Goal: Task Accomplishment & Management: Complete application form

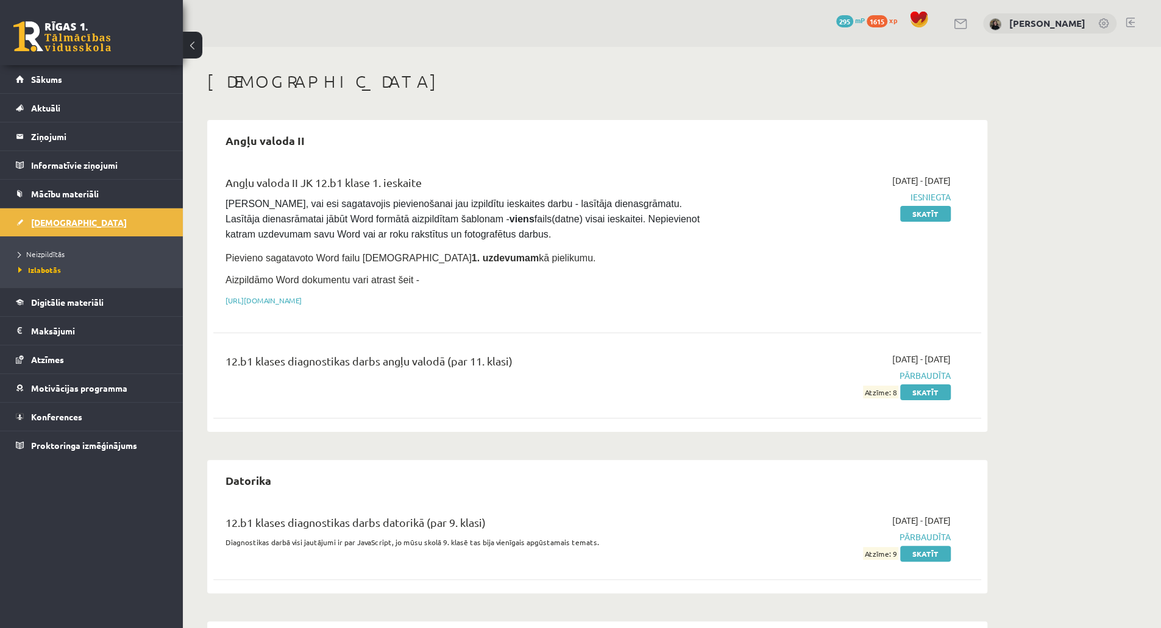
click at [43, 228] on link "[DEMOGRAPHIC_DATA]" at bounding box center [92, 222] width 152 height 28
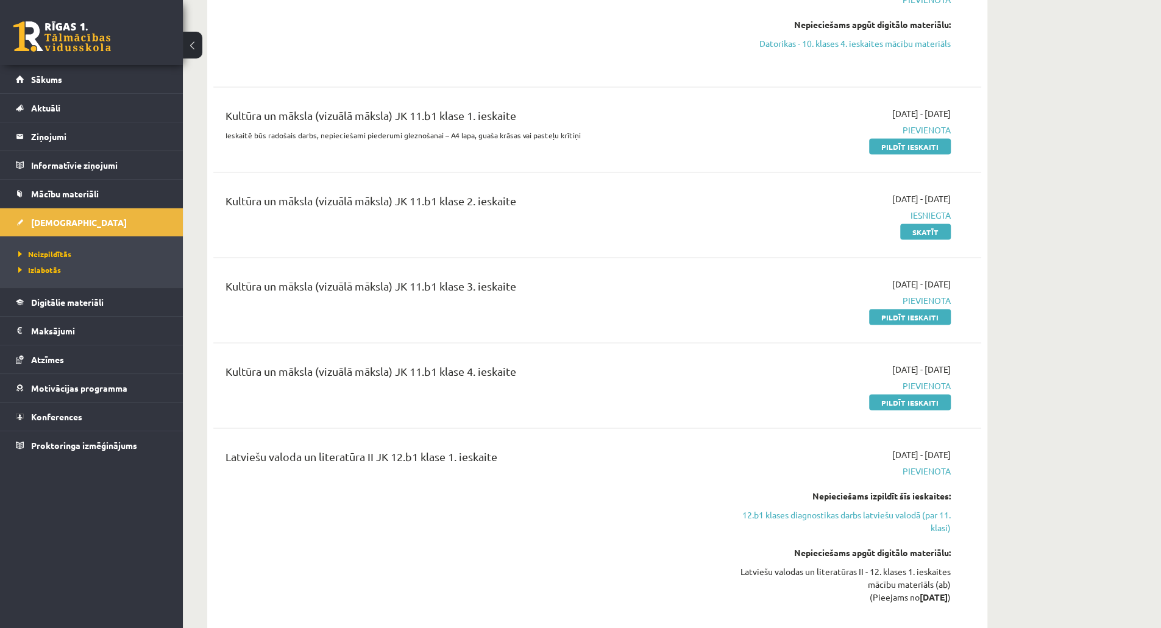
scroll to position [1673, 0]
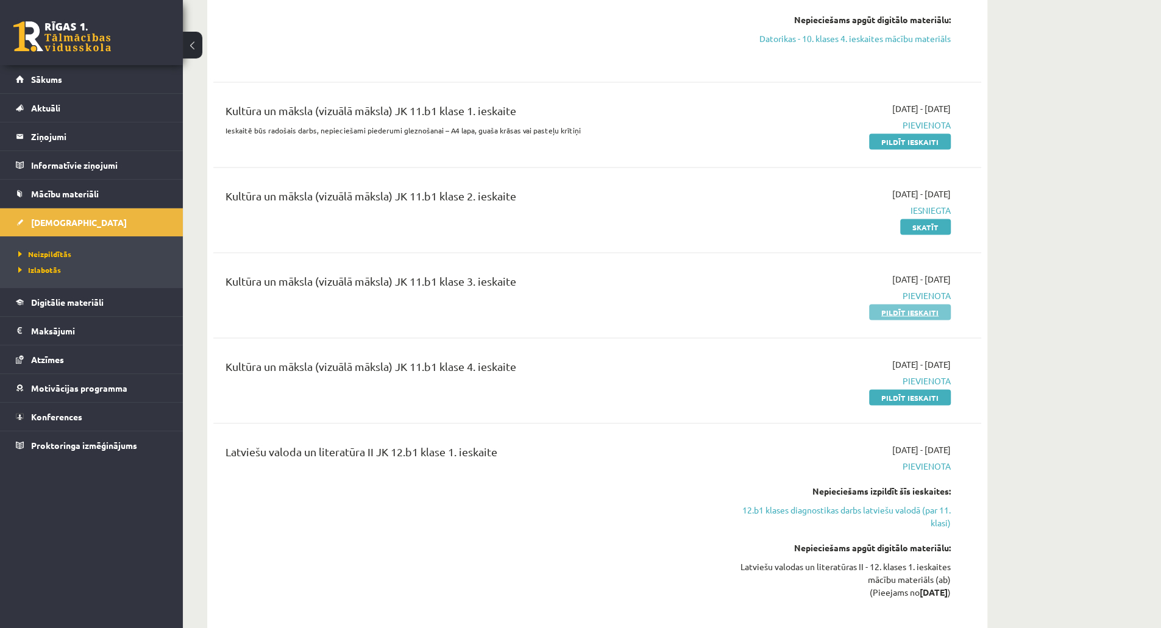
click at [915, 304] on link "Pildīt ieskaiti" at bounding box center [910, 312] width 82 height 16
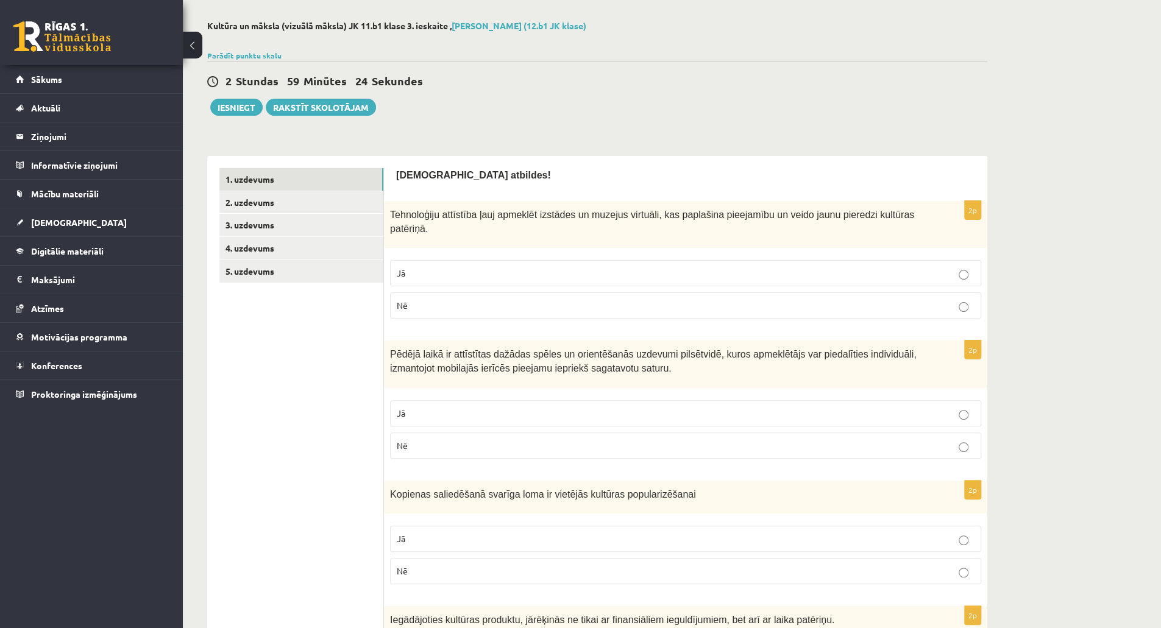
scroll to position [70, 0]
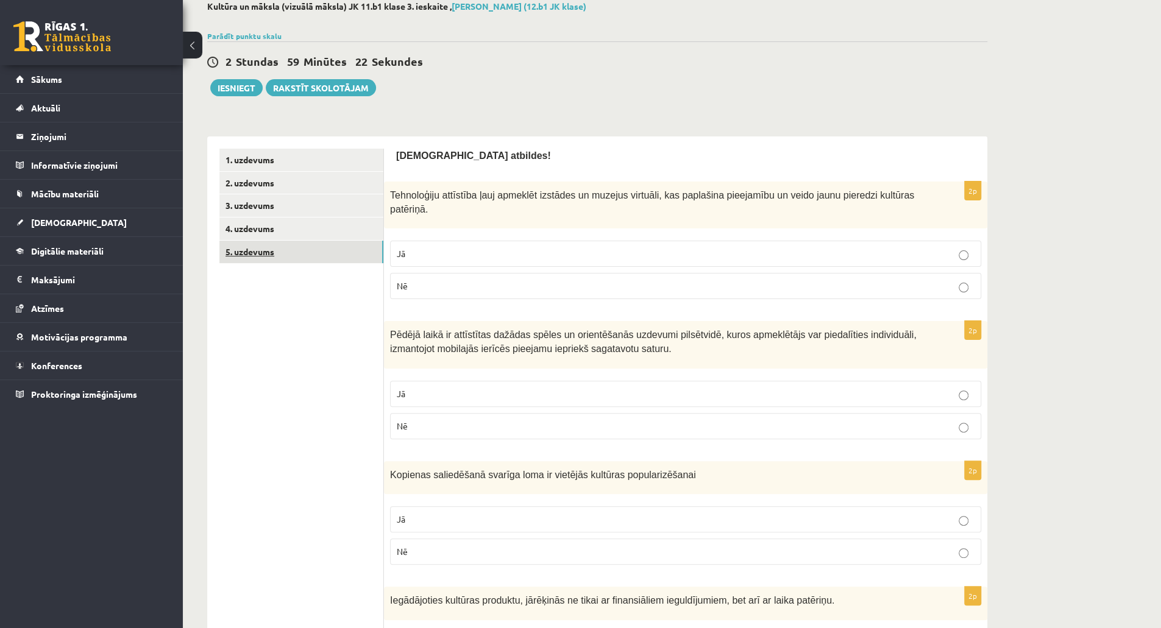
click at [264, 261] on link "5. uzdevums" at bounding box center [301, 252] width 164 height 23
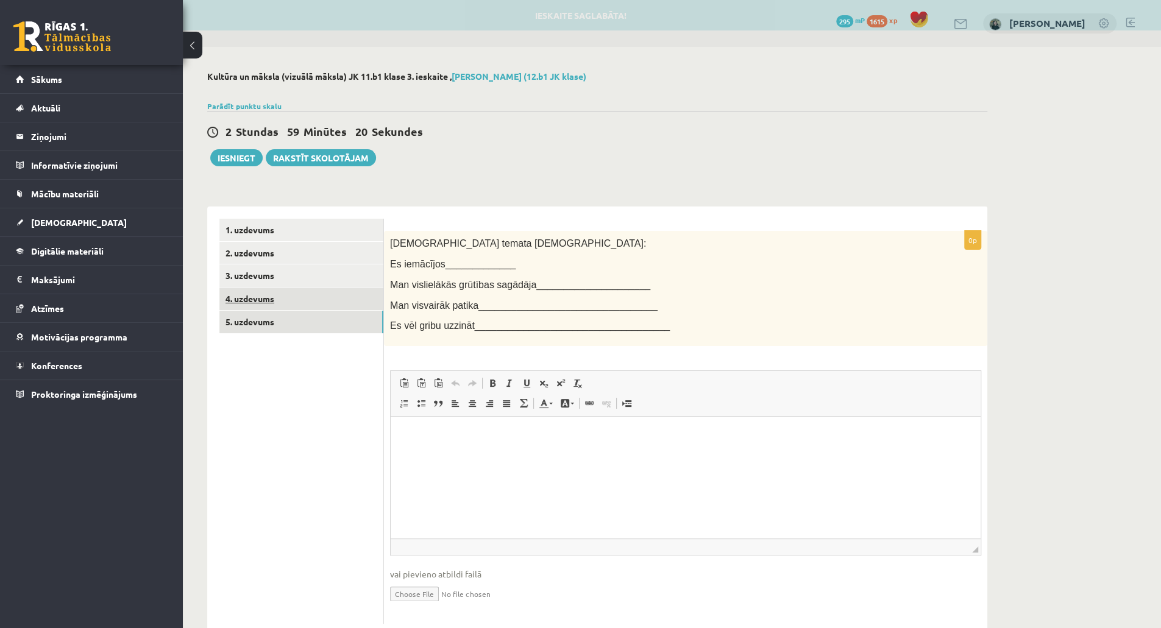
scroll to position [0, 0]
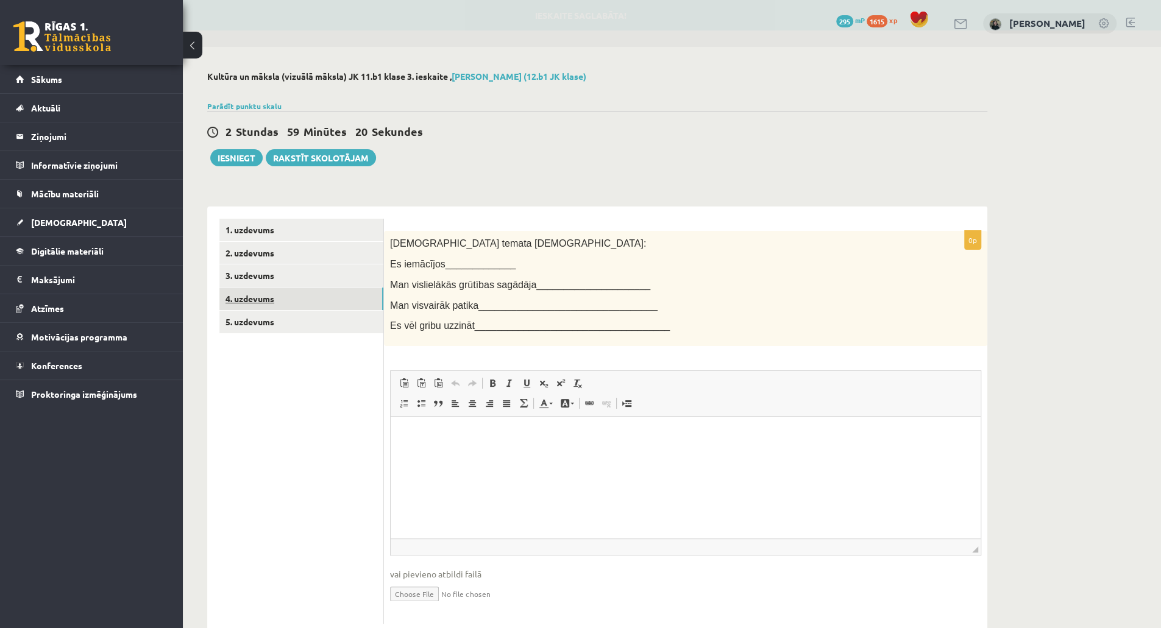
click at [262, 297] on link "4. uzdevums" at bounding box center [301, 299] width 164 height 23
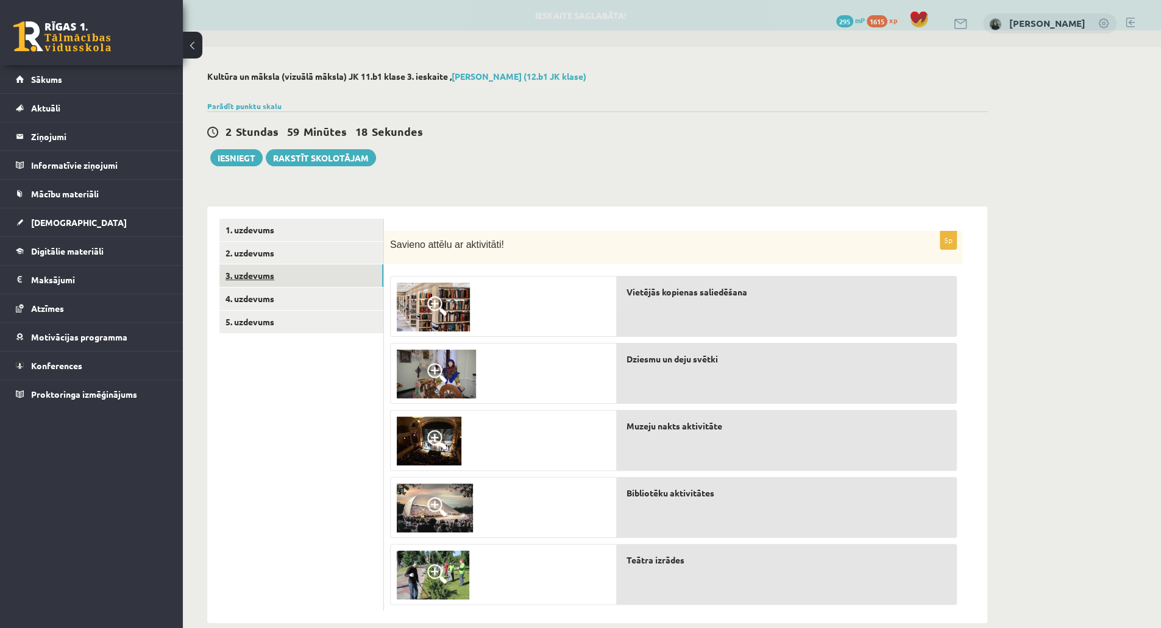
click at [255, 282] on link "3. uzdevums" at bounding box center [301, 275] width 164 height 23
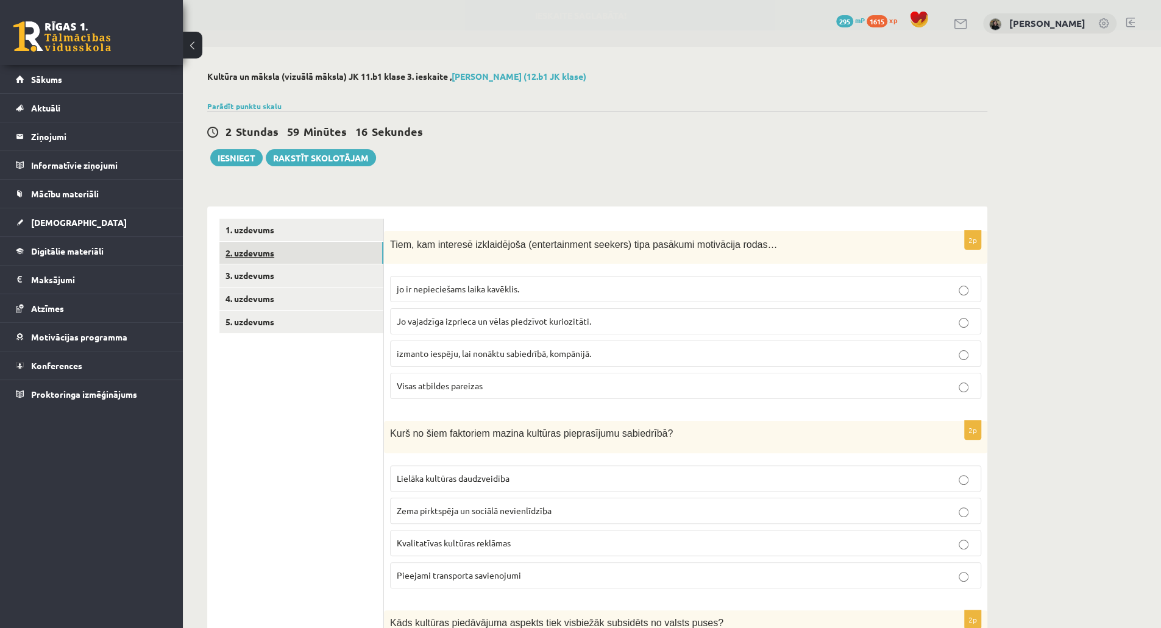
click at [251, 256] on link "2. uzdevums" at bounding box center [301, 253] width 164 height 23
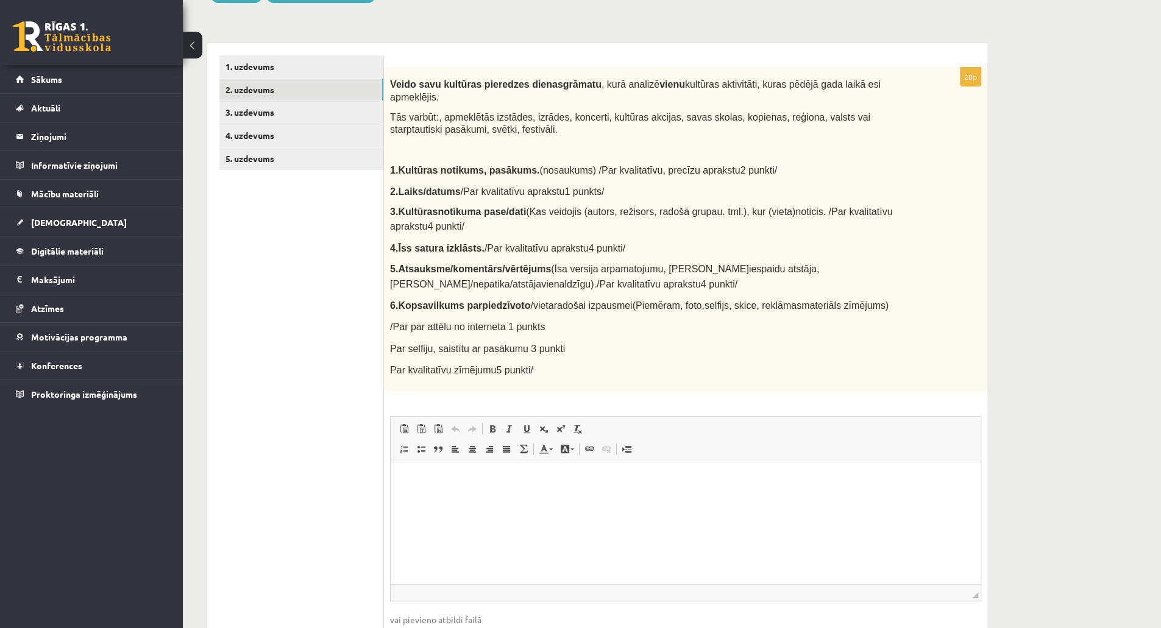
scroll to position [165, 0]
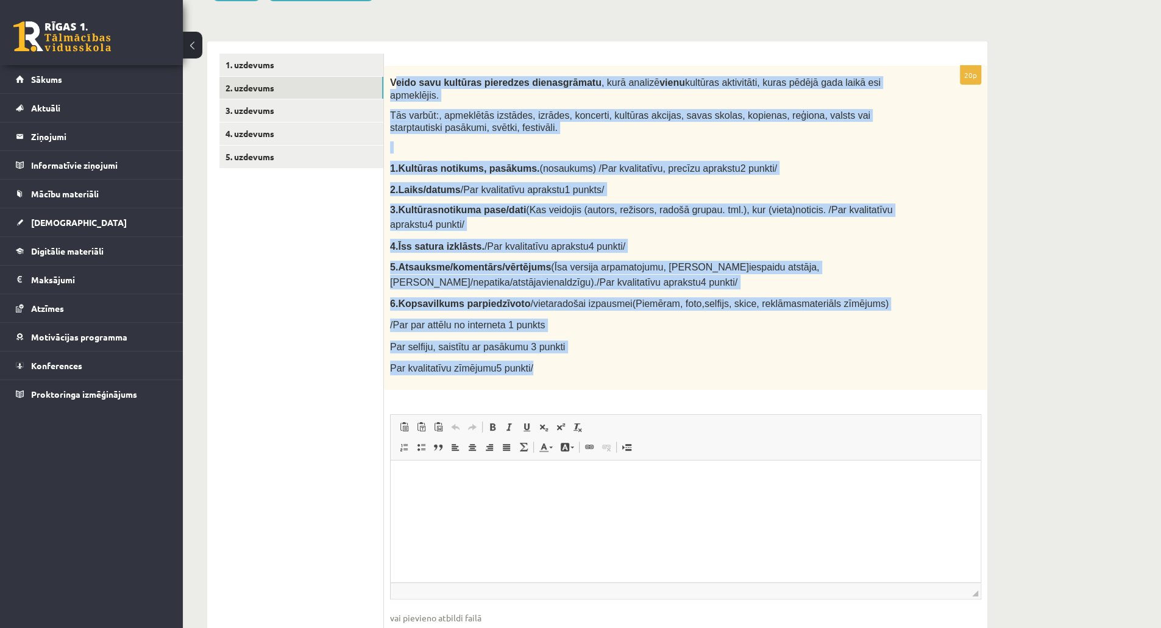
drag, startPoint x: 392, startPoint y: 80, endPoint x: 573, endPoint y: 351, distance: 325.1
click at [573, 351] on div "Veido savu kultūras pieredzes dienasgrāmatu , kurā analizē vienu kultūras aktiv…" at bounding box center [685, 228] width 603 height 324
copy div "eido savu kultūras pieredzes dienasgrāmatu , kurā analizē vienu kultūras aktivi…"
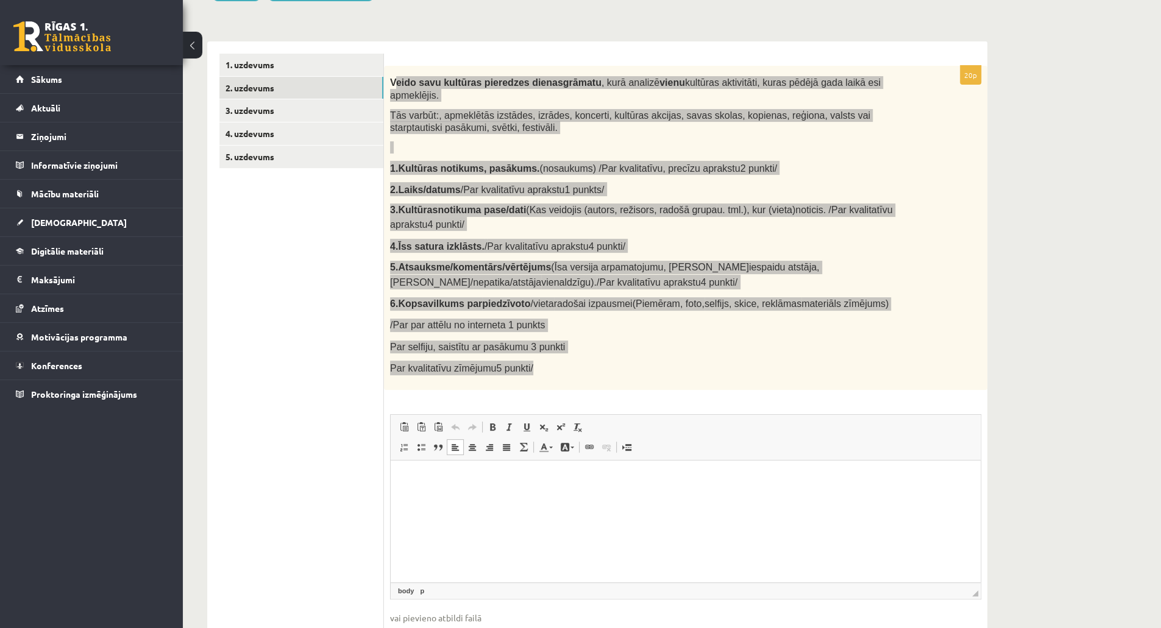
click at [589, 497] on html at bounding box center [686, 478] width 590 height 37
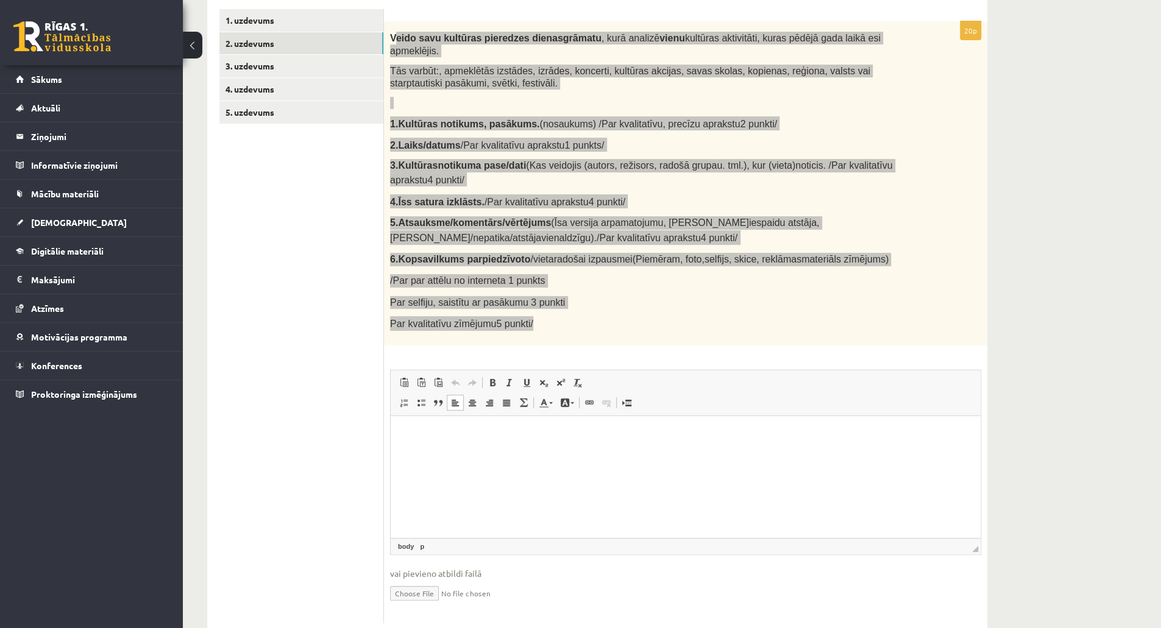
scroll to position [224, 0]
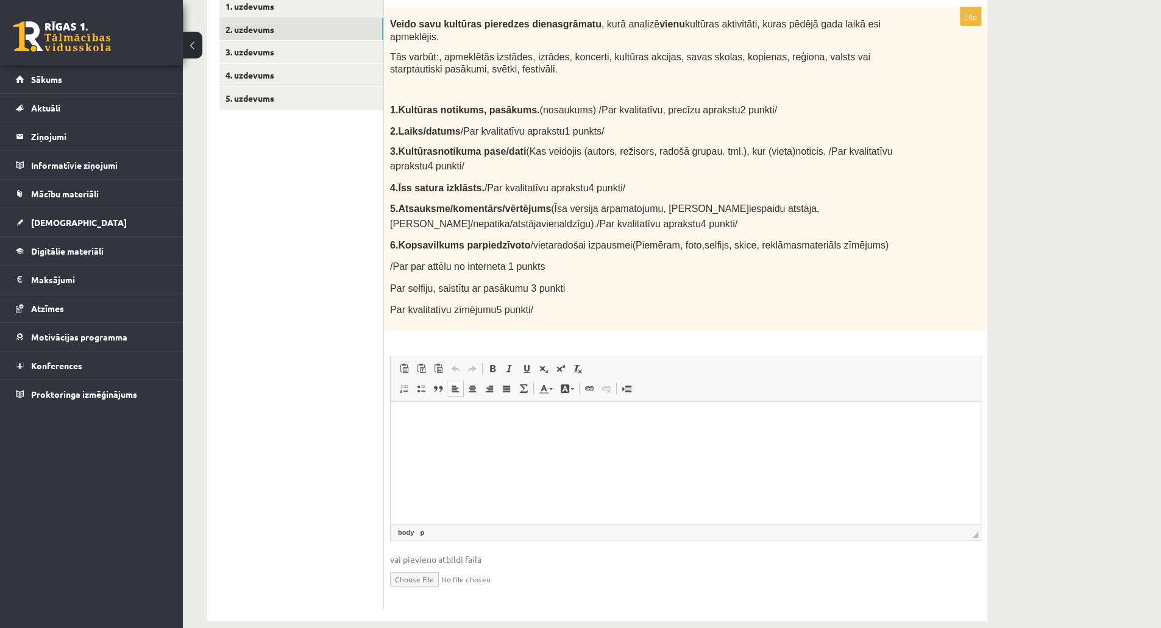
click at [353, 200] on ul "1. uzdevums 2. uzdevums 3. uzdevums 4. uzdevums 5. uzdevums" at bounding box center [301, 302] width 165 height 614
click at [410, 566] on input "file" at bounding box center [685, 578] width 591 height 25
type input "**********"
click at [518, 430] on html at bounding box center [686, 420] width 590 height 37
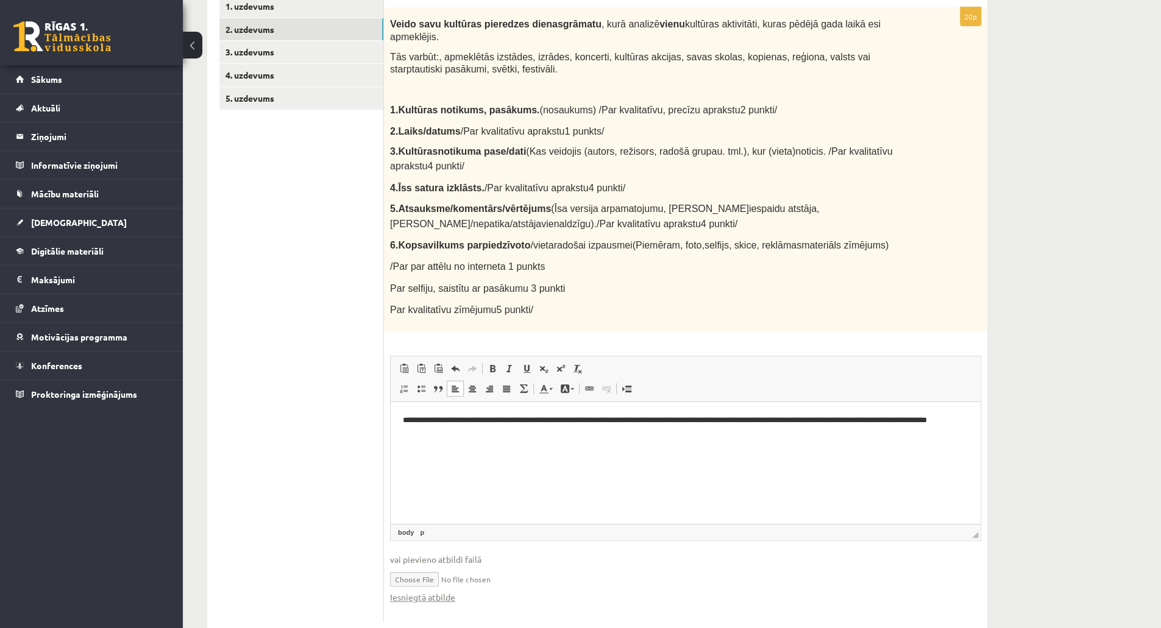
click at [1117, 459] on div "Kultūra un māksla (vizuālā māksla) JK 11.b1 klase 3. ieskaite , Linda Blūma (12…" at bounding box center [672, 240] width 978 height 835
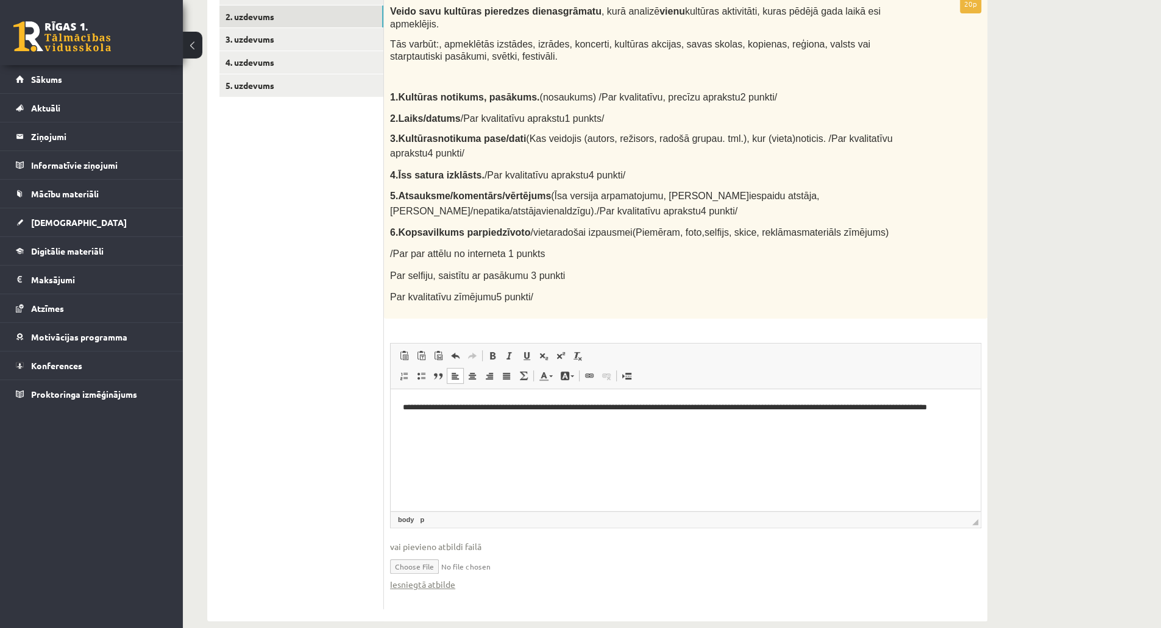
click at [428, 553] on input "file" at bounding box center [685, 565] width 591 height 25
type input "**********"
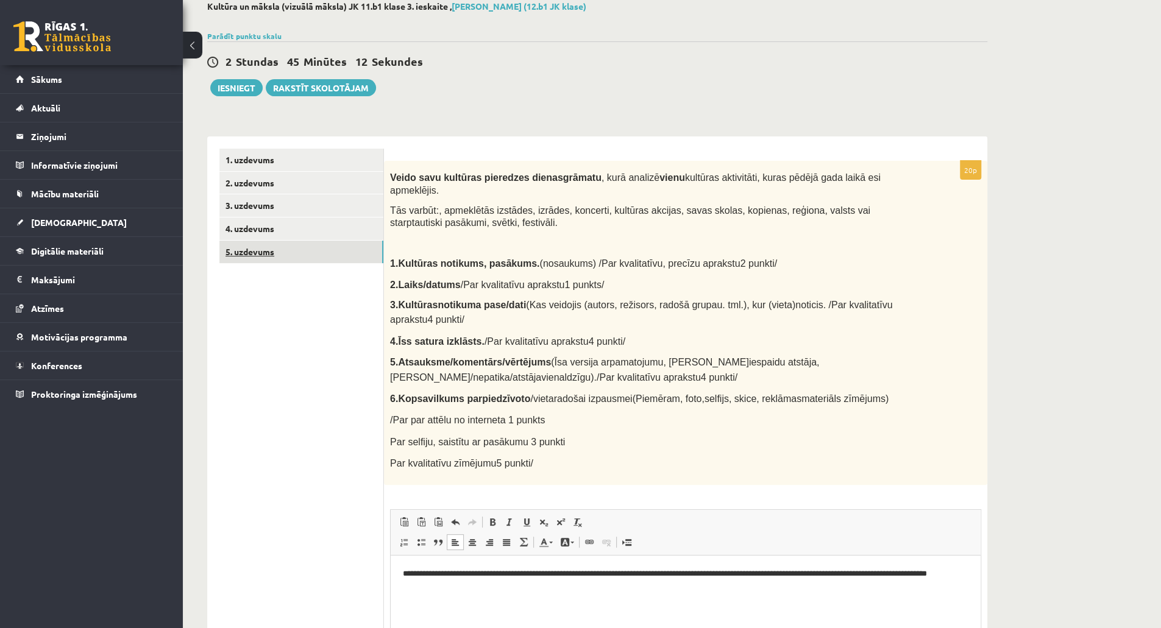
click at [308, 249] on link "5. uzdevums" at bounding box center [301, 252] width 164 height 23
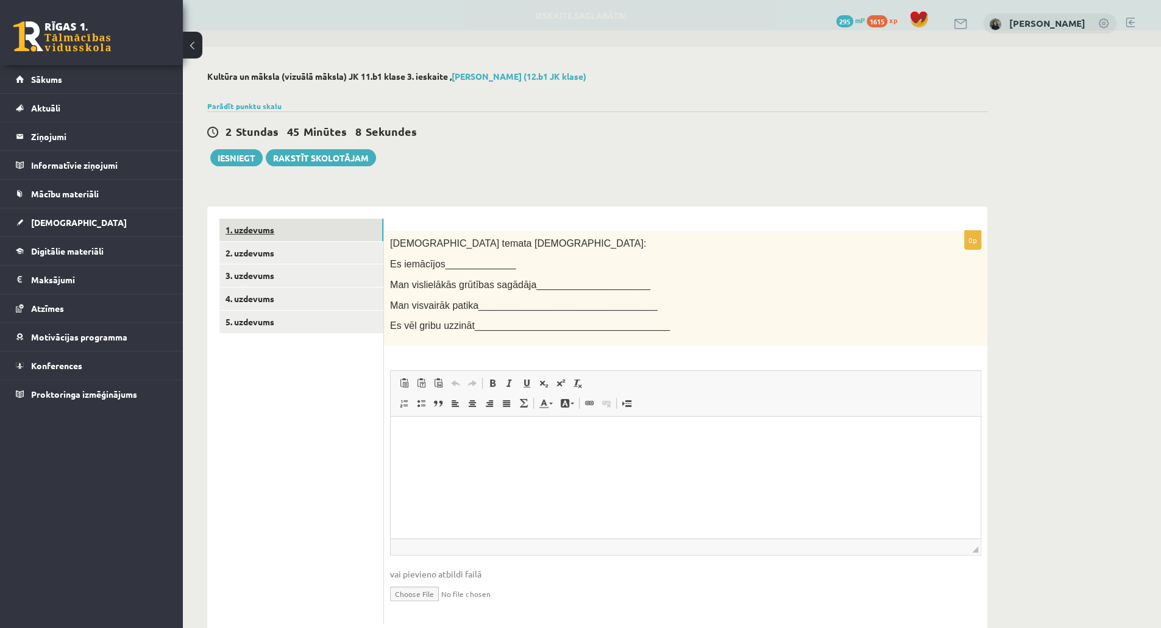
click at [283, 235] on link "1. uzdevums" at bounding box center [301, 230] width 164 height 23
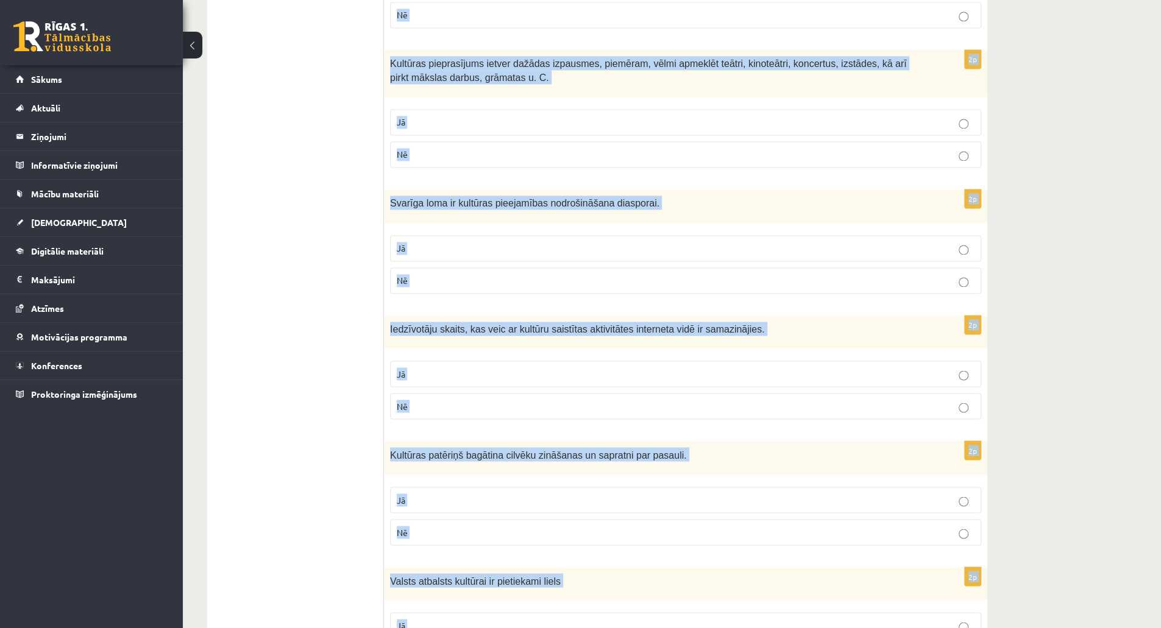
scroll to position [1577, 0]
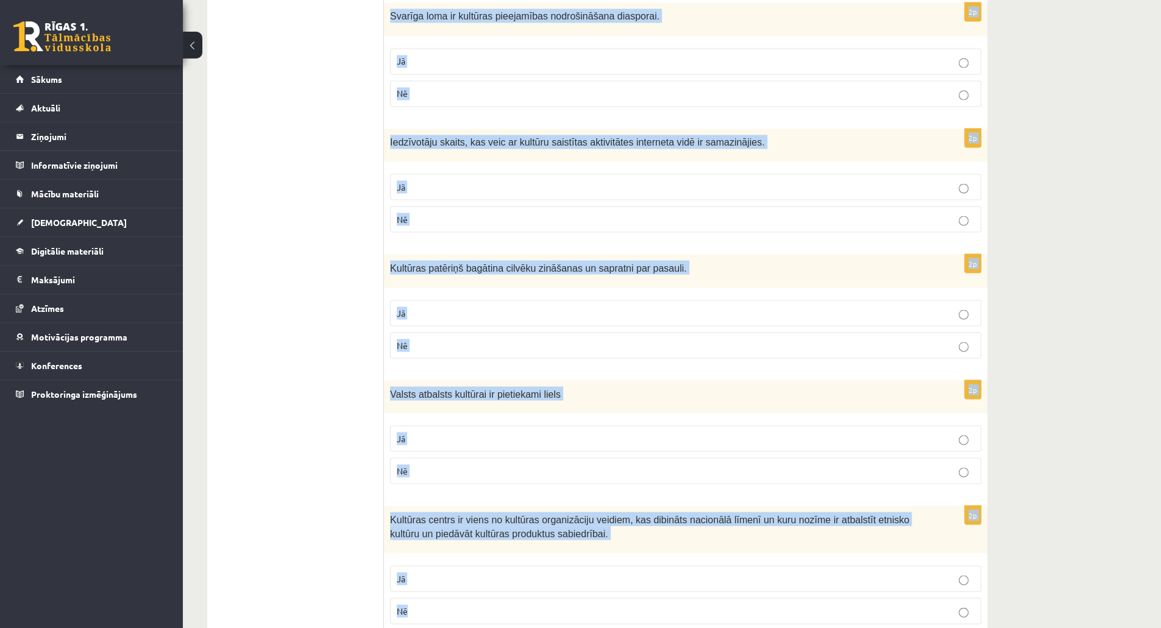
drag, startPoint x: 388, startPoint y: 260, endPoint x: 714, endPoint y: 657, distance: 513.9
copy form "Tehnoloģiju attīstība ļauj apmeklēt izstādes un muzejus virtuāli, kas paplašina…"
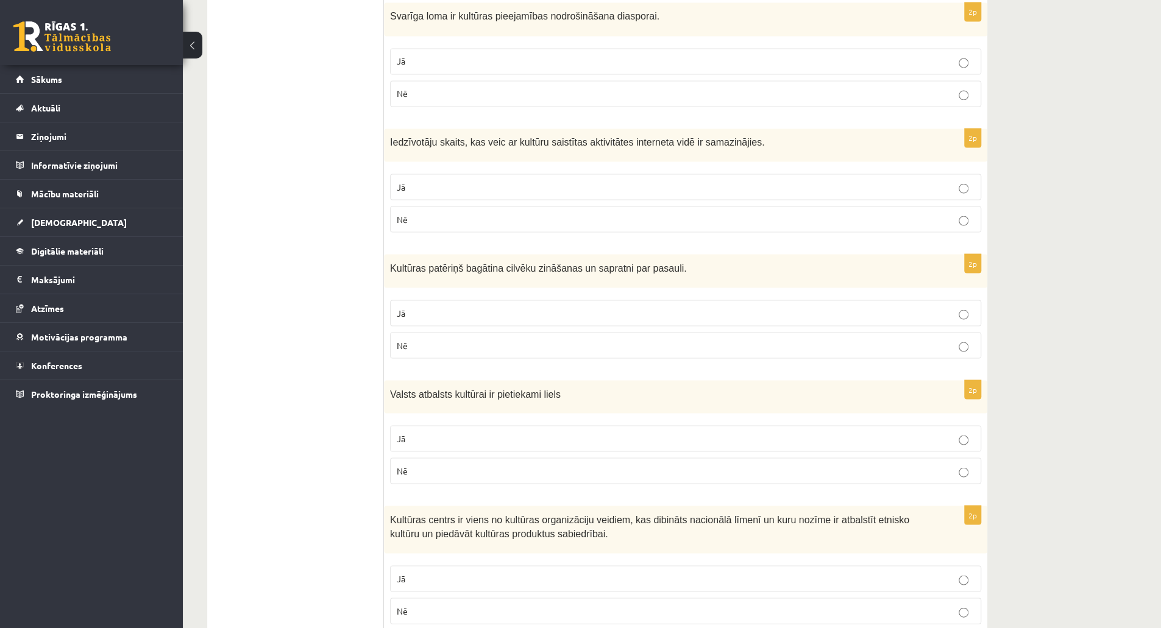
click at [404, 605] on span "Nē" at bounding box center [402, 610] width 11 height 11
click at [462, 464] on p "Nē" at bounding box center [686, 470] width 578 height 13
click at [416, 339] on p "Nē" at bounding box center [686, 345] width 578 height 13
click at [427, 300] on label "Jā" at bounding box center [685, 313] width 591 height 26
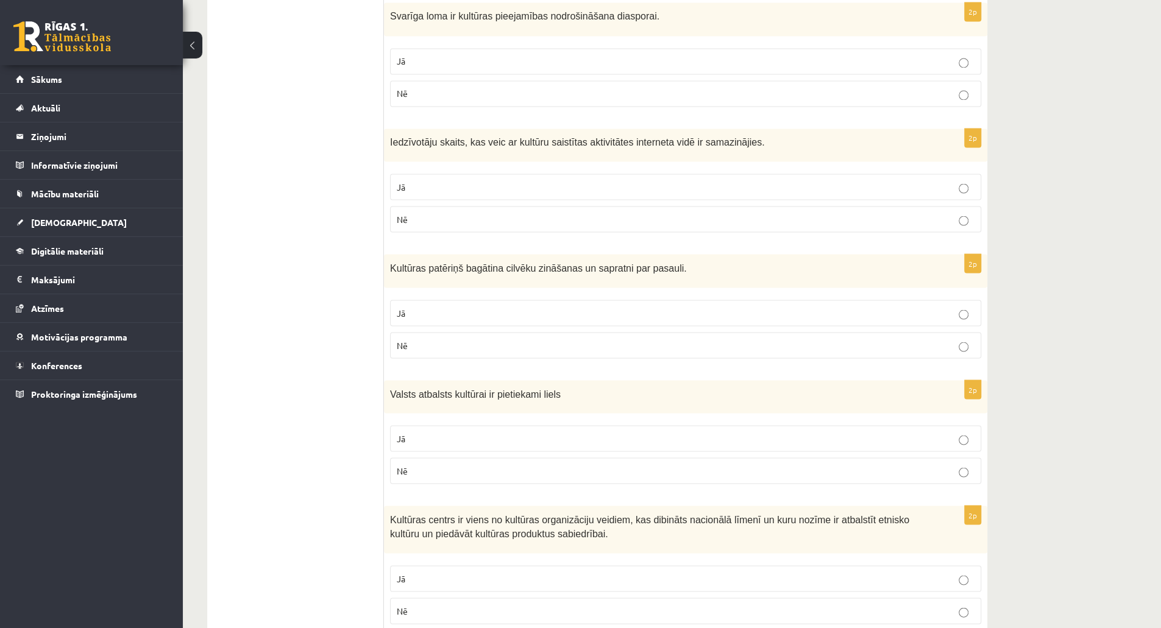
click at [446, 206] on label "Nē" at bounding box center [685, 219] width 591 height 26
click at [526, 55] on p "Jā" at bounding box center [686, 61] width 578 height 13
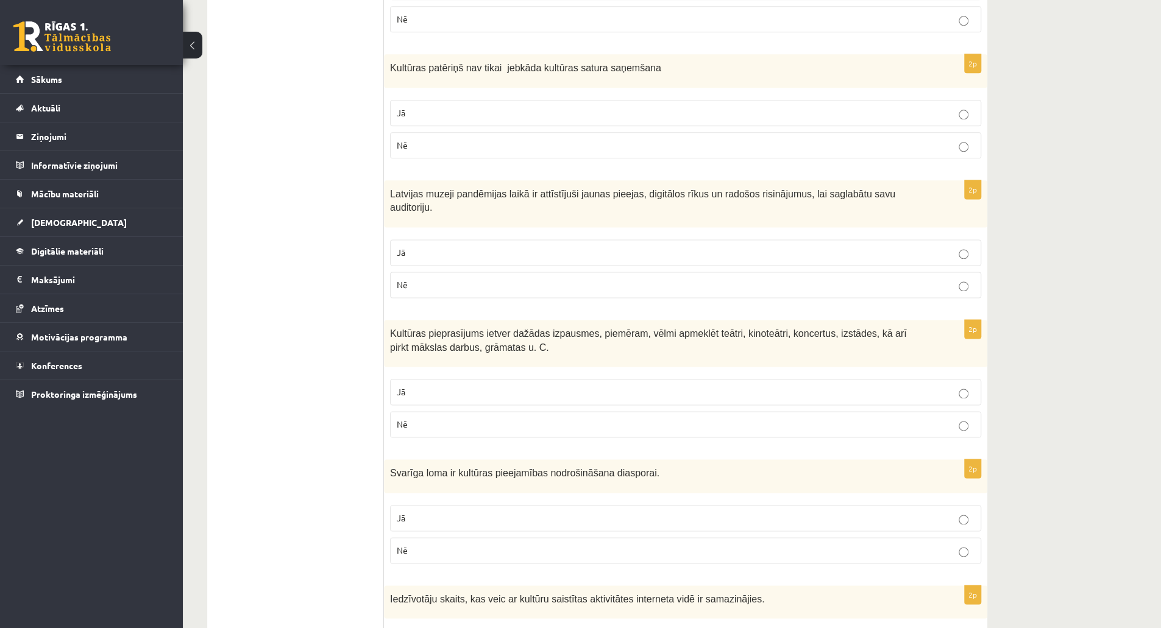
scroll to position [1115, 0]
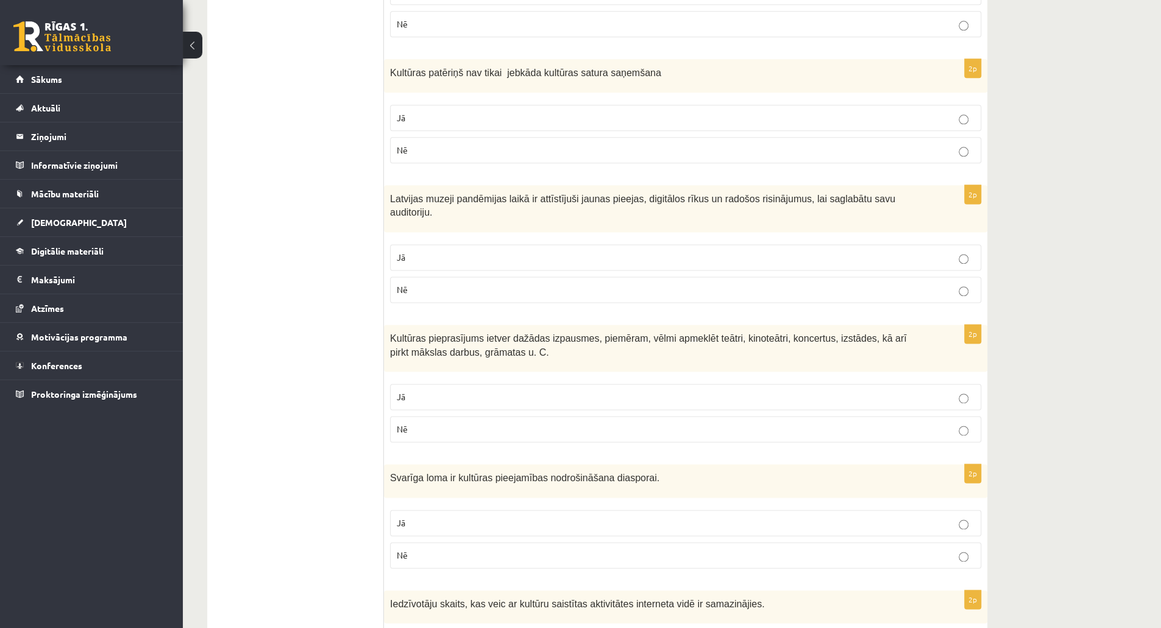
click at [862, 384] on label "Jā" at bounding box center [685, 397] width 591 height 26
click at [858, 251] on p "Jā" at bounding box center [686, 257] width 578 height 13
click at [846, 112] on p "Jā" at bounding box center [686, 118] width 578 height 13
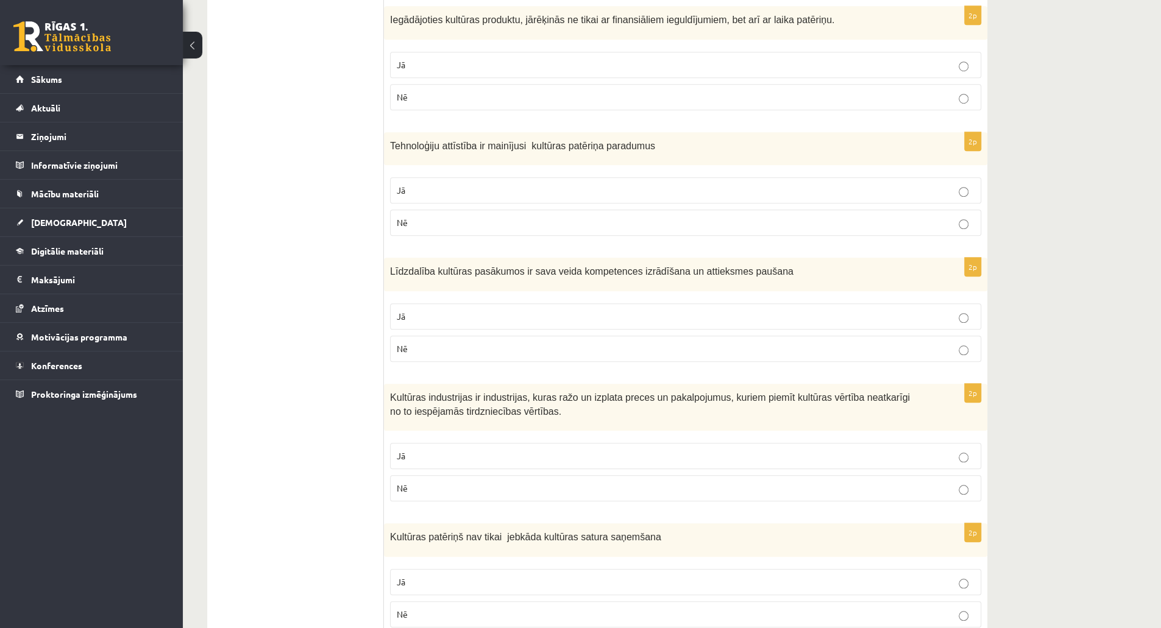
scroll to position [648, 0]
click at [855, 452] on p "Jā" at bounding box center [686, 458] width 578 height 13
click at [875, 313] on p "Jā" at bounding box center [686, 319] width 578 height 13
click at [884, 186] on p "Jā" at bounding box center [686, 192] width 578 height 13
click at [873, 61] on p "Jā" at bounding box center [686, 67] width 578 height 13
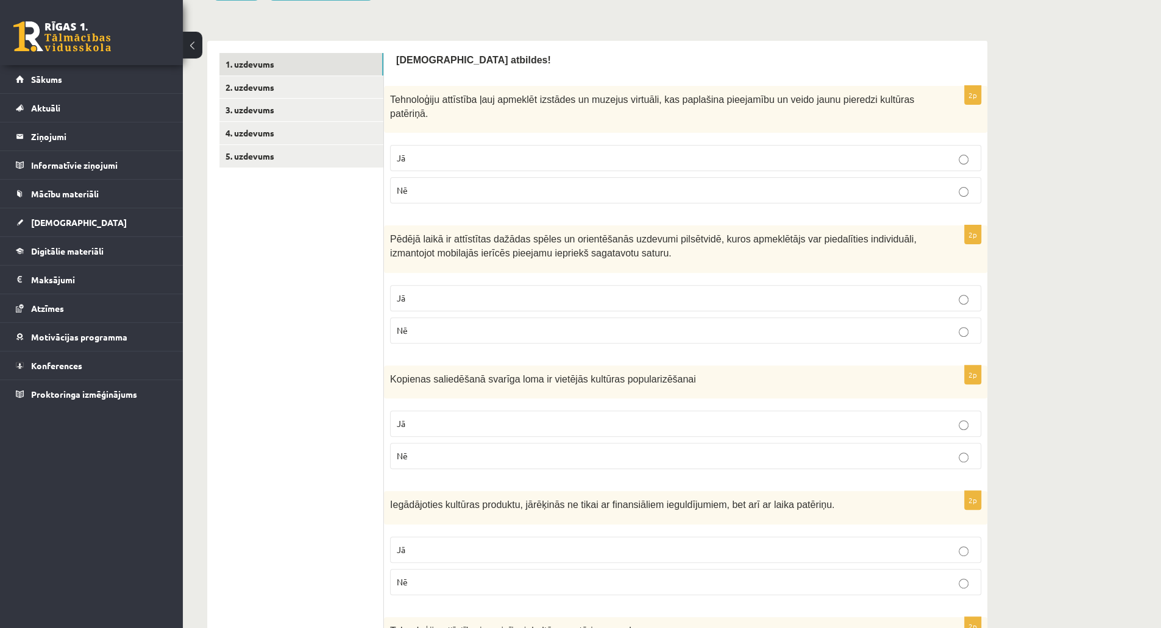
scroll to position [144, 0]
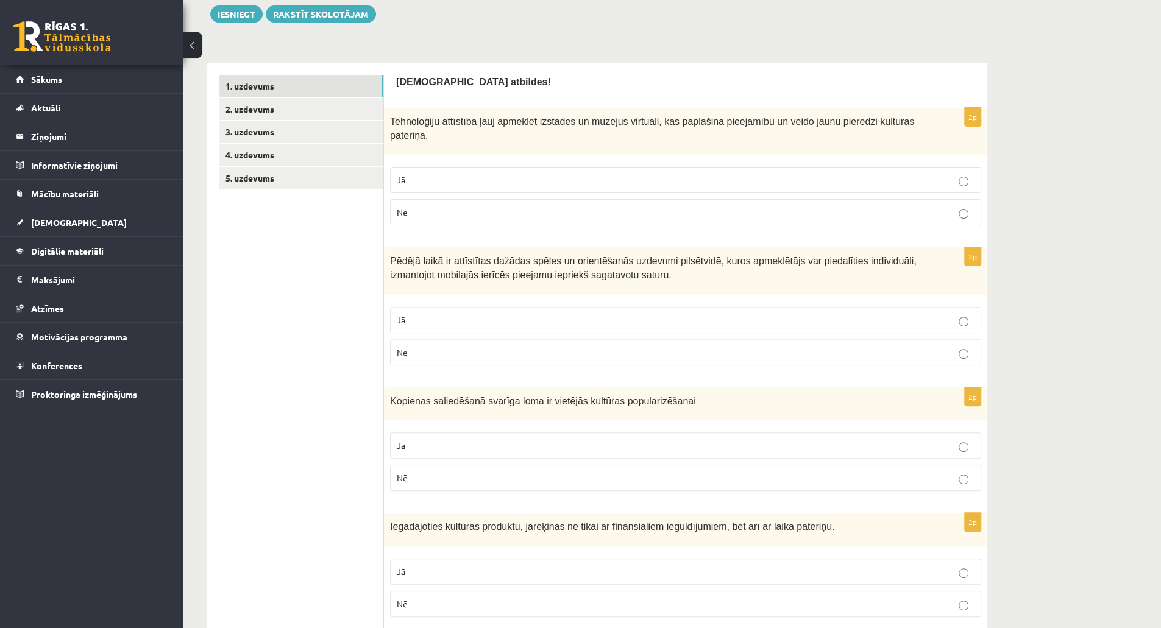
click at [848, 439] on p "Jā" at bounding box center [686, 445] width 578 height 13
click at [841, 314] on p "Jā" at bounding box center [686, 320] width 578 height 13
click at [770, 167] on label "Jā" at bounding box center [685, 180] width 591 height 26
click at [320, 103] on link "2. uzdevums" at bounding box center [301, 109] width 164 height 23
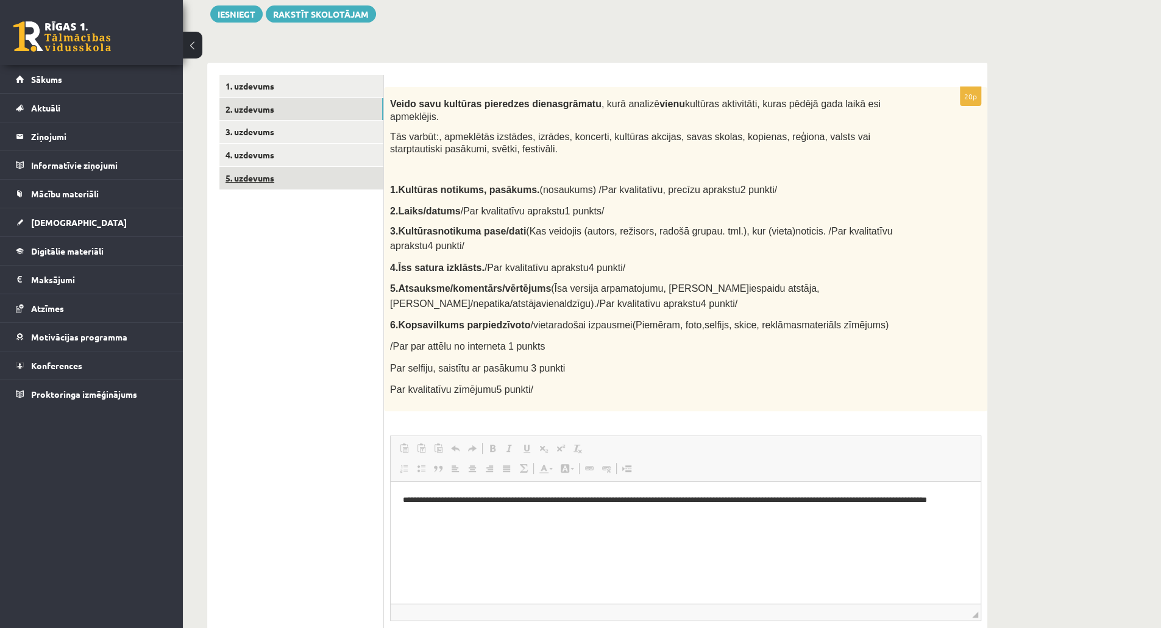
scroll to position [0, 0]
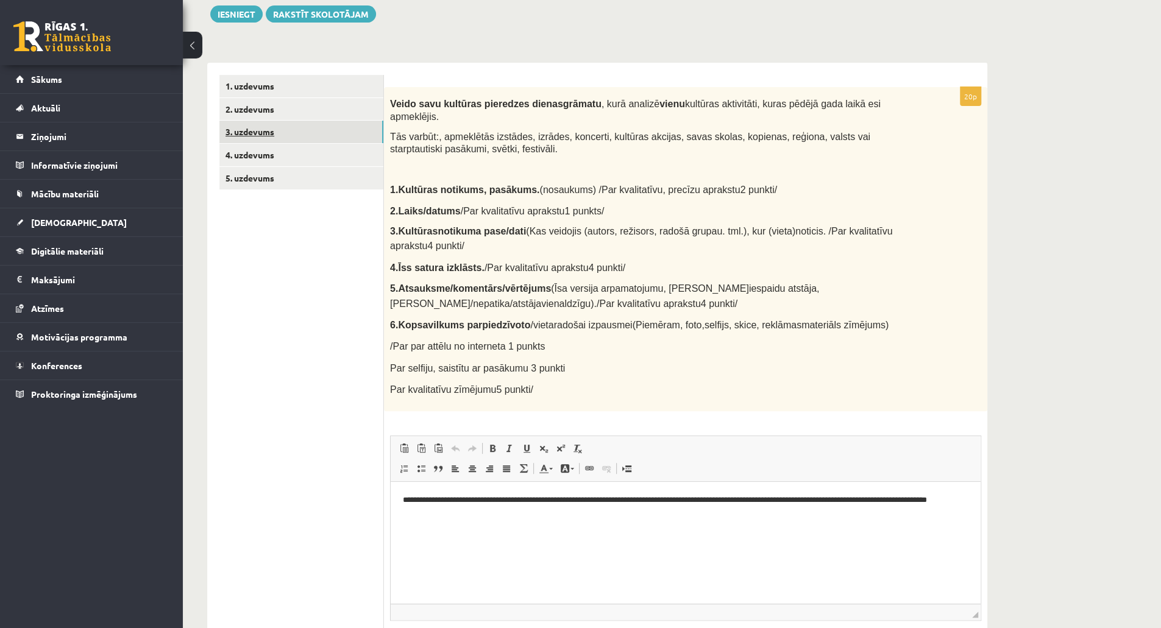
click at [333, 140] on link "3. uzdevums" at bounding box center [301, 132] width 164 height 23
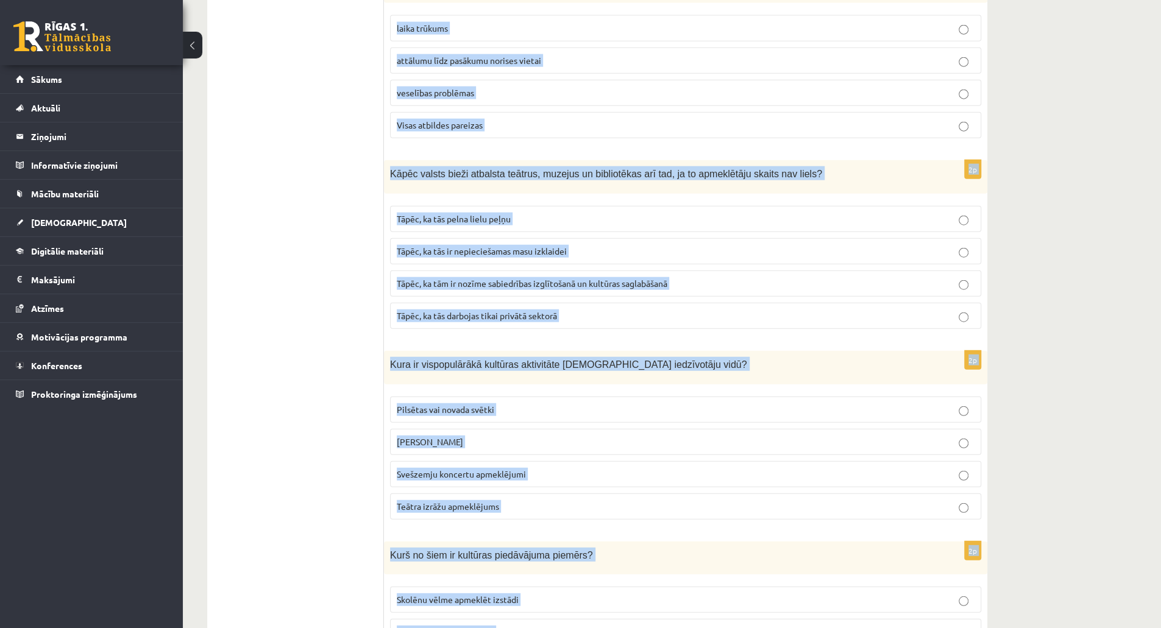
scroll to position [2449, 0]
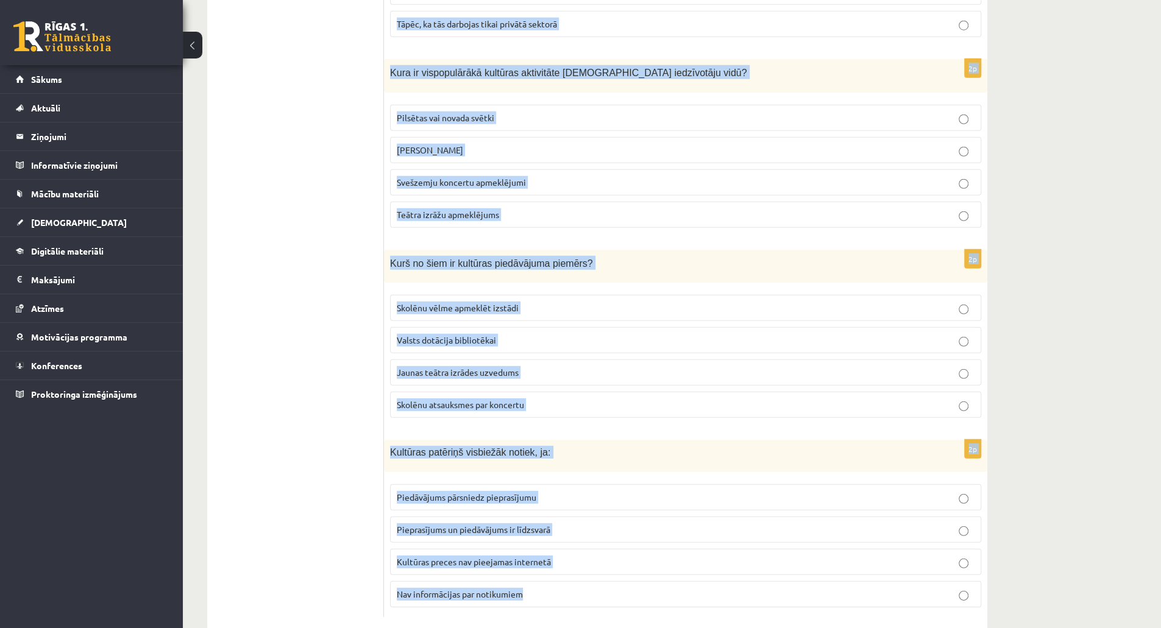
drag, startPoint x: 392, startPoint y: 97, endPoint x: 687, endPoint y: 650, distance: 626.7
copy form "Tiem, kam interesē izklaidējoša (entertainment seekers) tipa pasākumi motivācij…"
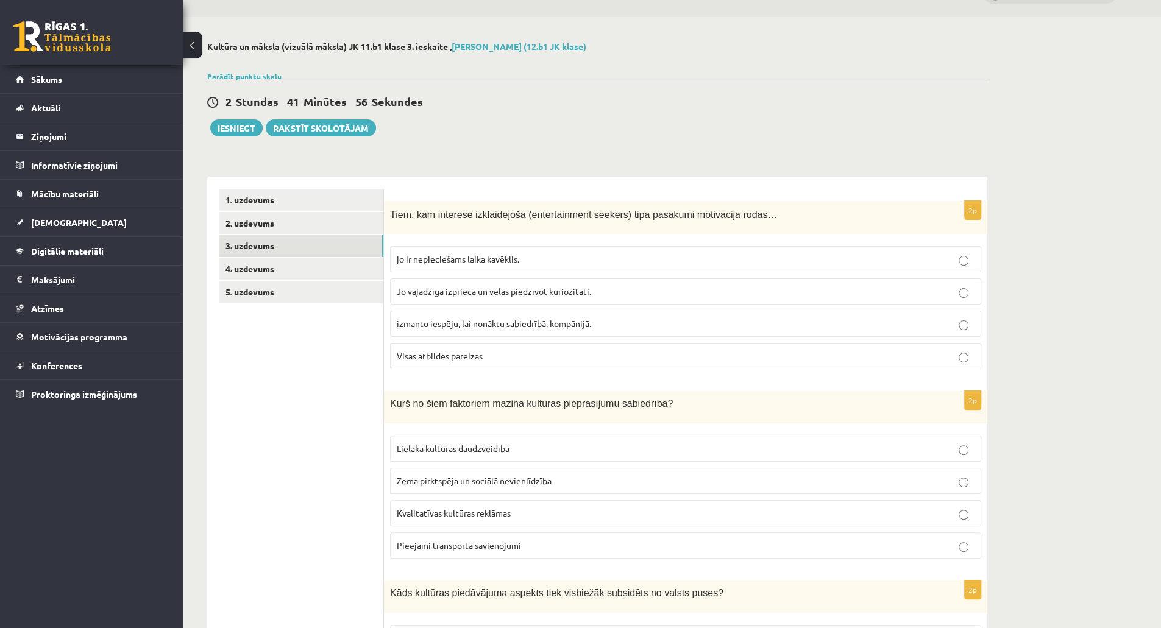
scroll to position [26, 0]
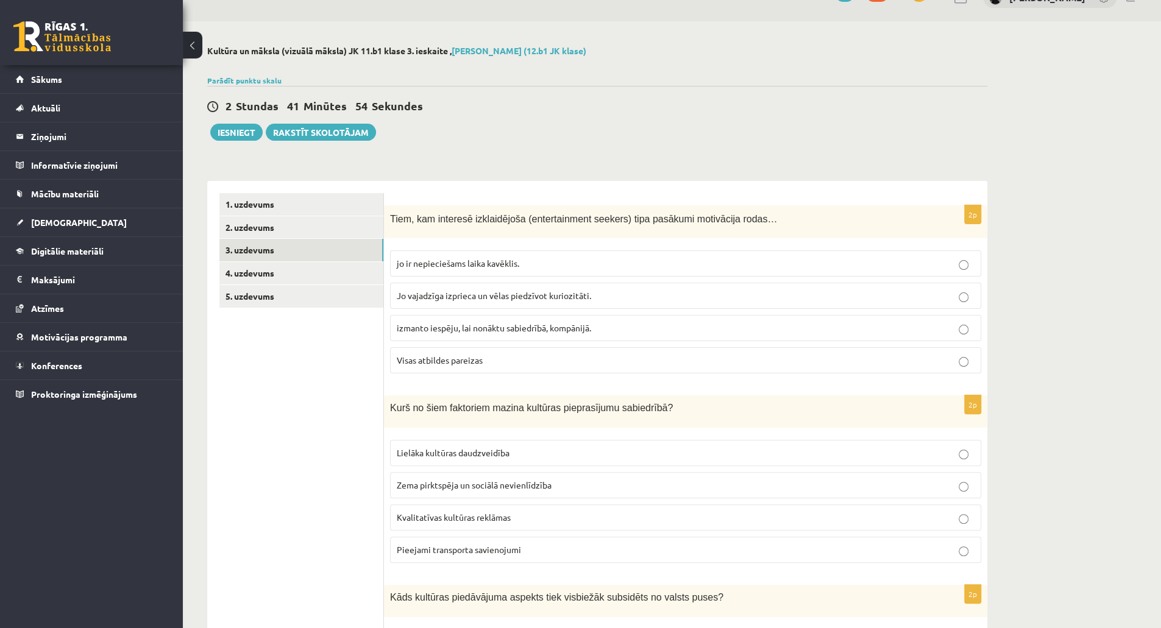
click at [660, 349] on label "Visas atbildes pareizas" at bounding box center [685, 360] width 591 height 26
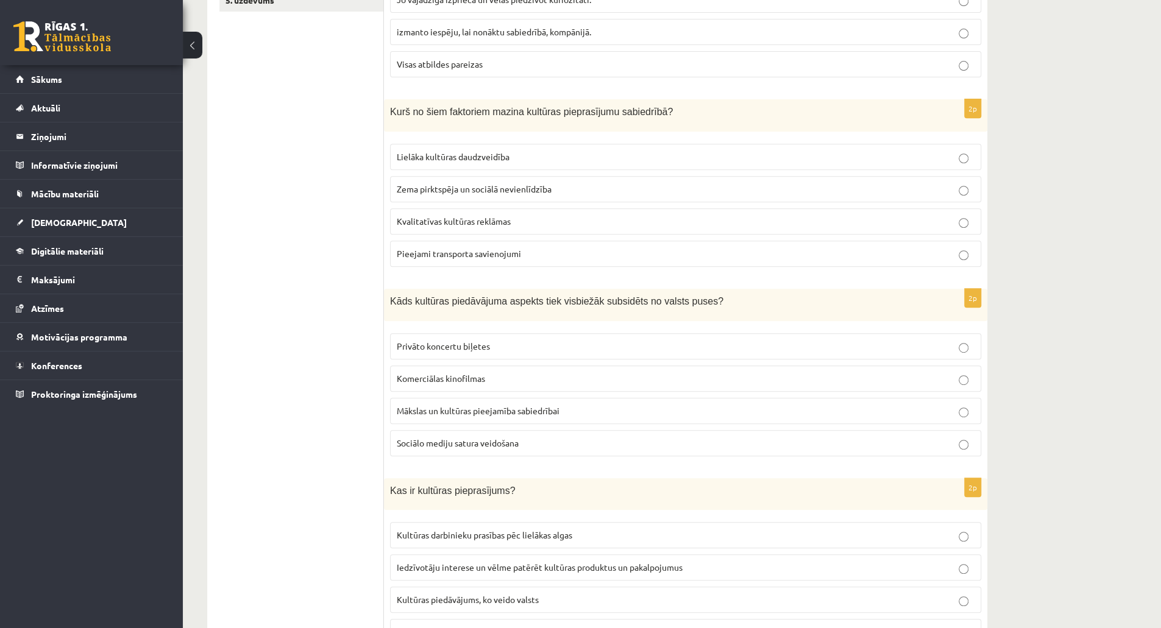
scroll to position [319, 0]
click at [508, 198] on label "Zema pirktspēja un sociālā nevienlīdzība" at bounding box center [685, 192] width 591 height 26
click at [461, 409] on span "Mākslas un kultūras pieejamība sabiedrībai" at bounding box center [478, 413] width 163 height 11
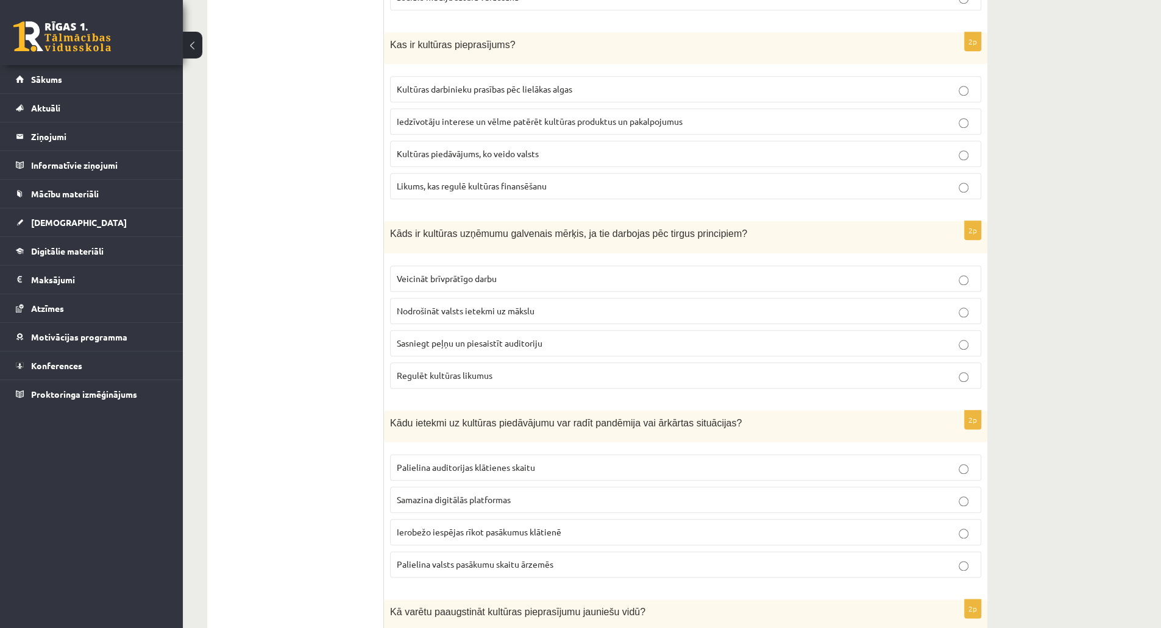
scroll to position [770, 0]
click at [450, 118] on span "Iedzīvotāju interese un vēlme patērēt kultūras produktus un pakalpojumus" at bounding box center [540, 119] width 286 height 11
click at [875, 342] on label "Sasniegt peļņu un piesaistīt auditoriju" at bounding box center [685, 341] width 591 height 26
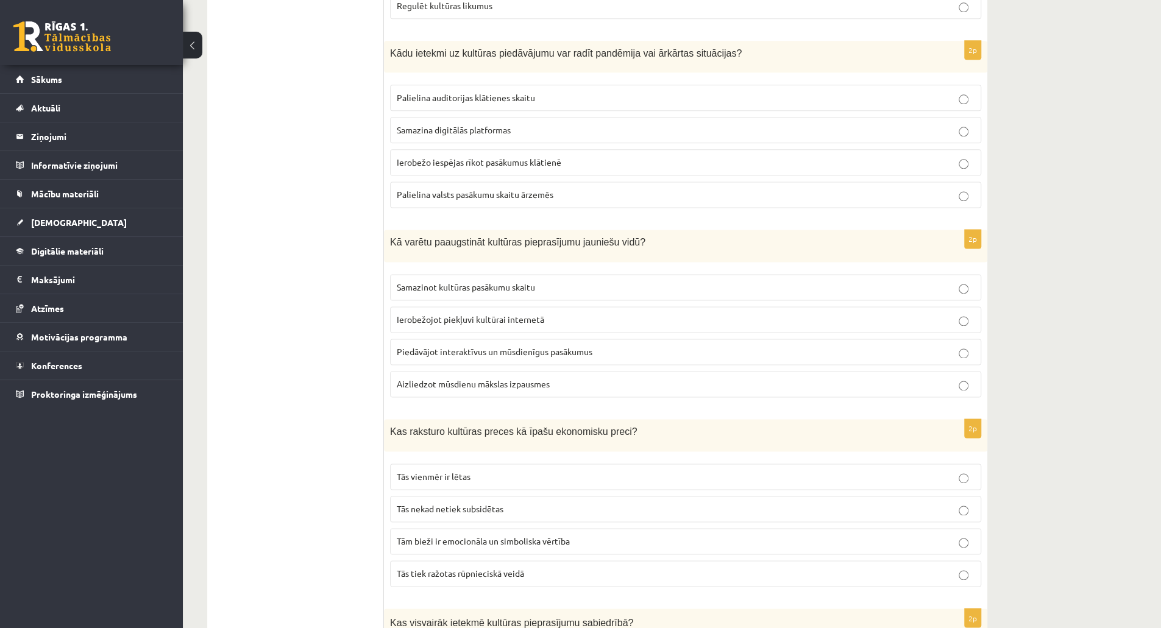
scroll to position [1139, 0]
click at [464, 155] on p "Ierobežo iespējas rīkot pasākumus klātienē" at bounding box center [686, 160] width 578 height 13
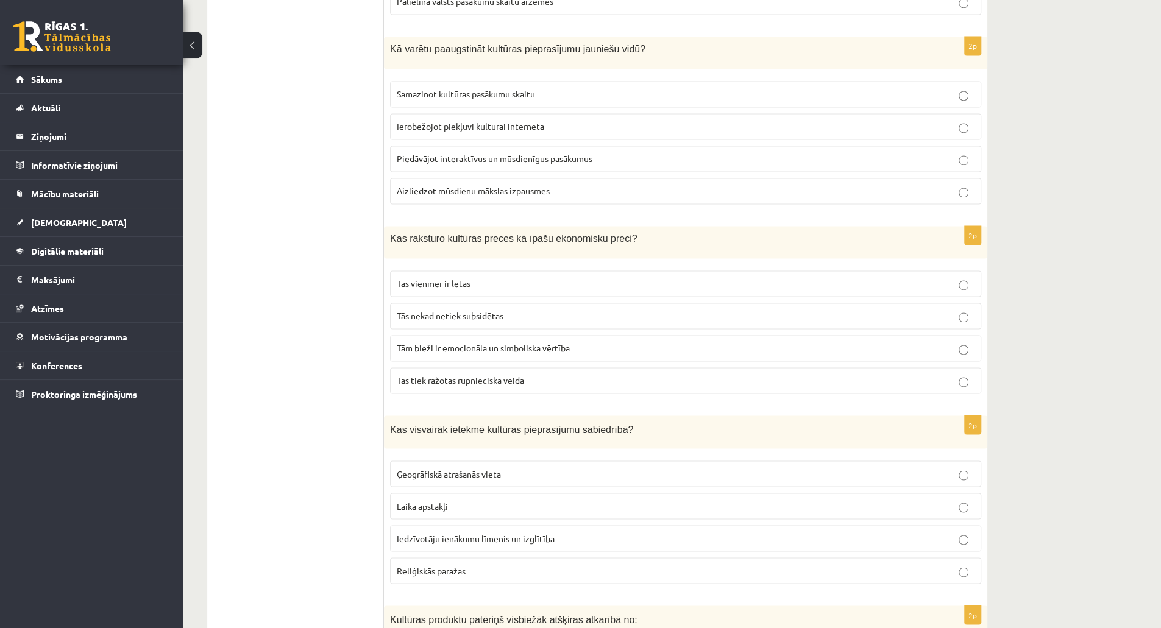
scroll to position [1334, 0]
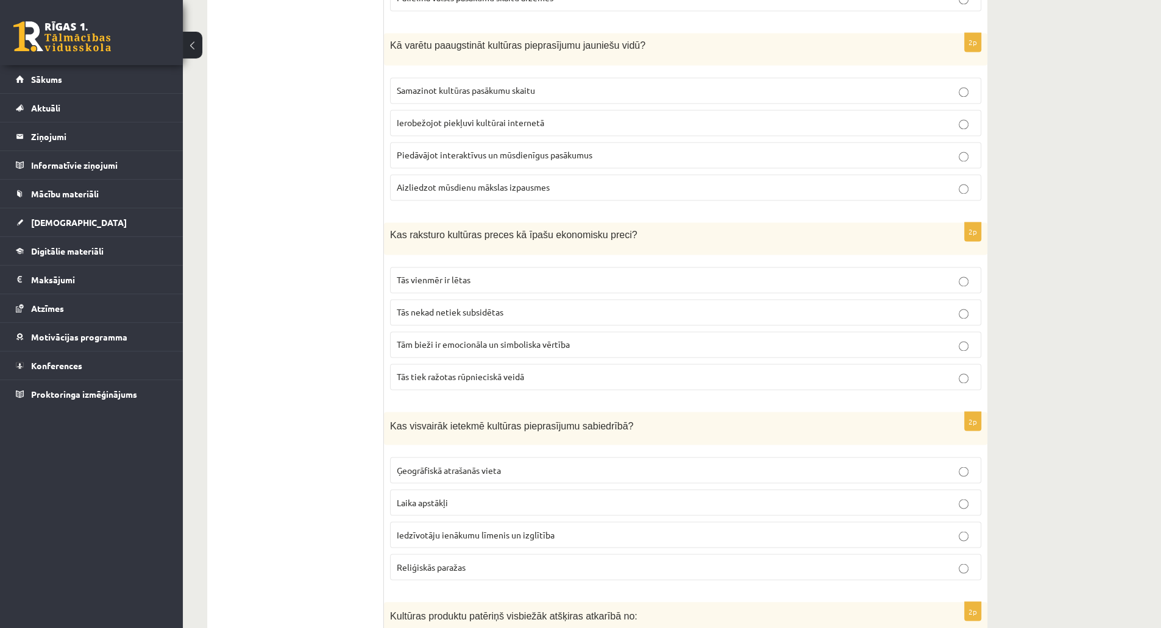
click at [462, 149] on p "Piedāvājot interaktīvus un mūsdienīgus pasākumus" at bounding box center [686, 155] width 578 height 13
click at [463, 339] on span "Tām bieži ir emocionāla un simboliska vērtība" at bounding box center [483, 344] width 173 height 11
click at [611, 531] on label "Iedzīvotāju ienākumu līmenis un izglītība" at bounding box center [685, 535] width 591 height 26
click at [1156, 345] on div "Kultūra un māksla (vizuālā māksla) JK 11.b1 klase 3. ieskaite , Linda Blūma (12…" at bounding box center [672, 241] width 978 height 3056
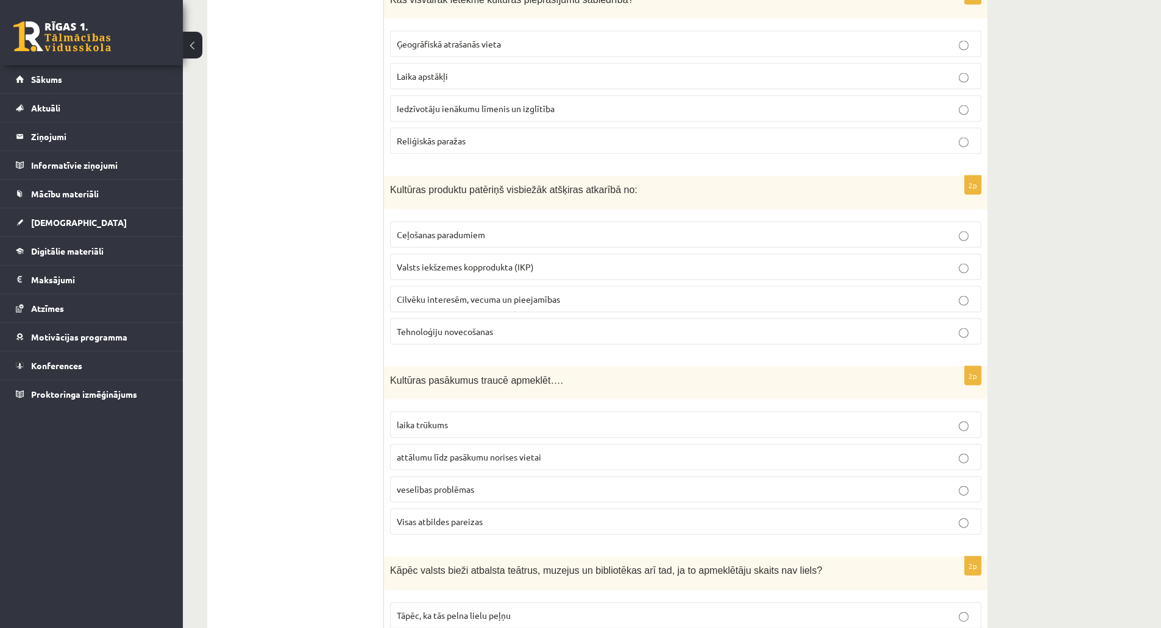
scroll to position [1783, 0]
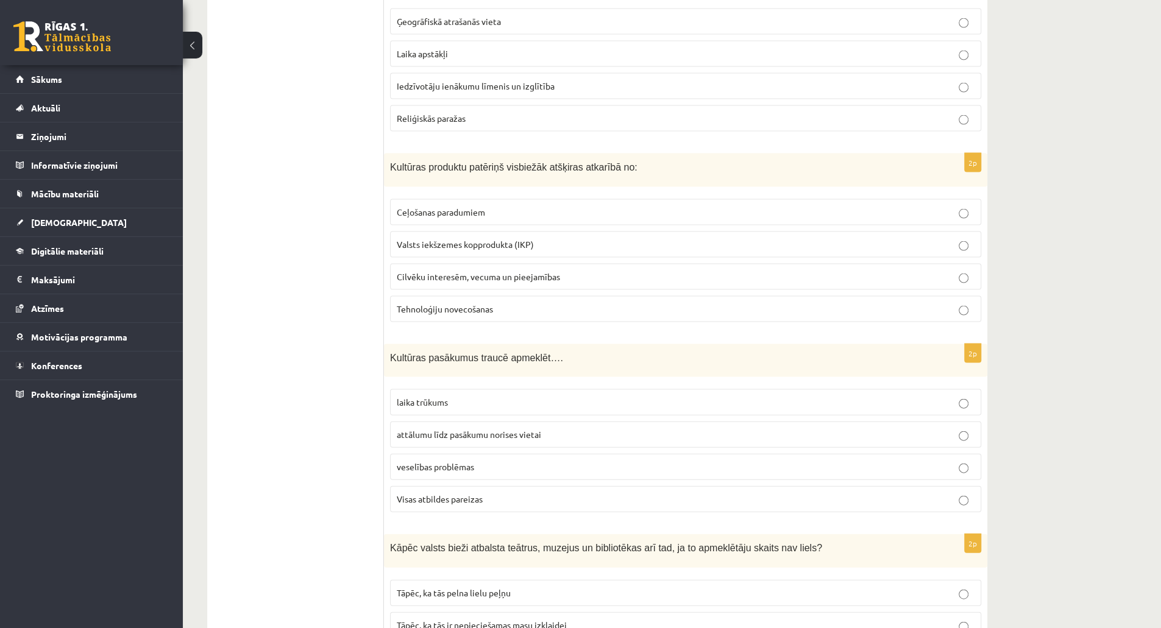
click at [456, 271] on p "Cilvēku interesēm, vecuma un pieejamības" at bounding box center [686, 277] width 578 height 13
click at [435, 493] on p "Visas atbildes pareizas" at bounding box center [686, 499] width 578 height 13
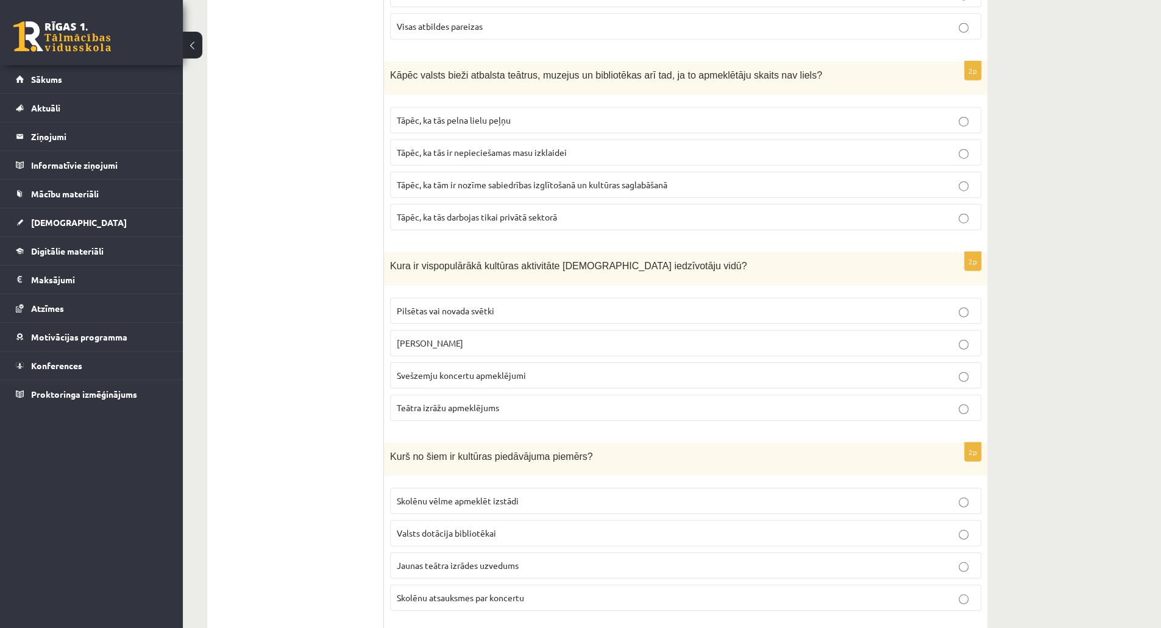
scroll to position [2270, 0]
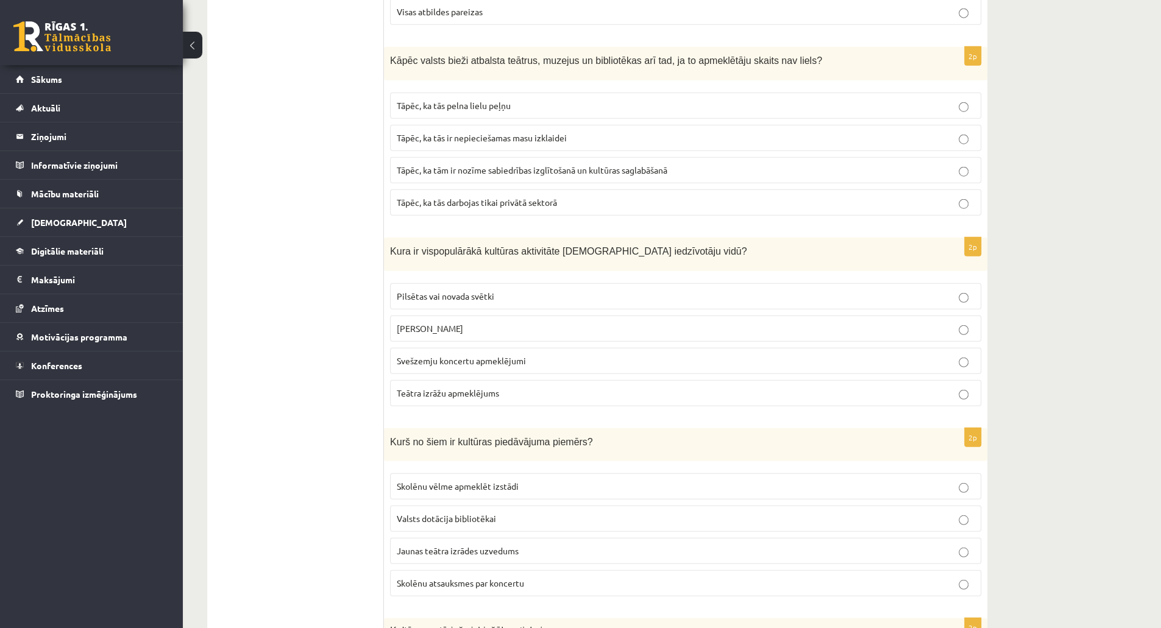
click at [437, 165] on span "Tāpēc, ka tām ir nozīme sabiedrības izglītošanā un kultūras saglabāšanā" at bounding box center [532, 170] width 271 height 11
click at [438, 290] on p "Pilsētas vai novada svētki" at bounding box center [686, 296] width 578 height 13
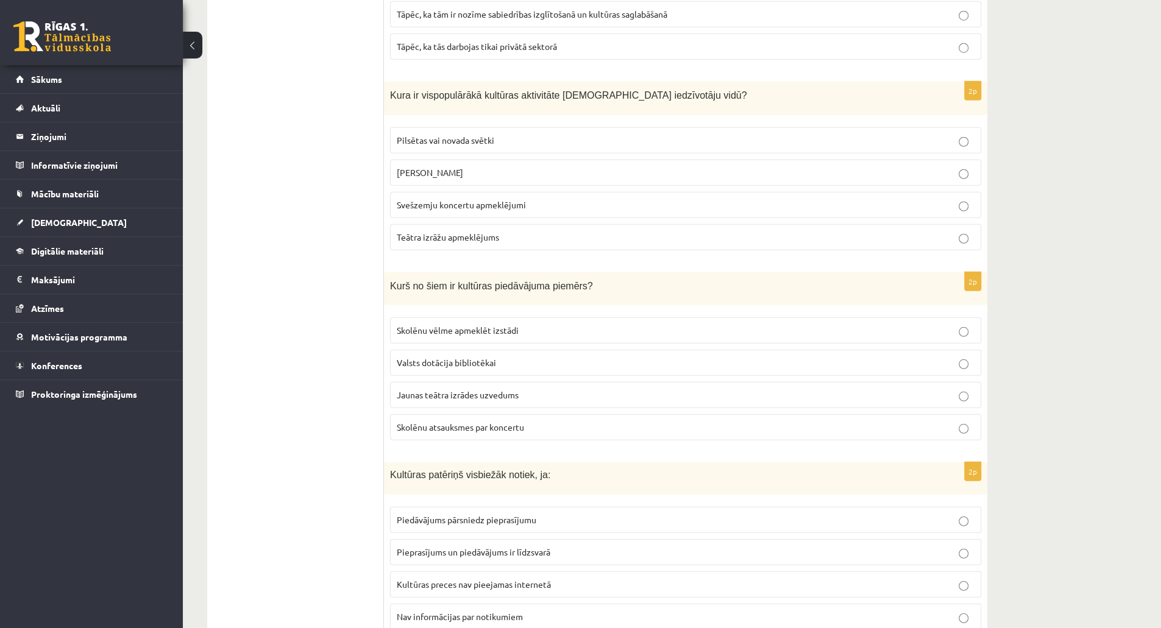
scroll to position [2449, 0]
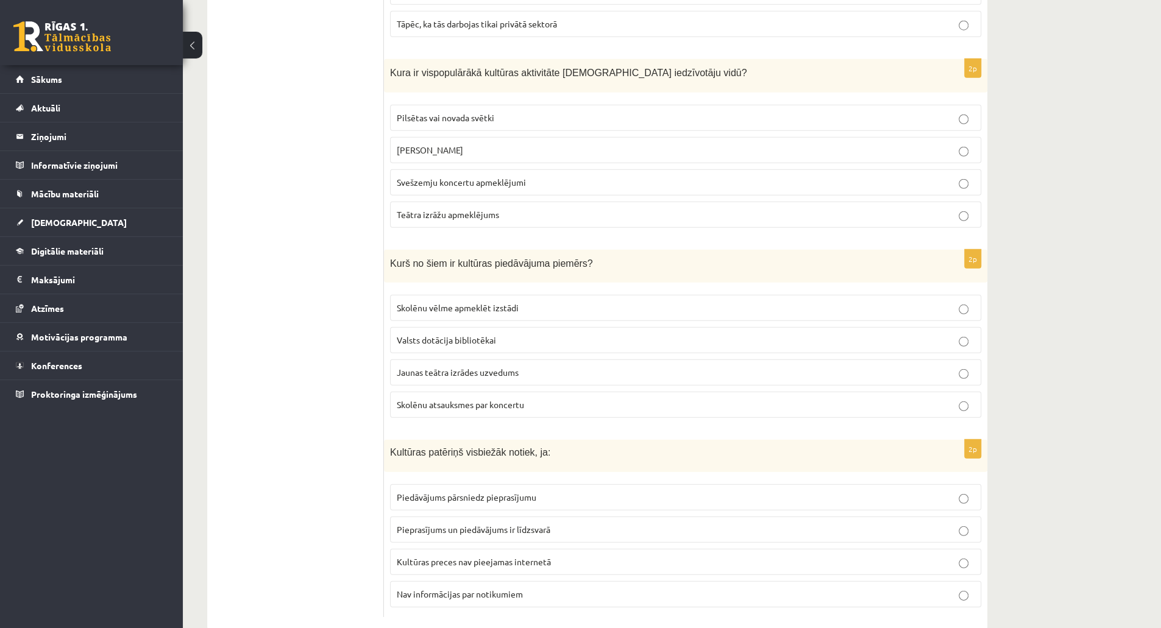
click at [469, 524] on span "Pieprasījums un piedāvājums ir līdzsvarā" at bounding box center [474, 529] width 154 height 11
click at [488, 367] on span "Jaunas teātra izrādes uzvedums" at bounding box center [458, 372] width 122 height 11
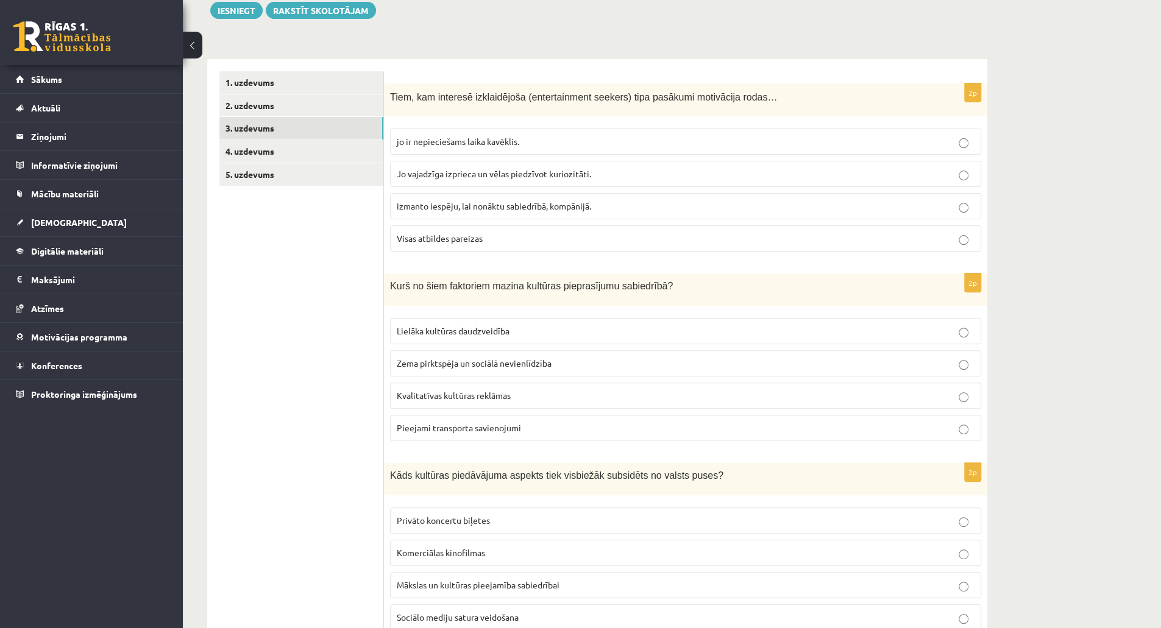
scroll to position [32, 0]
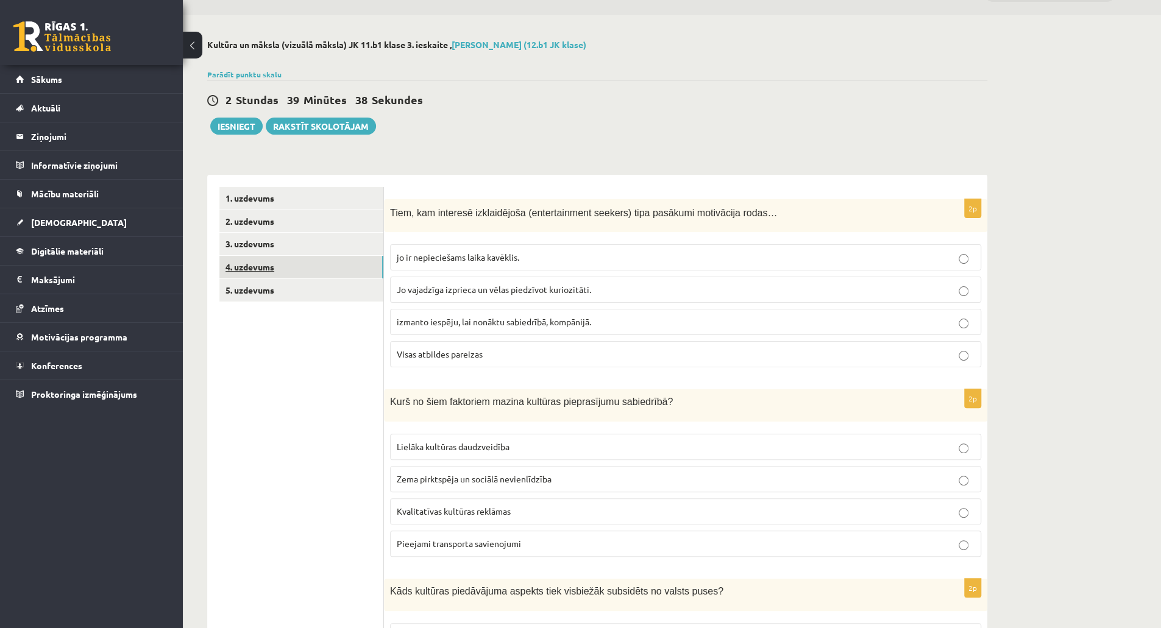
click at [238, 270] on link "4. uzdevums" at bounding box center [301, 267] width 164 height 23
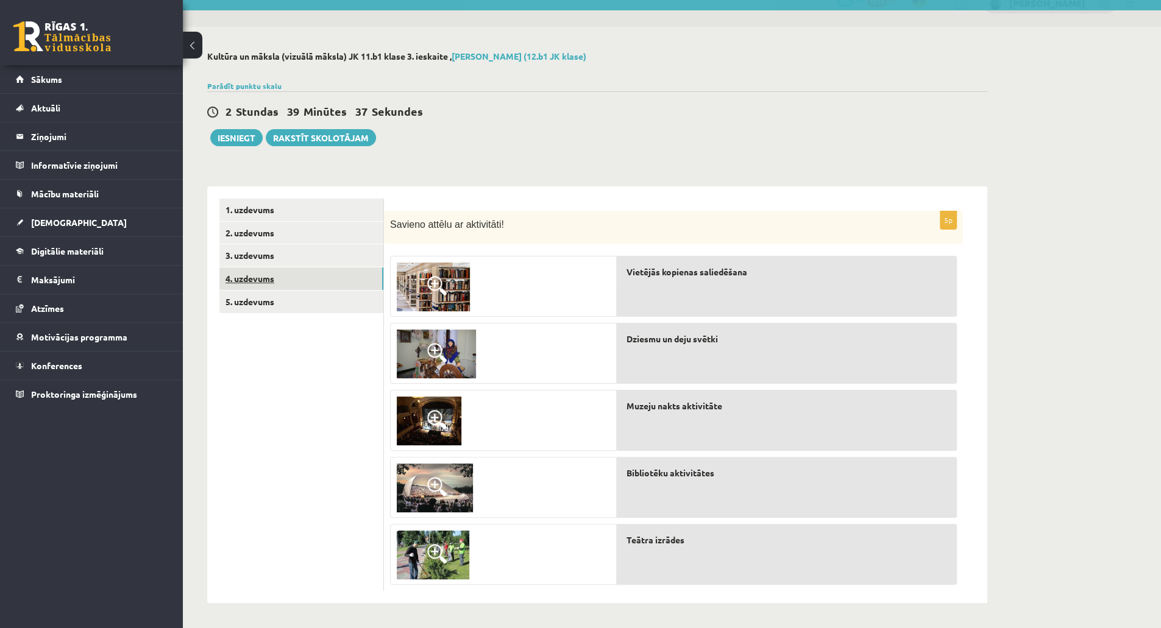
scroll to position [19, 0]
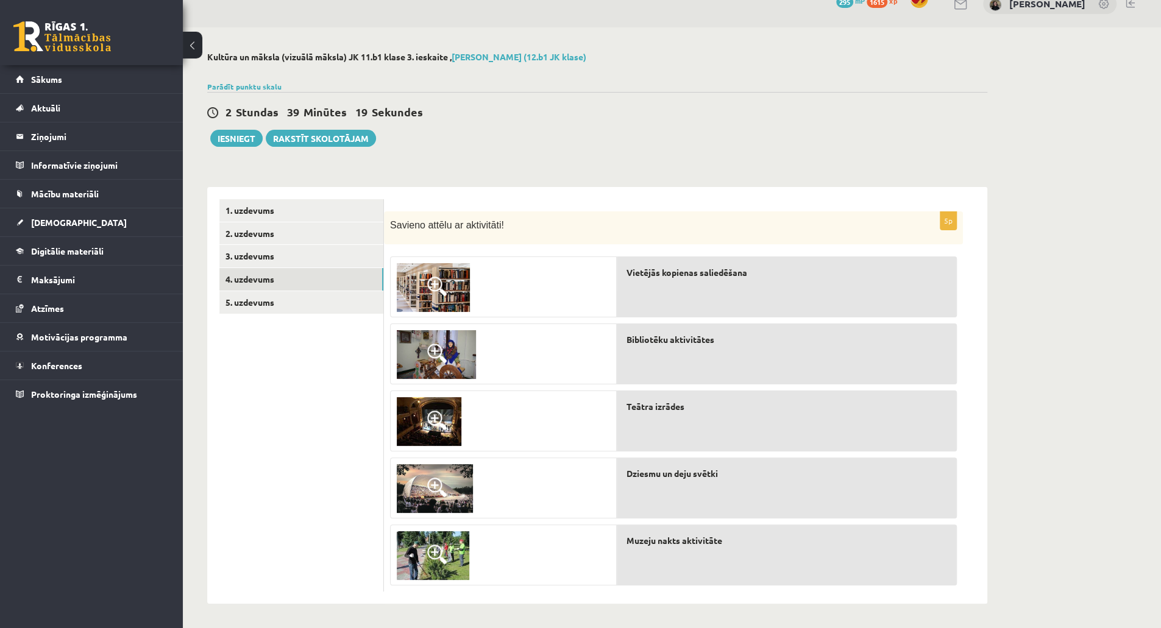
click at [687, 338] on span "Bibliotēku aktivitātes" at bounding box center [670, 339] width 88 height 13
drag, startPoint x: 687, startPoint y: 338, endPoint x: 687, endPoint y: 241, distance: 97.5
click at [687, 241] on div "5p Savieno attēlu ar aktivitāti! Vietējās kopienas saliedēšana Bibliotēku aktiv…" at bounding box center [673, 401] width 579 height 381
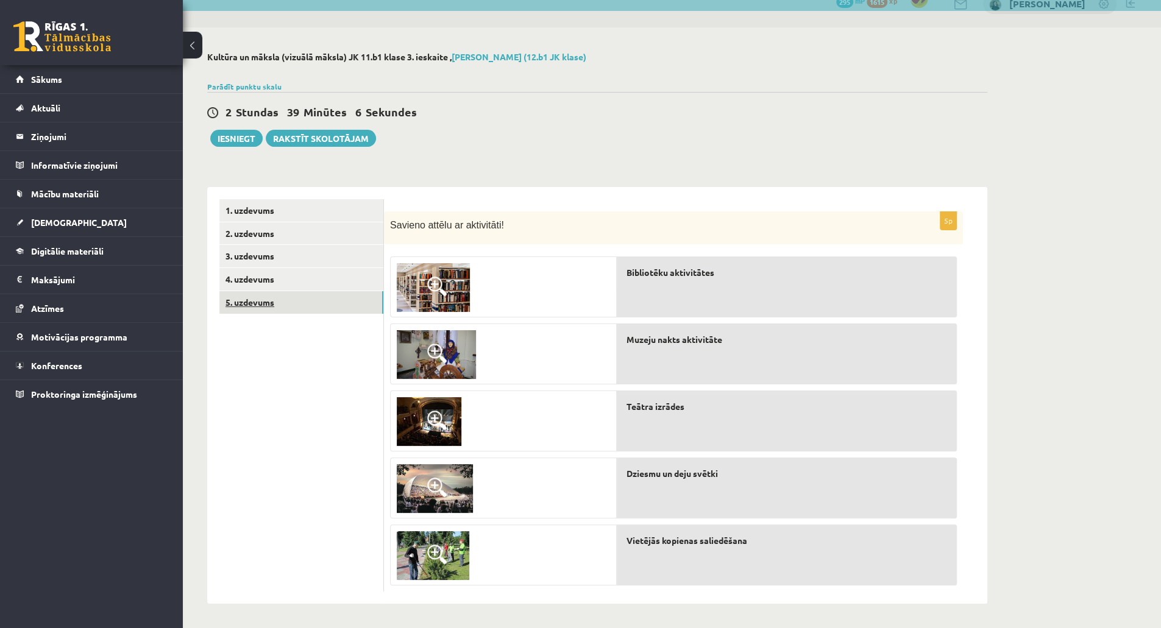
click at [243, 308] on link "5. uzdevums" at bounding box center [301, 302] width 164 height 23
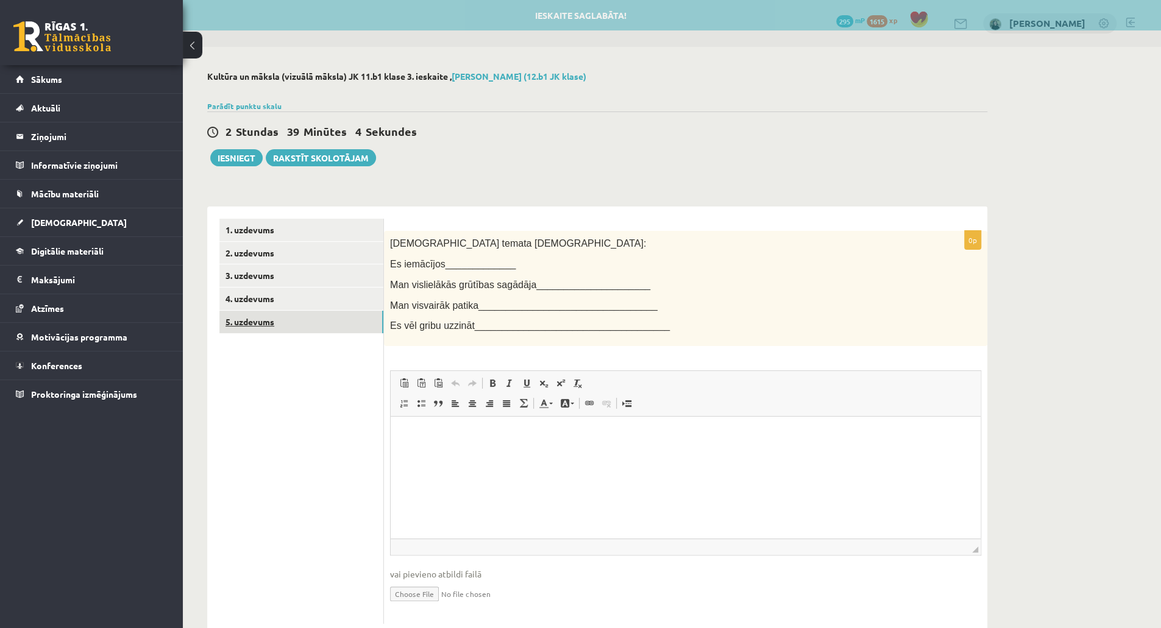
scroll to position [0, 0]
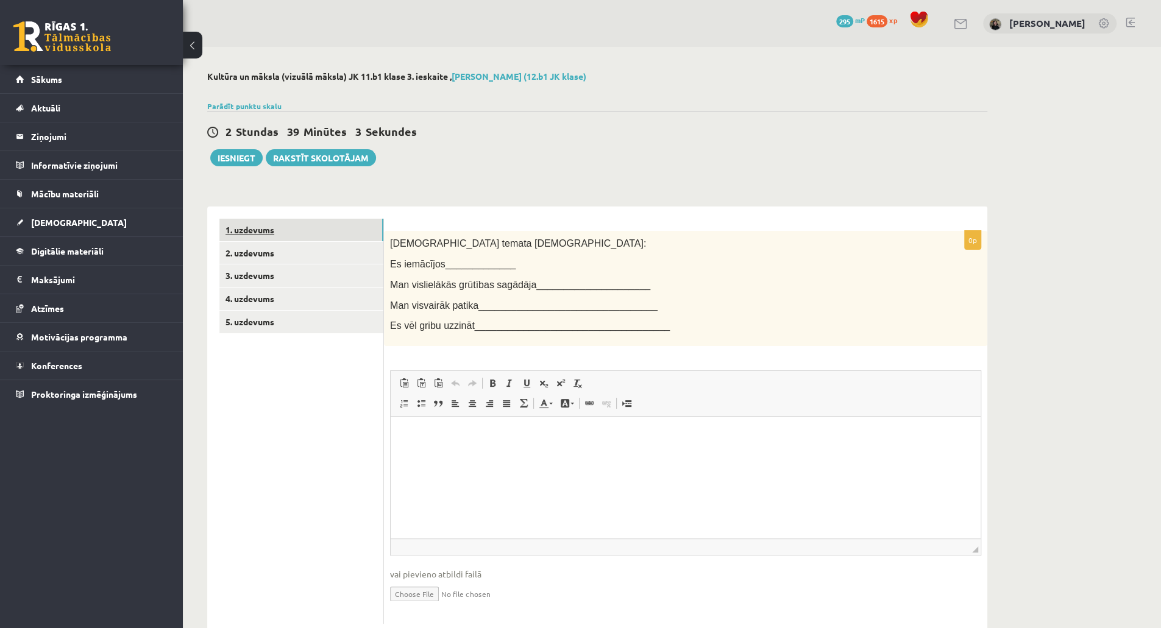
click at [275, 238] on link "1. uzdevums" at bounding box center [301, 230] width 164 height 23
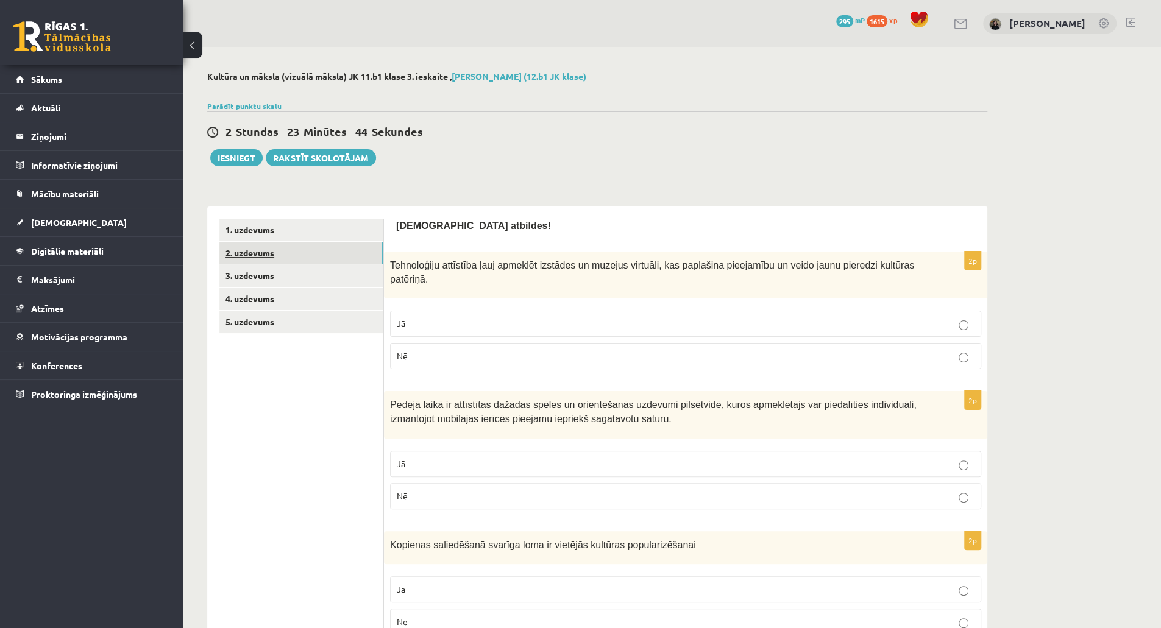
click at [364, 246] on link "2. uzdevums" at bounding box center [301, 253] width 164 height 23
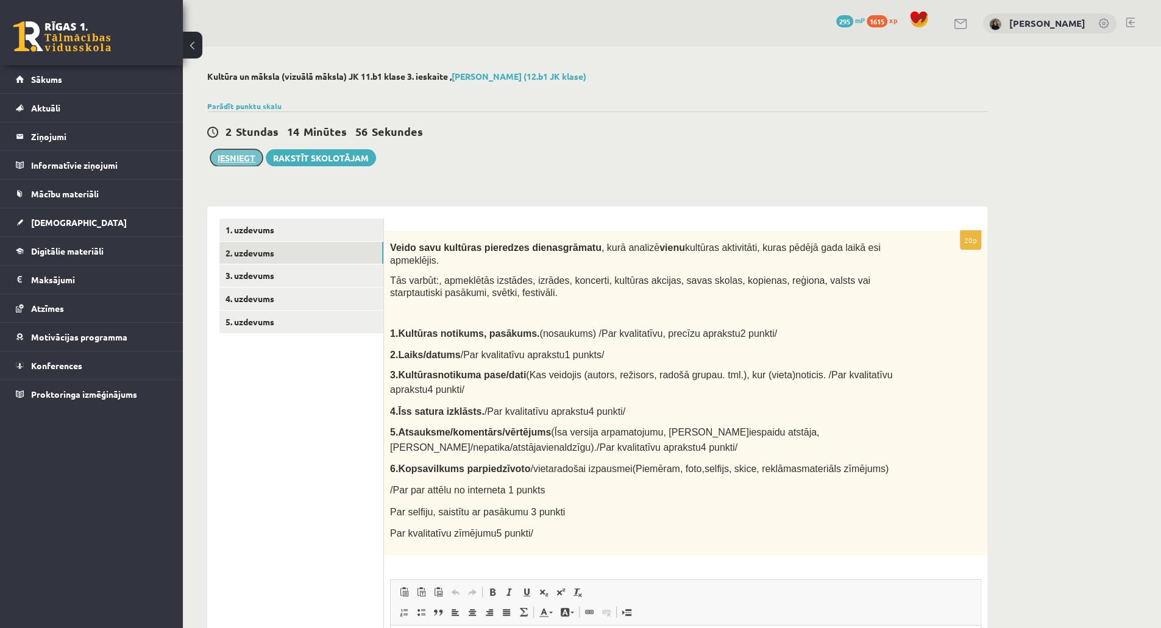
click at [243, 152] on button "Iesniegt" at bounding box center [236, 157] width 52 height 17
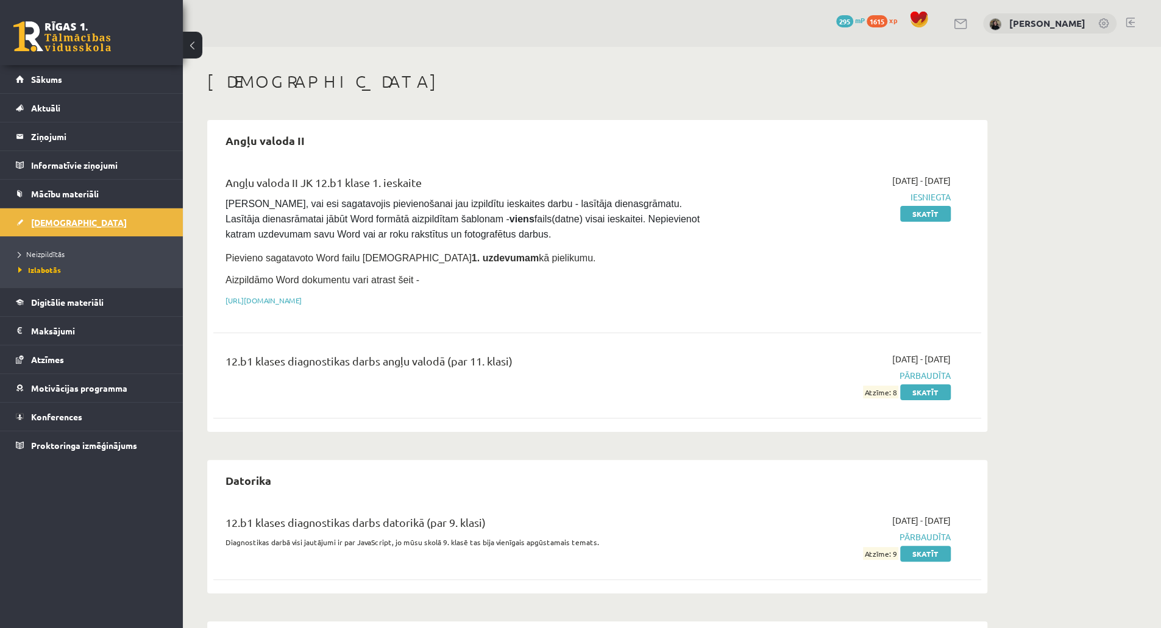
click at [63, 219] on span "[DEMOGRAPHIC_DATA]" at bounding box center [79, 222] width 96 height 11
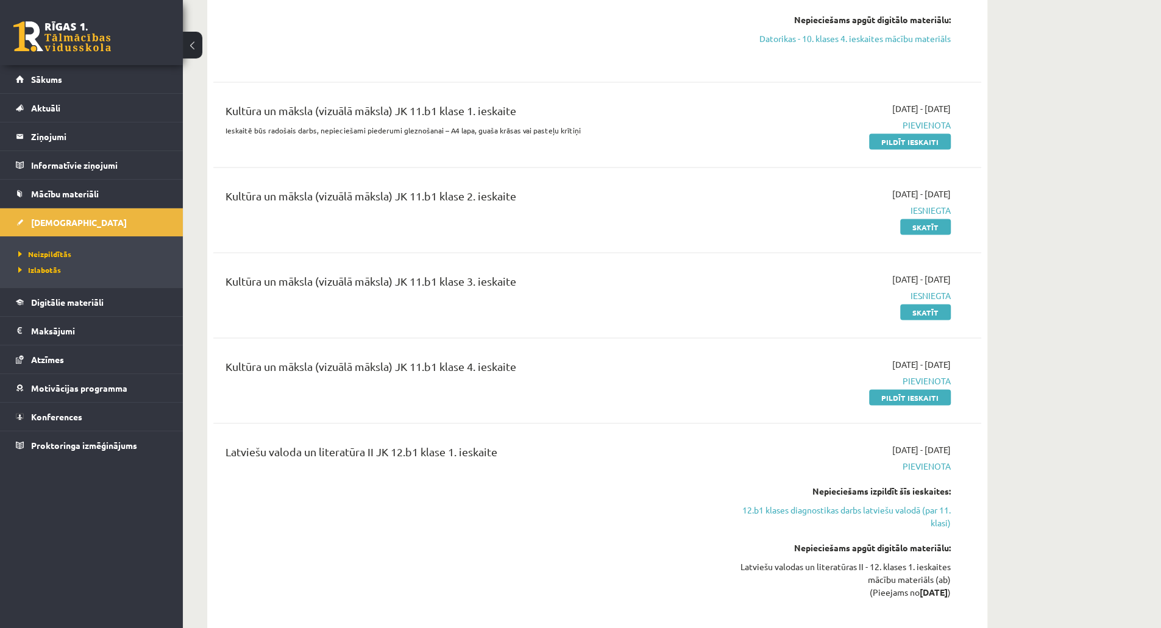
scroll to position [1590, 0]
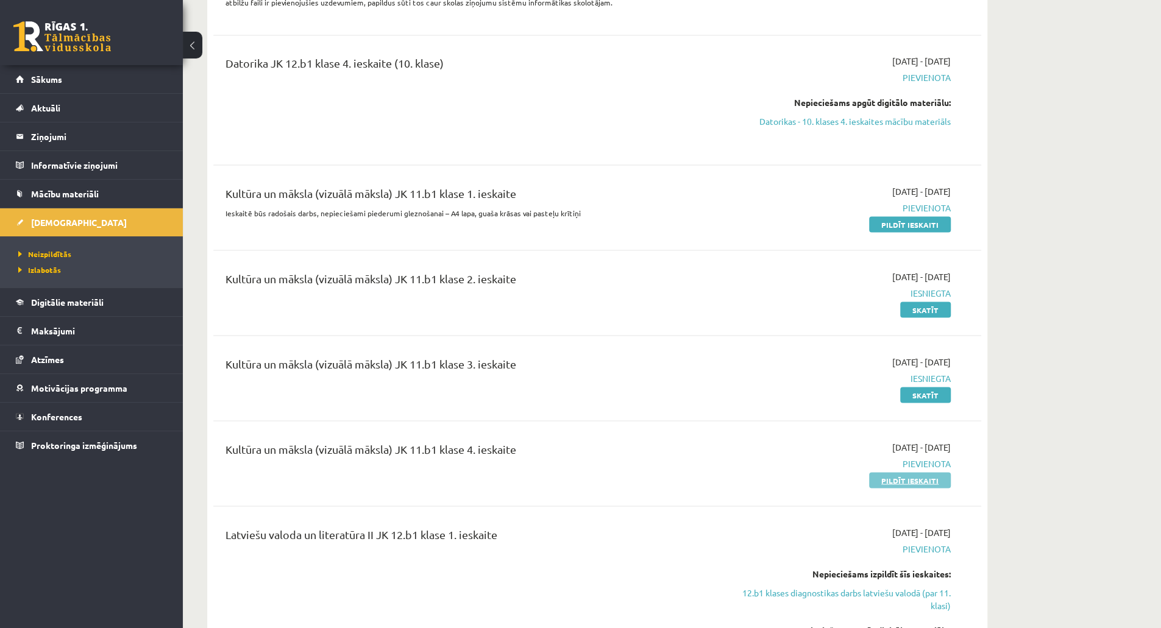
click at [919, 472] on link "Pildīt ieskaiti" at bounding box center [910, 480] width 82 height 16
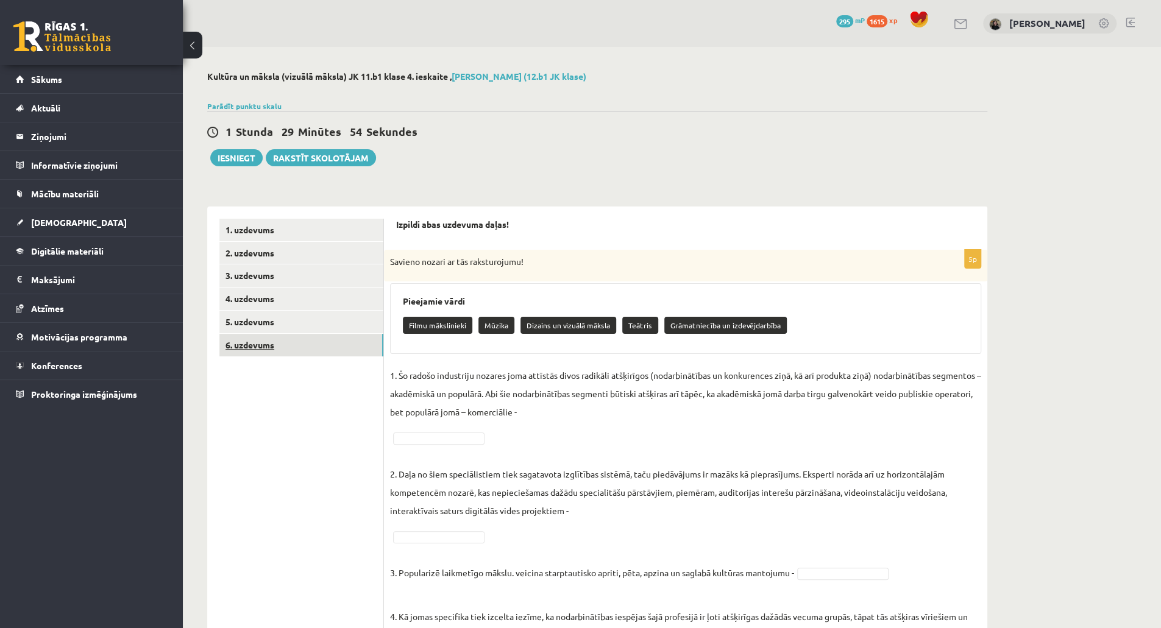
click at [248, 342] on link "6. uzdevums" at bounding box center [301, 345] width 164 height 23
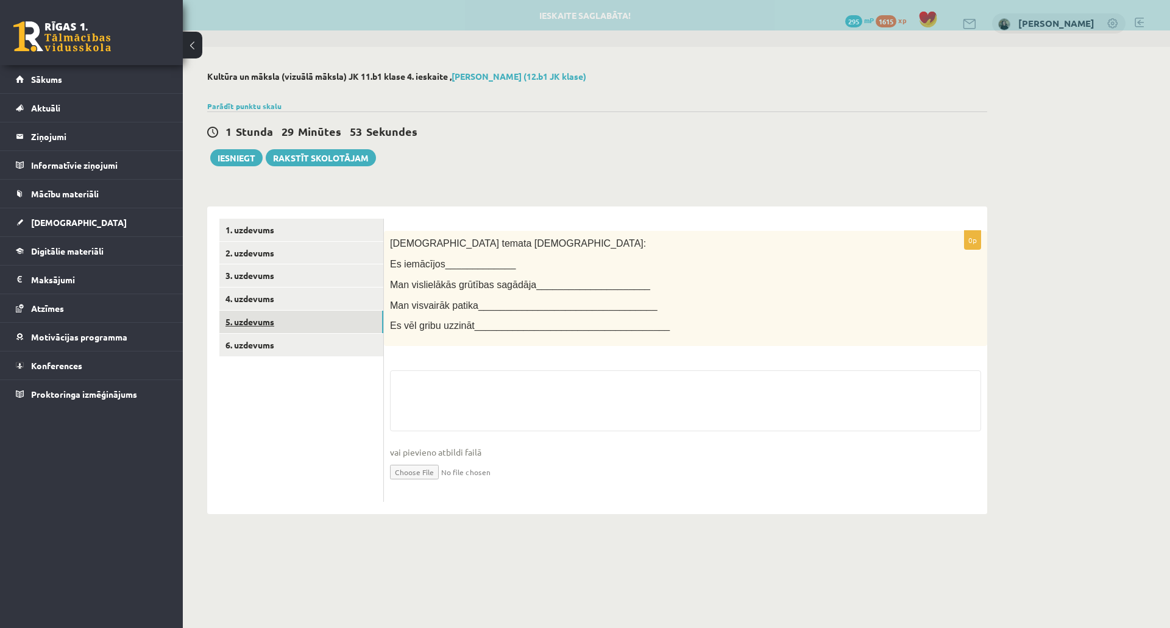
click at [251, 327] on link "5. uzdevums" at bounding box center [301, 322] width 164 height 23
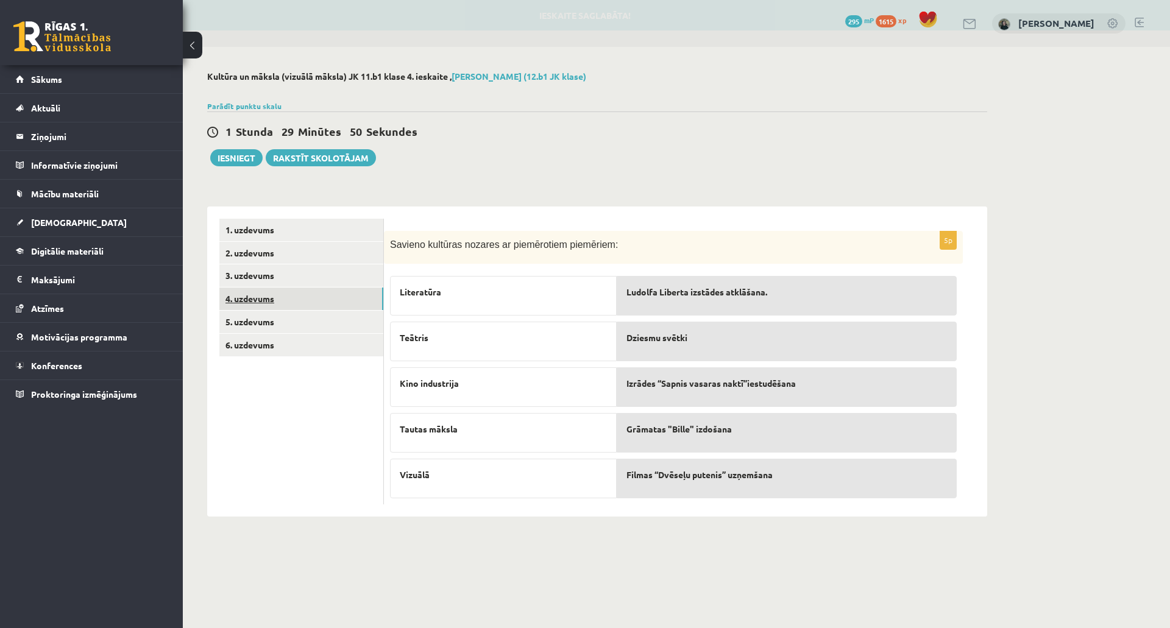
click at [257, 304] on link "4. uzdevums" at bounding box center [301, 299] width 164 height 23
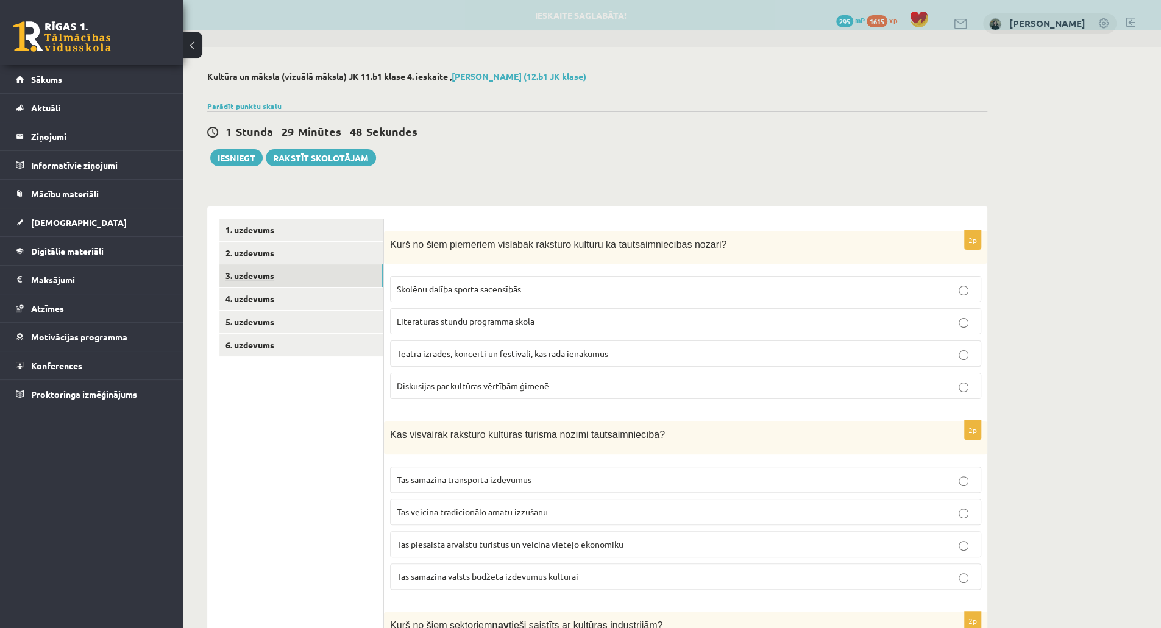
click at [257, 269] on link "3. uzdevums" at bounding box center [301, 275] width 164 height 23
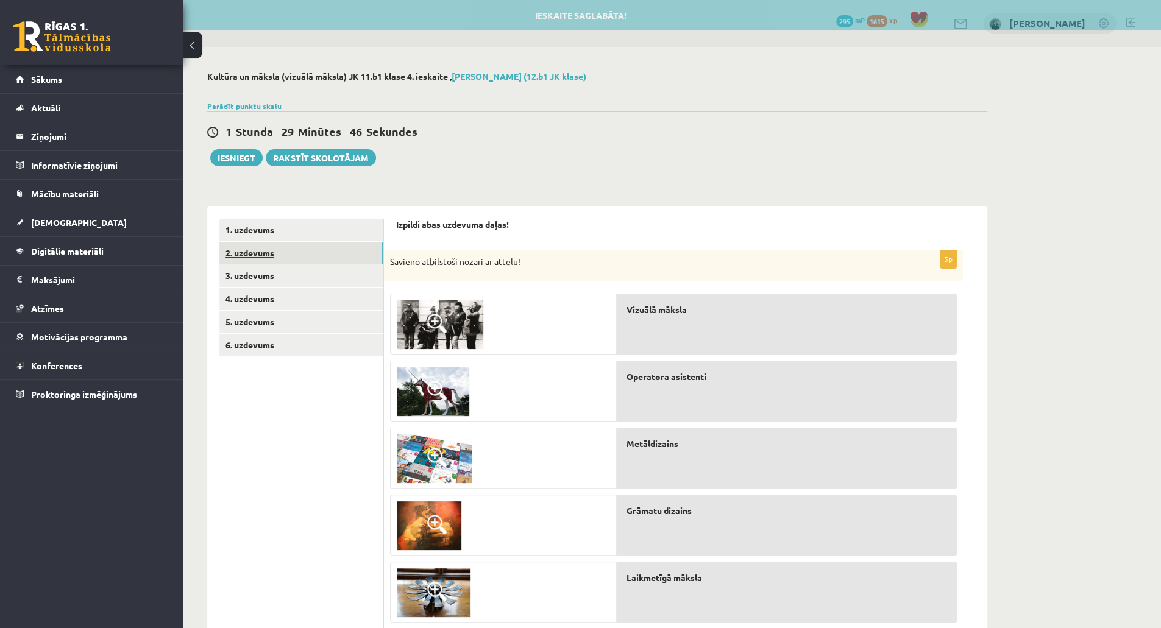
click at [261, 249] on link "2. uzdevums" at bounding box center [301, 253] width 164 height 23
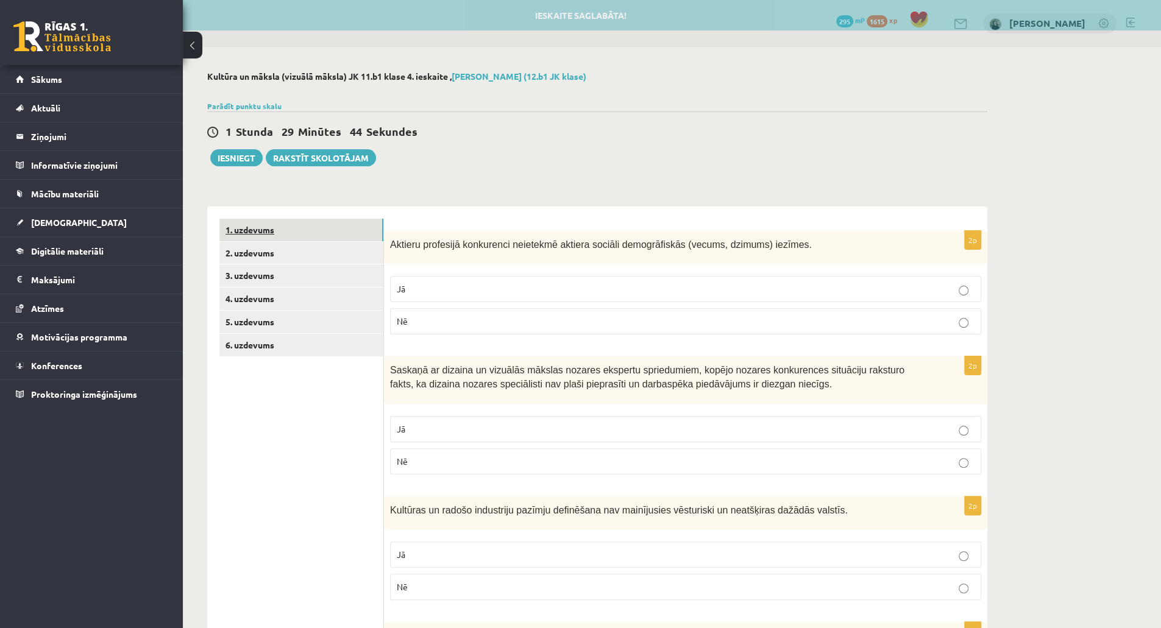
click at [263, 237] on link "1. uzdevums" at bounding box center [301, 230] width 164 height 23
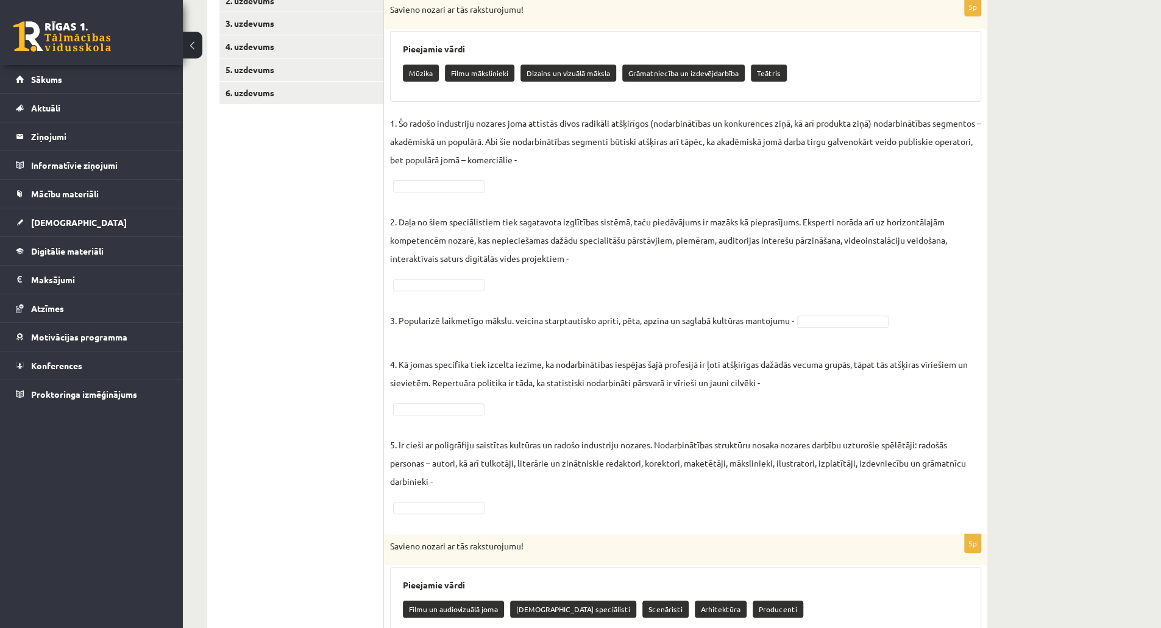
scroll to position [258, 0]
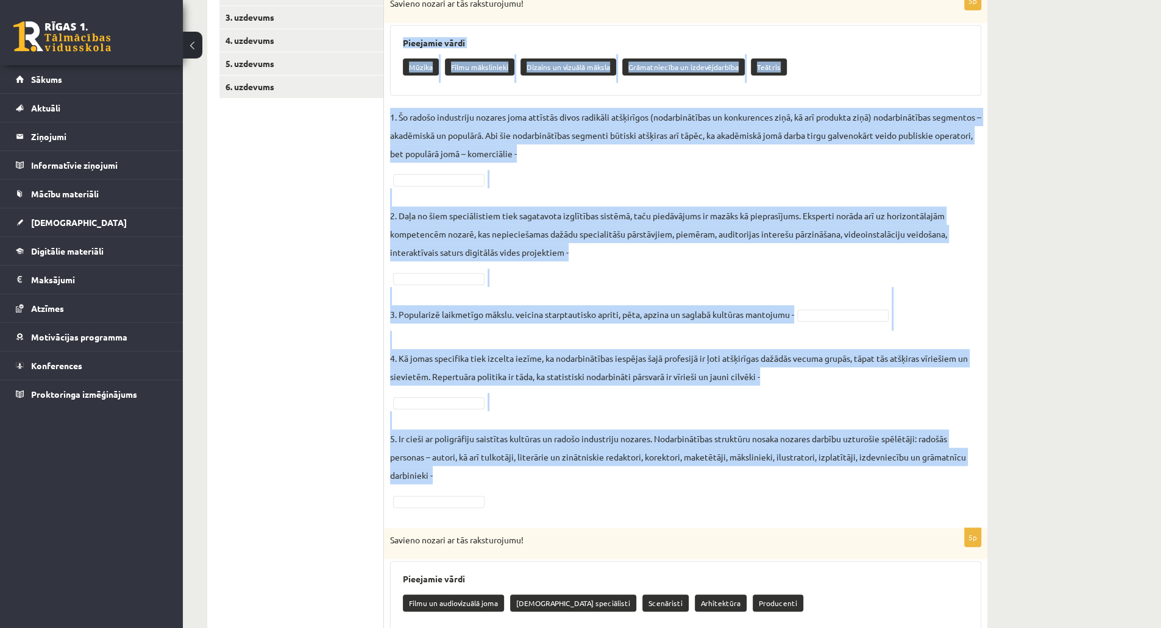
drag, startPoint x: 400, startPoint y: 35, endPoint x: 500, endPoint y: 503, distance: 479.2
click at [500, 503] on div "5p Savieno nozari ar tās raksturojumu! Pieejamie vārdi Mūzika Filmu mākslinieki…" at bounding box center [685, 253] width 603 height 524
copy div "Pieejamie vārdi Mūzika Filmu mākslinieki Dizains un vizuālā māksla Grāmatniecīb…"
click at [629, 143] on p "1. Šo radošo industriju nozares joma attīstās divos radikāli atšķirīgos (nodarb…" at bounding box center [685, 135] width 591 height 55
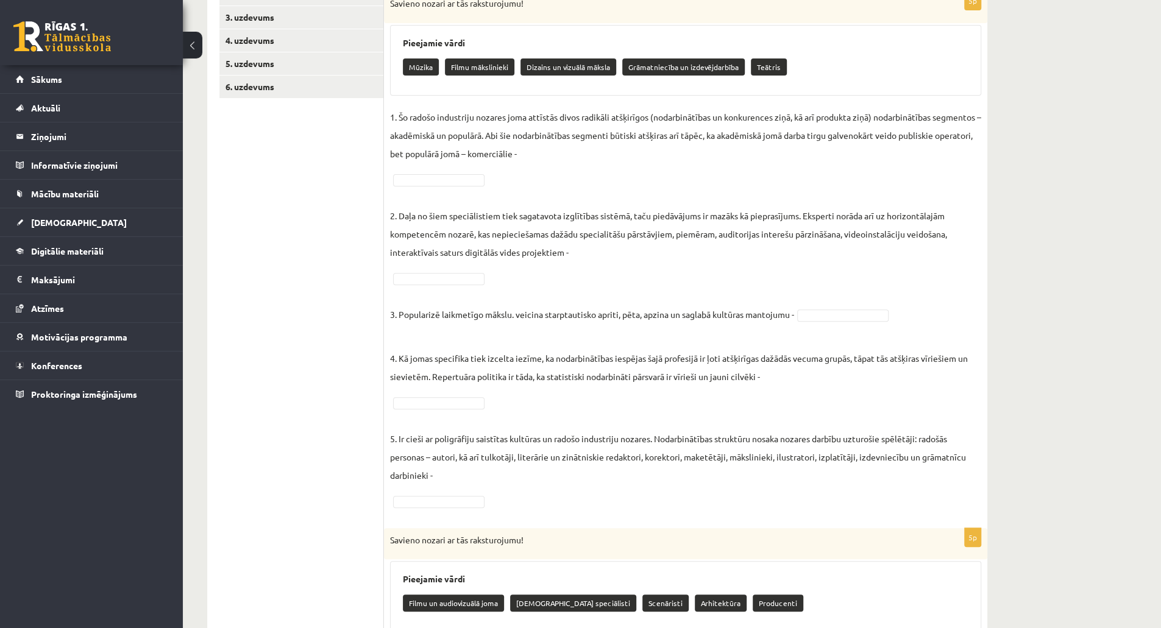
click at [590, 153] on p "1. Šo radošo industriju nozares joma attīstās divos radikāli atšķirīgos (nodarb…" at bounding box center [685, 135] width 591 height 55
click at [441, 235] on p "2. Daļa no šiem speciālistiem tiek sagatavota izglītības sistēmā, taču piedāvāj…" at bounding box center [685, 224] width 591 height 73
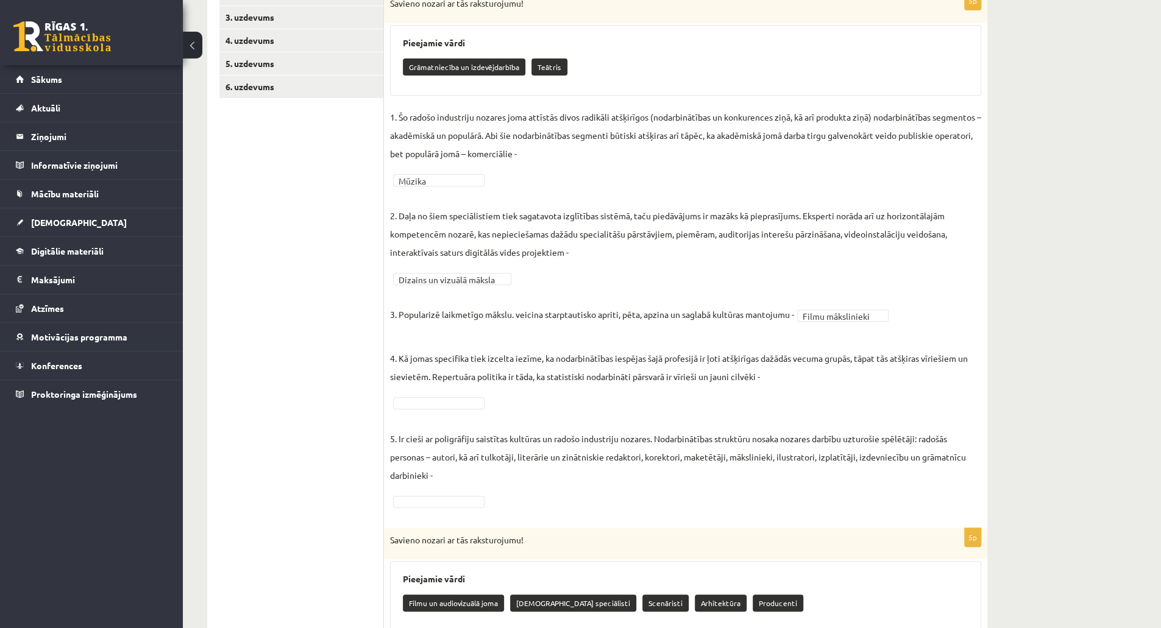
click at [430, 386] on fieldset "**********" at bounding box center [685, 309] width 591 height 402
click at [439, 492] on fieldset "**********" at bounding box center [685, 309] width 591 height 402
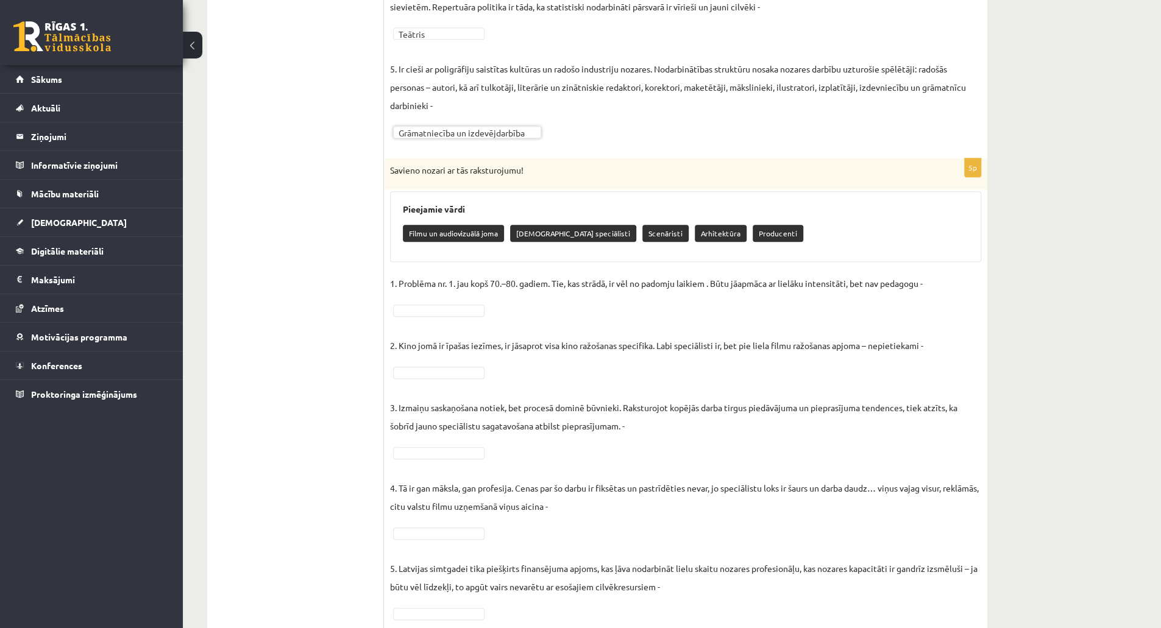
scroll to position [653, 0]
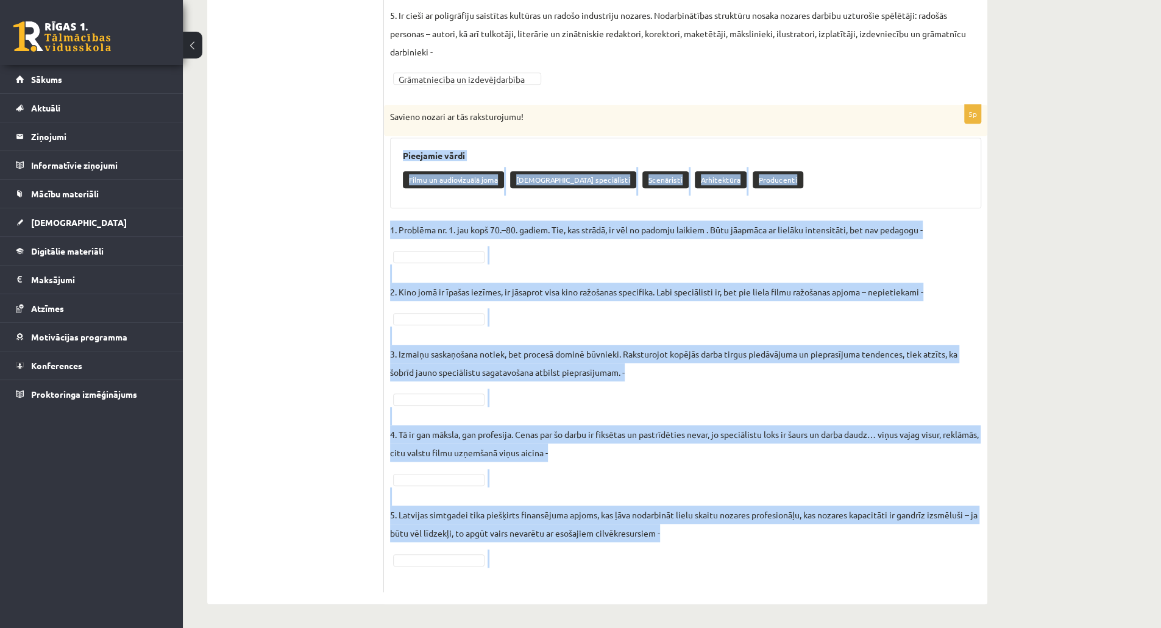
drag, startPoint x: 397, startPoint y: 150, endPoint x: 639, endPoint y: 592, distance: 503.9
click at [639, 592] on div "**********" at bounding box center [685, 78] width 603 height 1051
copy div "Pieejamie vārdi Filmu un audiovizuālā joma Gaismošanas speciālisti Scenāristi A…"
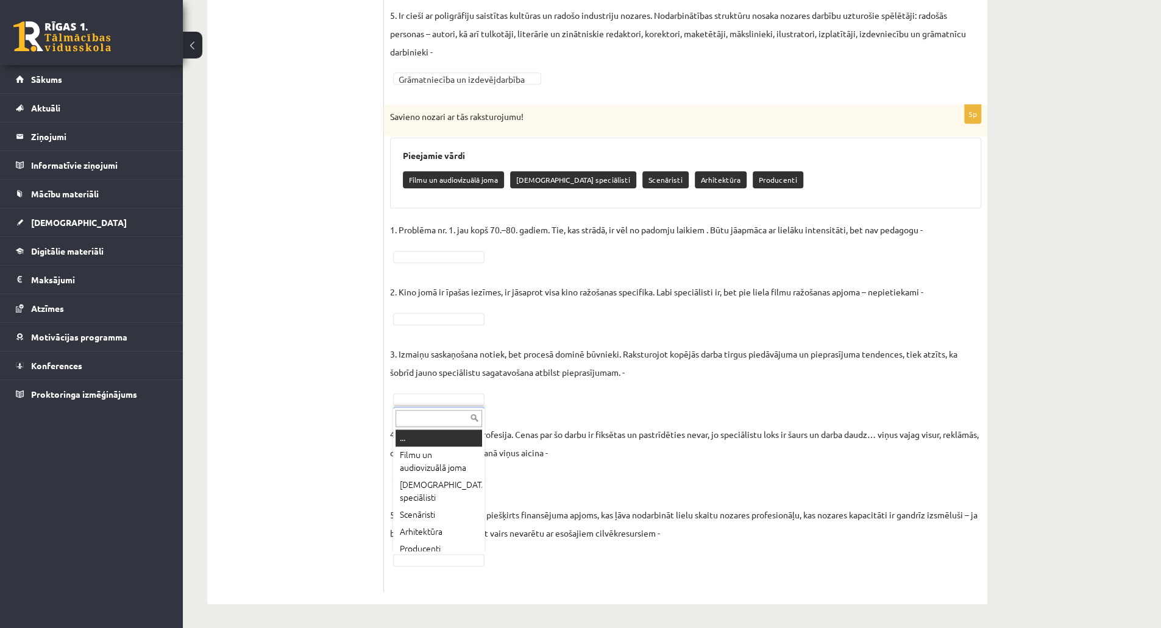
scroll to position [6, 0]
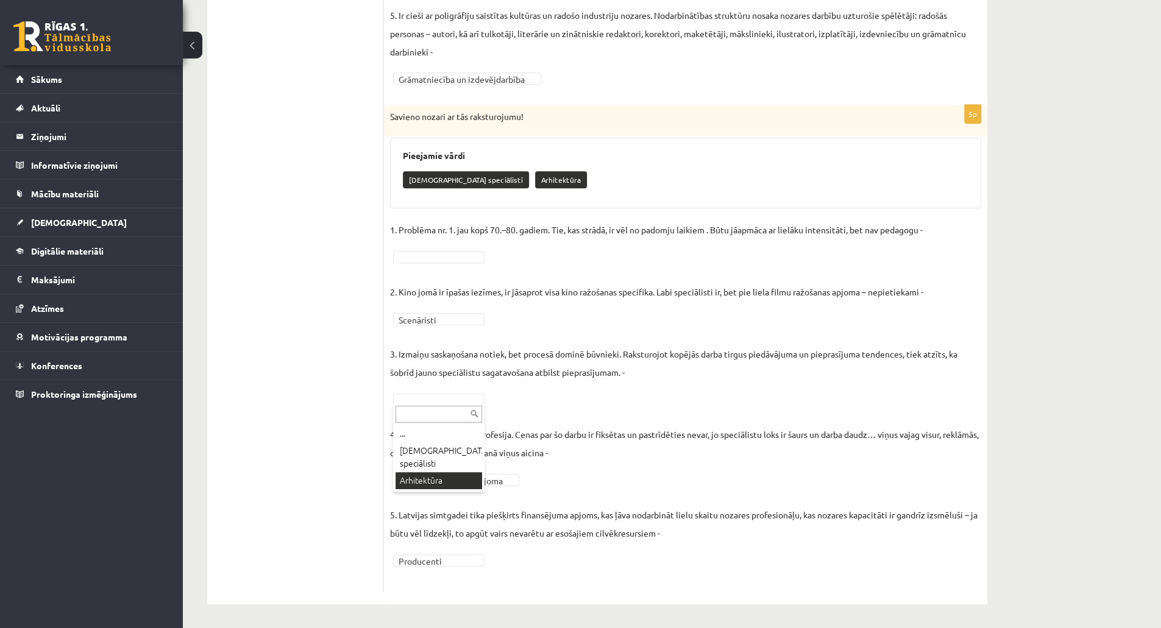
drag, startPoint x: 435, startPoint y: 470, endPoint x: 435, endPoint y: 489, distance: 18.9
click at [435, 489] on div "... Gaismošanas speciālisti Arhitektūra" at bounding box center [438, 447] width 91 height 88
click at [419, 246] on fieldset "**********" at bounding box center [685, 404] width 591 height 366
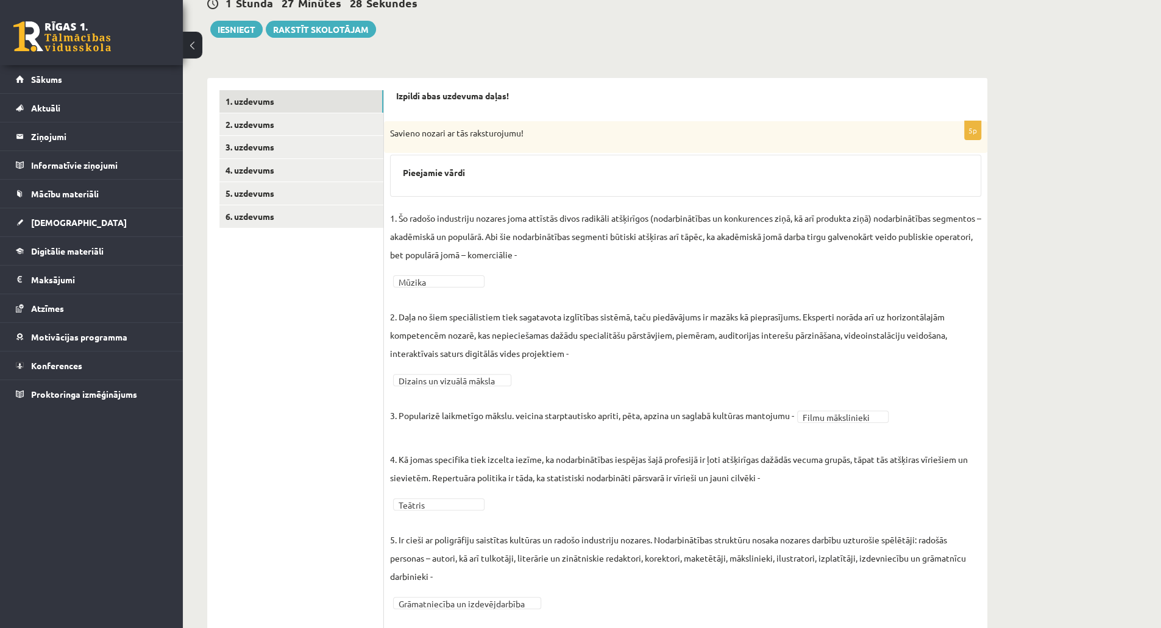
scroll to position [73, 0]
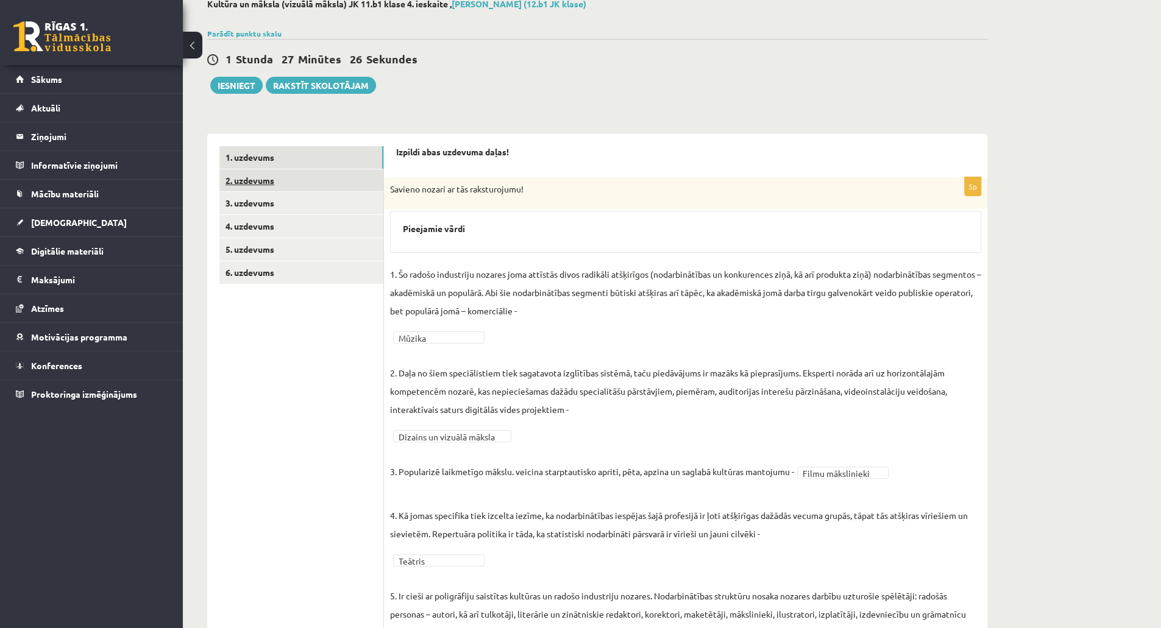
click at [296, 179] on link "2. uzdevums" at bounding box center [301, 180] width 164 height 23
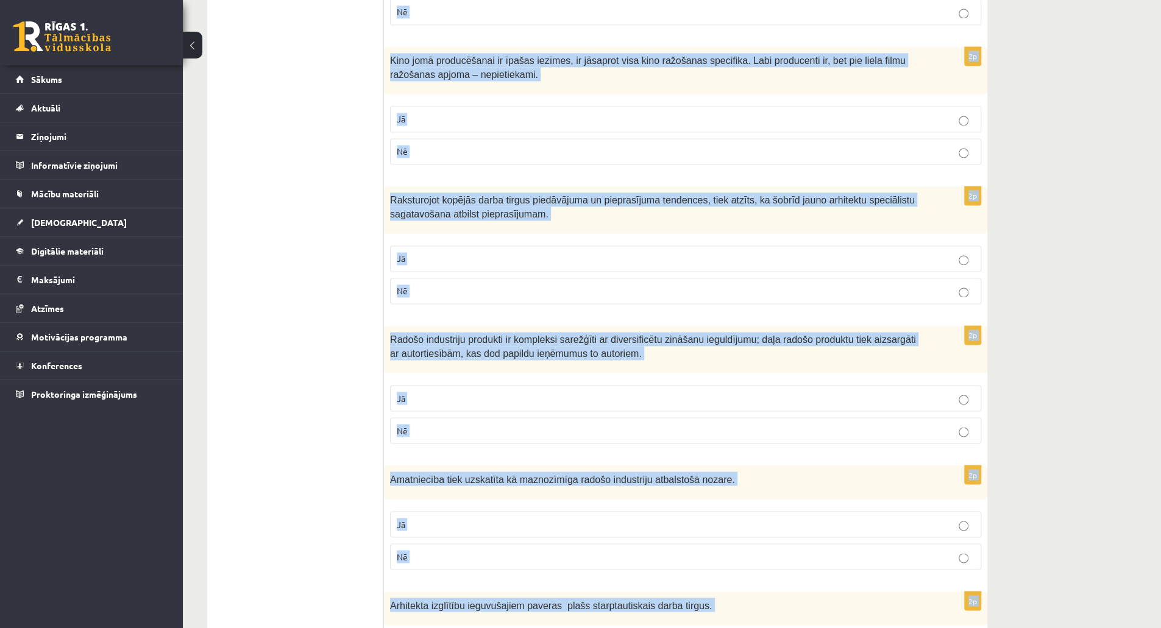
scroll to position [1583, 0]
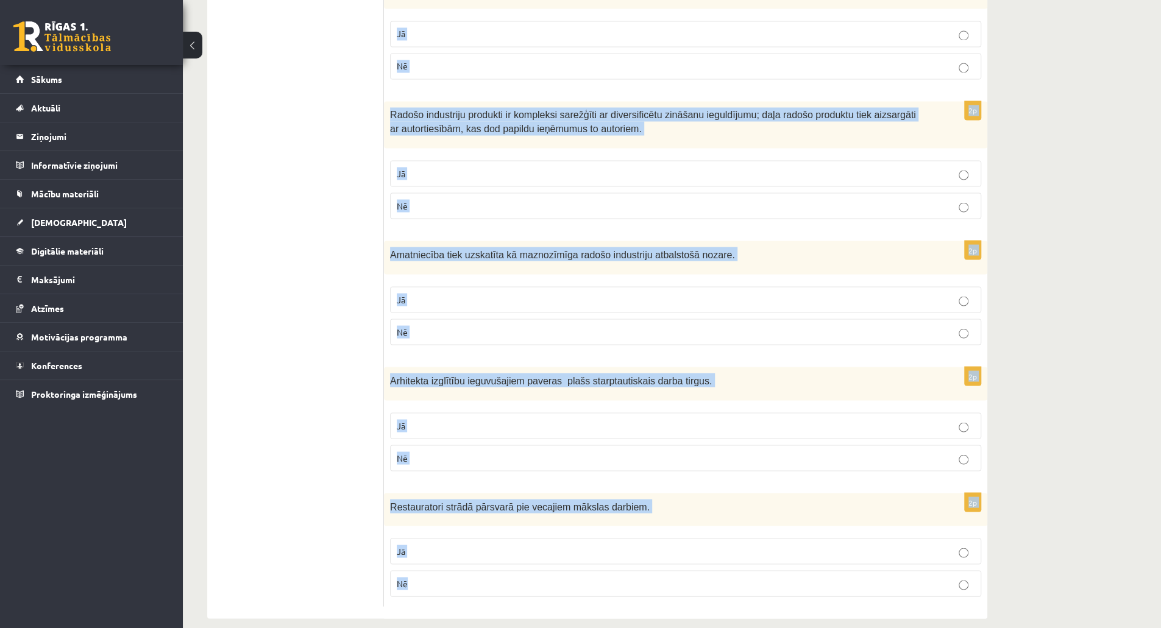
drag, startPoint x: 389, startPoint y: 168, endPoint x: 888, endPoint y: 657, distance: 698.4
copy form "Aktieru profesijā konkurenci neietekmē aktiera sociāli demogrāfiskās (vecums, d…"
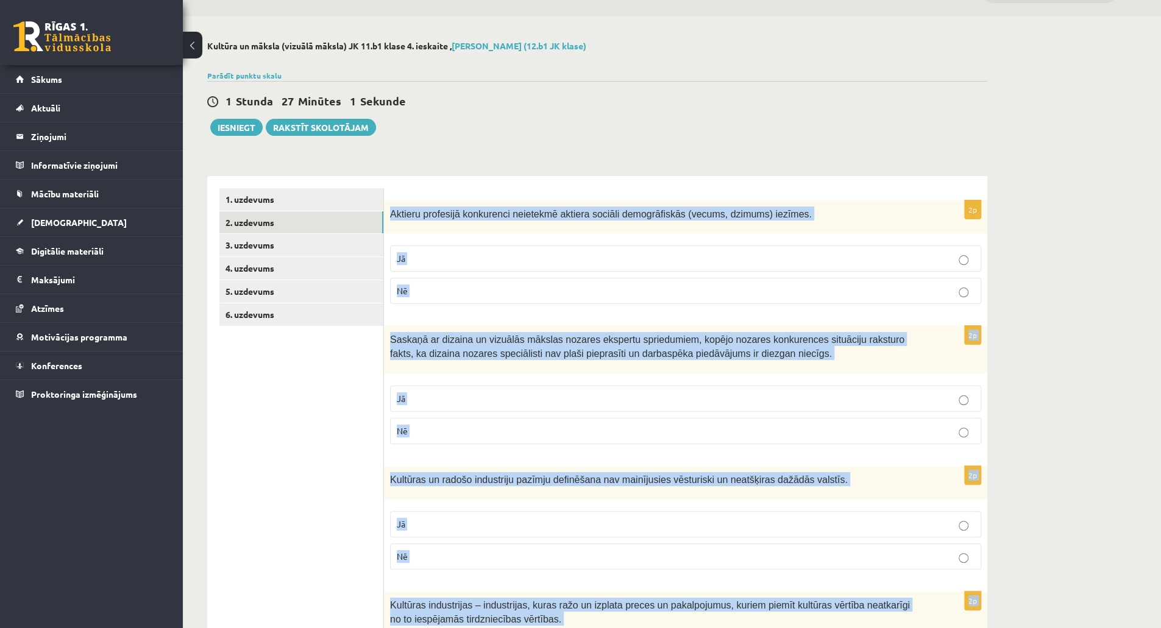
scroll to position [0, 0]
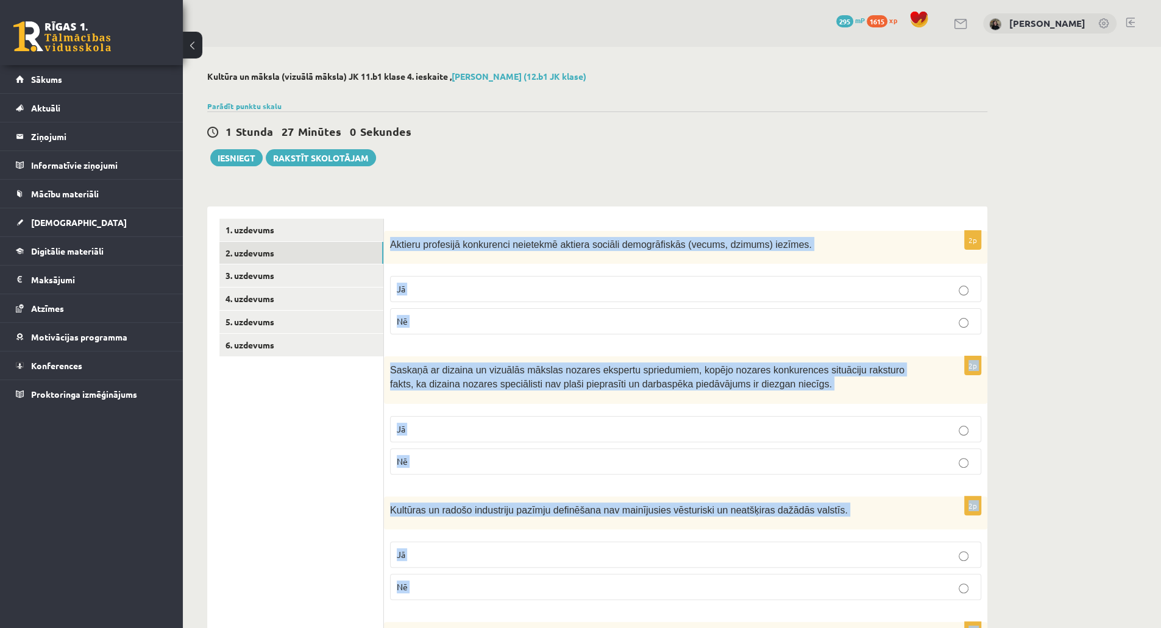
click at [880, 317] on p "Nē" at bounding box center [686, 321] width 578 height 13
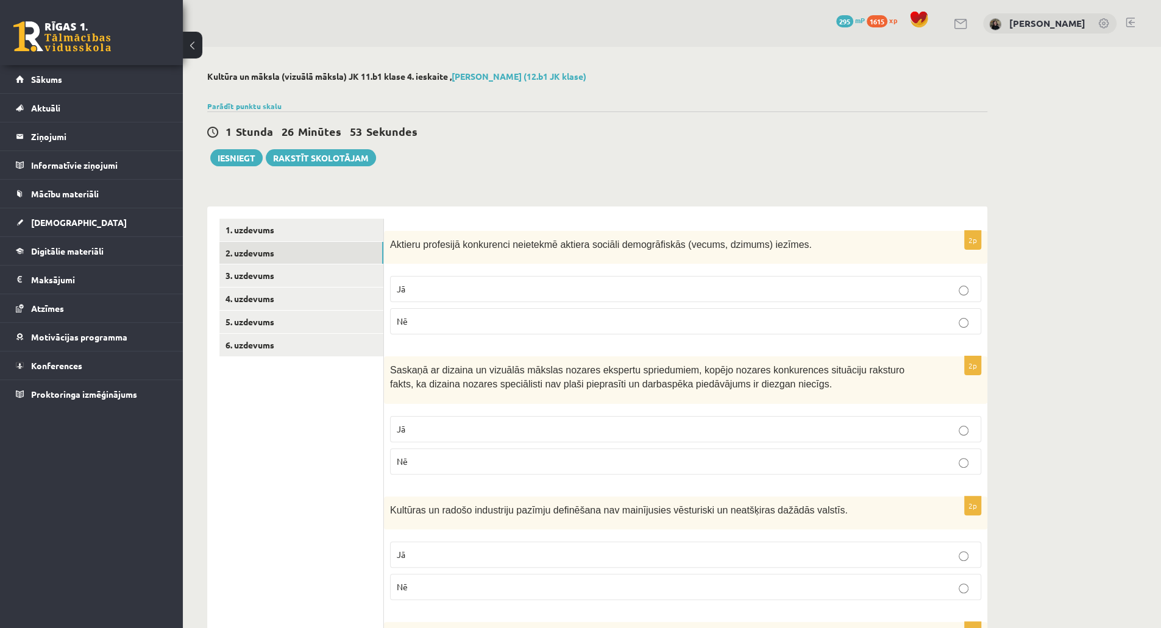
click at [838, 286] on p "Jā" at bounding box center [686, 289] width 578 height 13
click at [869, 315] on p "Nē" at bounding box center [686, 321] width 578 height 13
click at [824, 461] on p "Nē" at bounding box center [686, 461] width 578 height 13
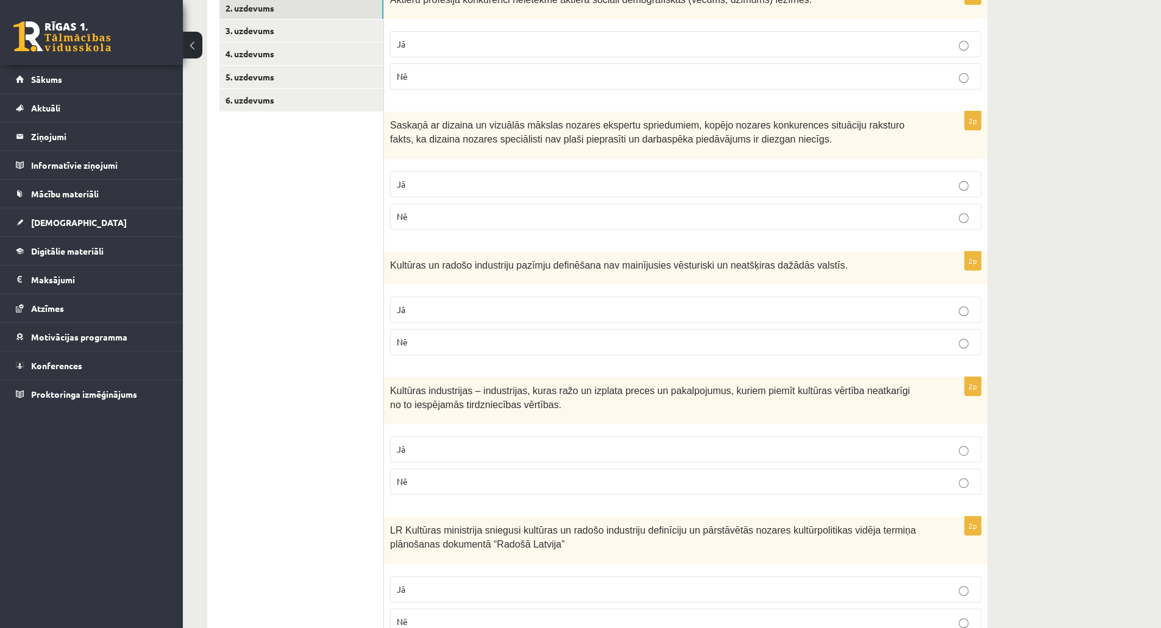
scroll to position [282, 0]
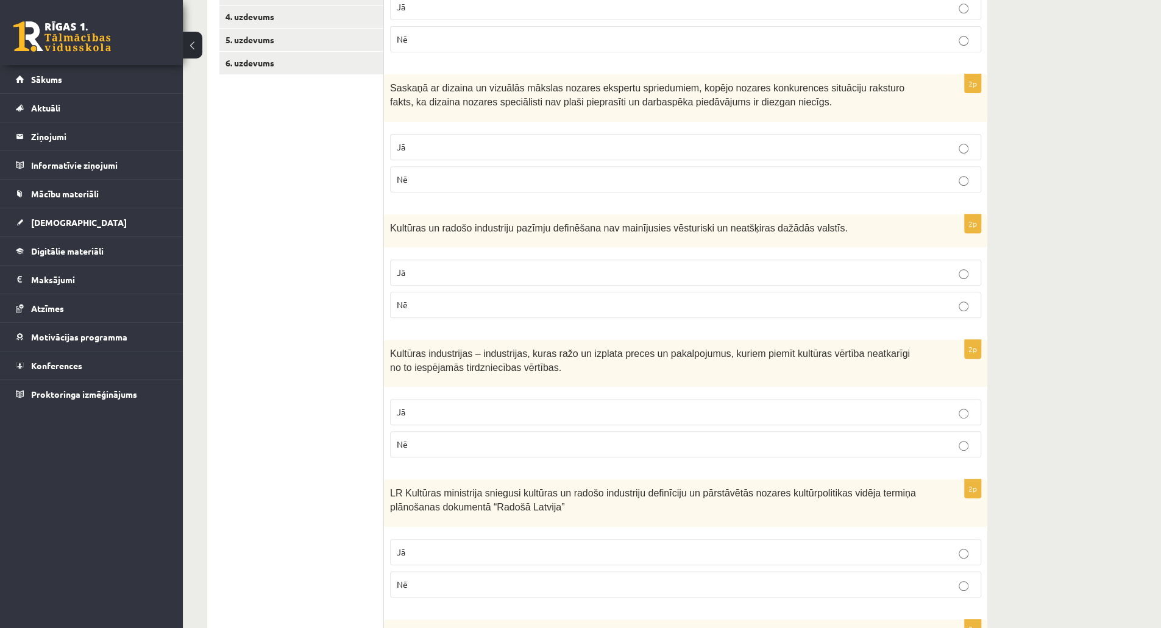
click at [910, 300] on p "Nē" at bounding box center [686, 305] width 578 height 13
click at [466, 416] on label "Jā" at bounding box center [685, 412] width 591 height 26
click at [473, 550] on p "Jā" at bounding box center [686, 552] width 578 height 13
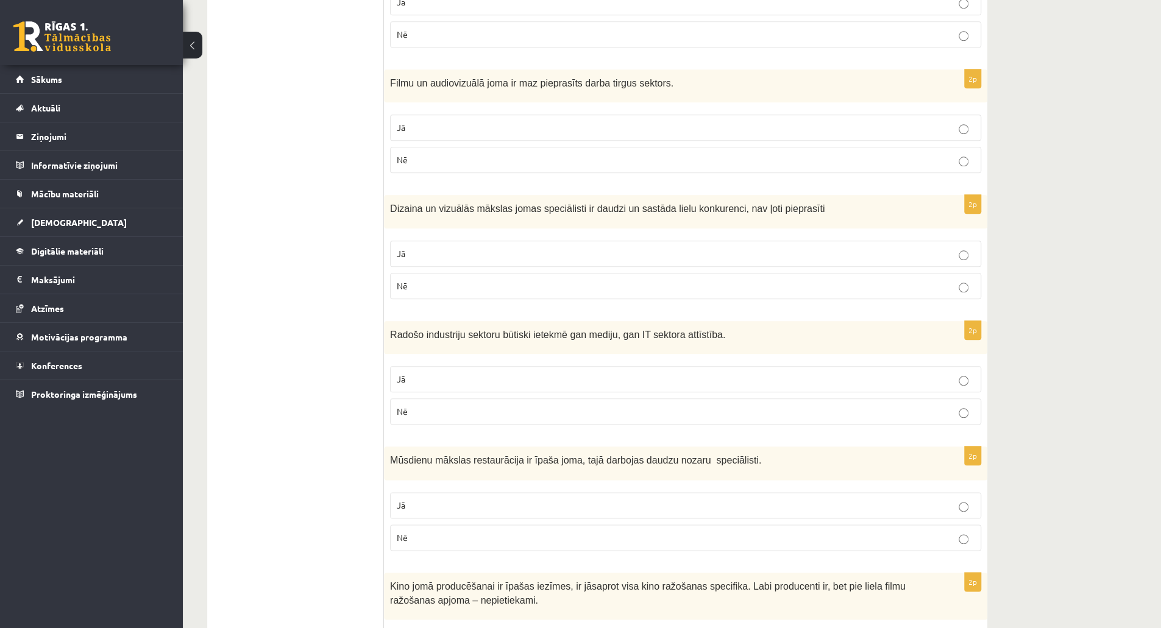
scroll to position [835, 0]
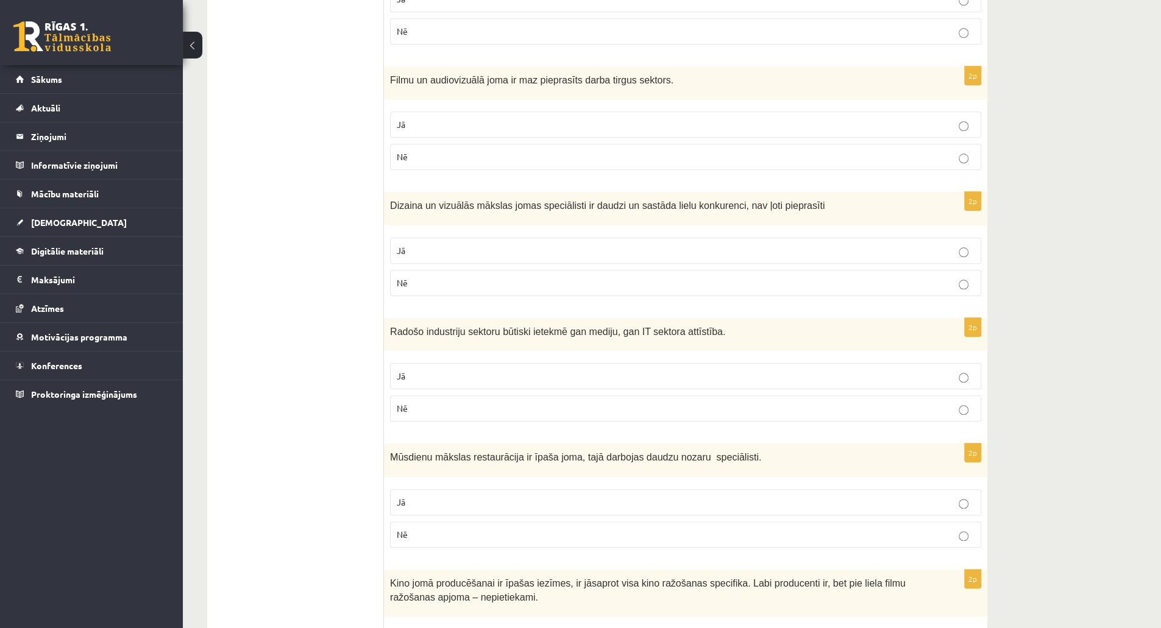
click at [783, 155] on p "Nē" at bounding box center [686, 157] width 578 height 13
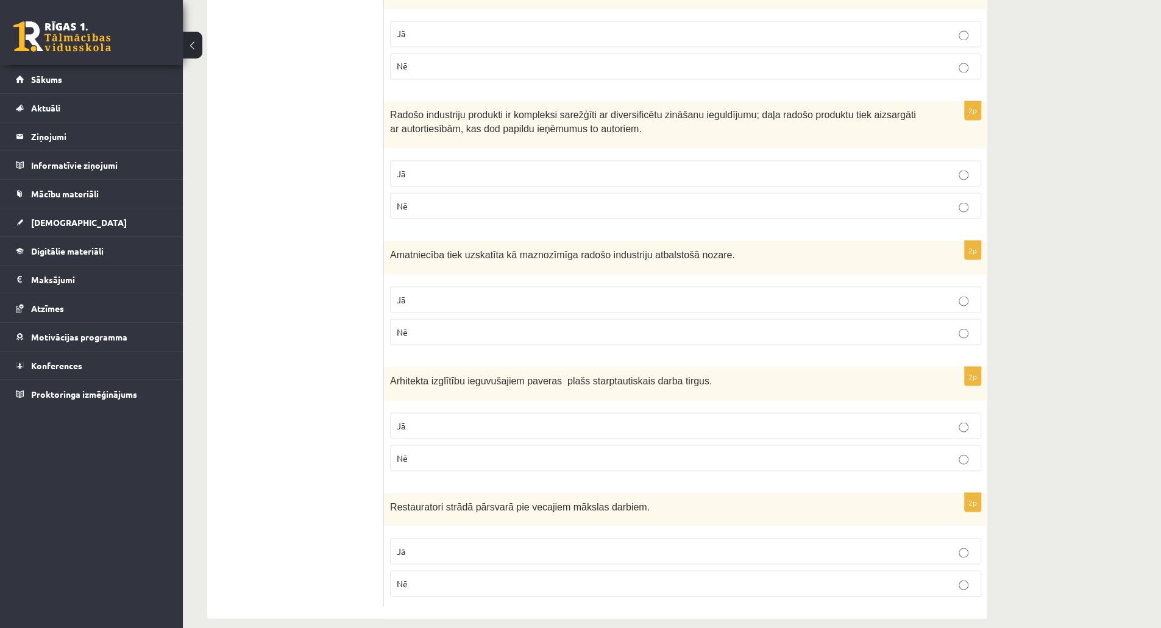
click at [812, 577] on p "Nē" at bounding box center [686, 583] width 578 height 13
click at [832, 452] on p "Nē" at bounding box center [686, 458] width 578 height 13
click at [641, 419] on p "Jā" at bounding box center [686, 425] width 578 height 13
click at [626, 325] on p "Nē" at bounding box center [686, 331] width 578 height 13
click at [632, 167] on p "Jā" at bounding box center [686, 173] width 578 height 13
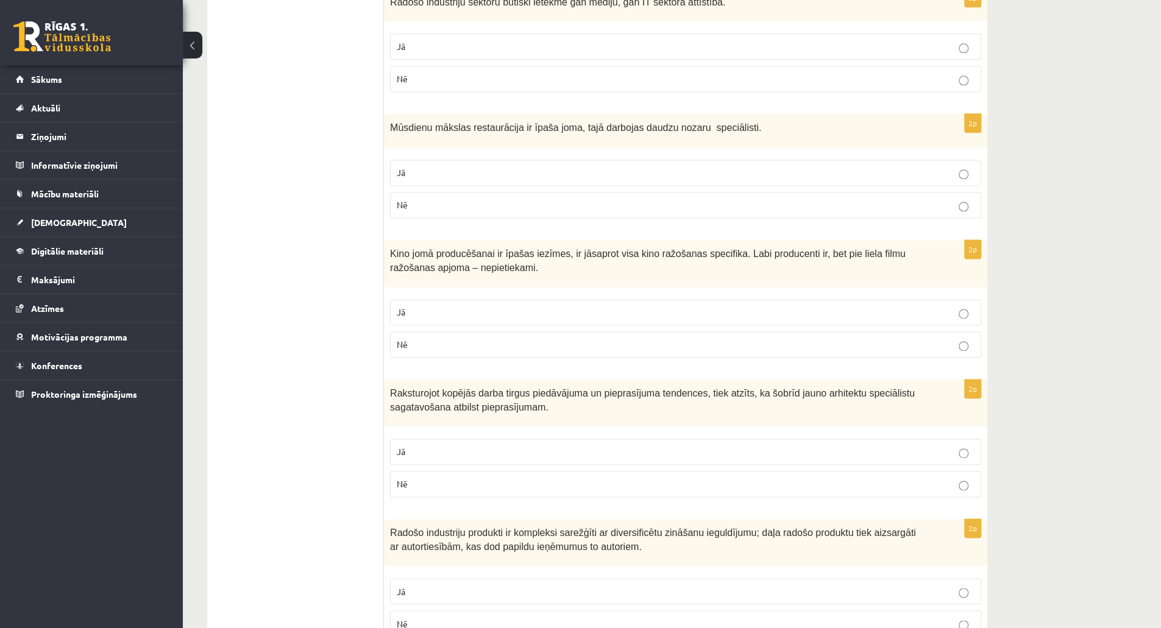
scroll to position [1160, 0]
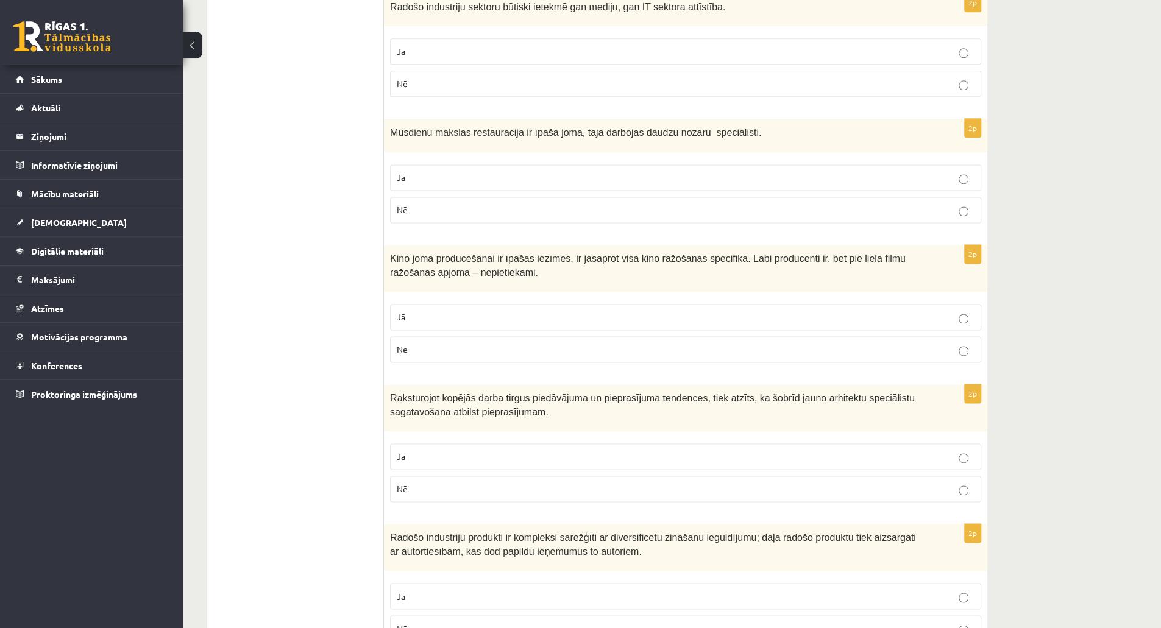
click at [910, 450] on p "Jā" at bounding box center [686, 456] width 578 height 13
click at [928, 316] on label "Jā" at bounding box center [685, 317] width 591 height 26
click at [950, 176] on label "Jā" at bounding box center [685, 178] width 591 height 26
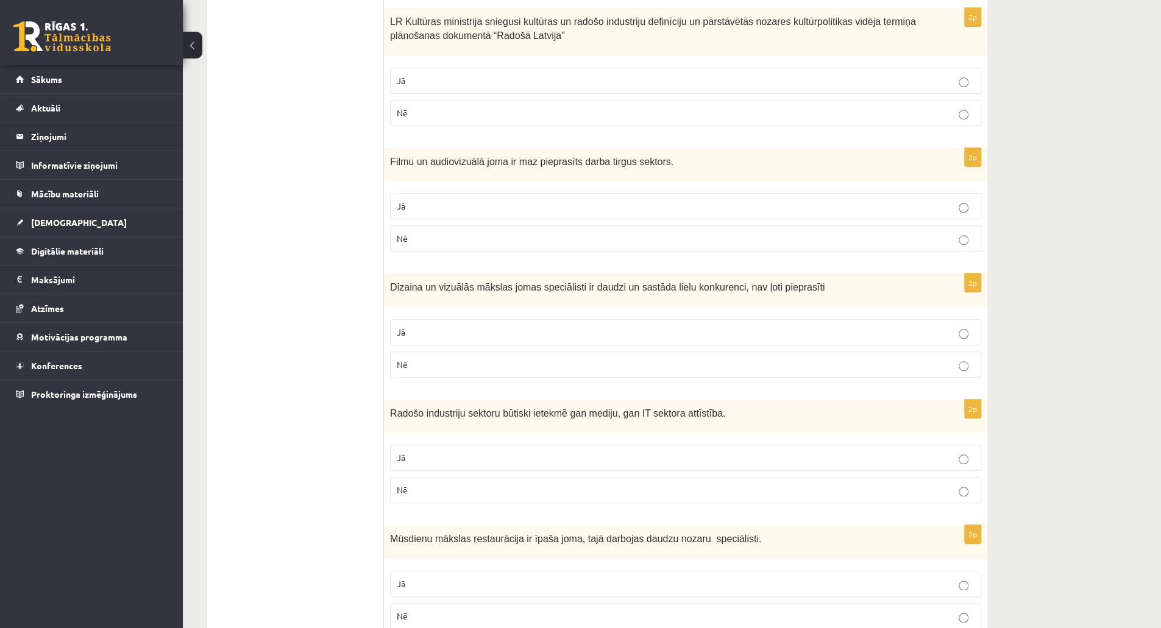
scroll to position [751, 0]
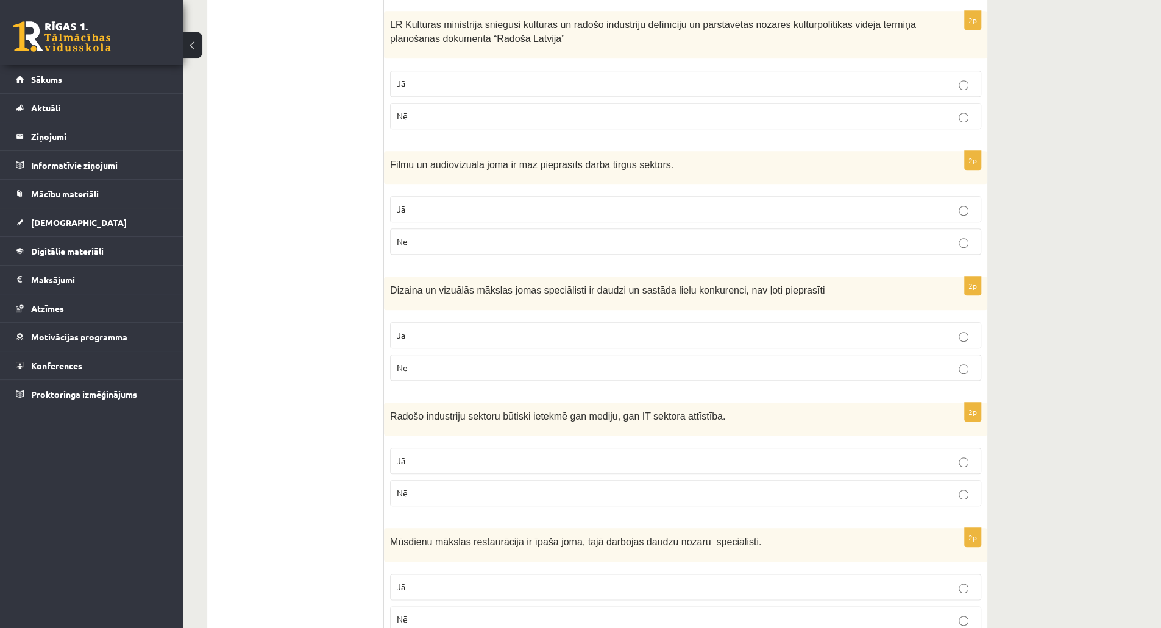
click at [863, 333] on p "Jā" at bounding box center [686, 335] width 578 height 13
click at [847, 456] on p "Jā" at bounding box center [686, 461] width 578 height 13
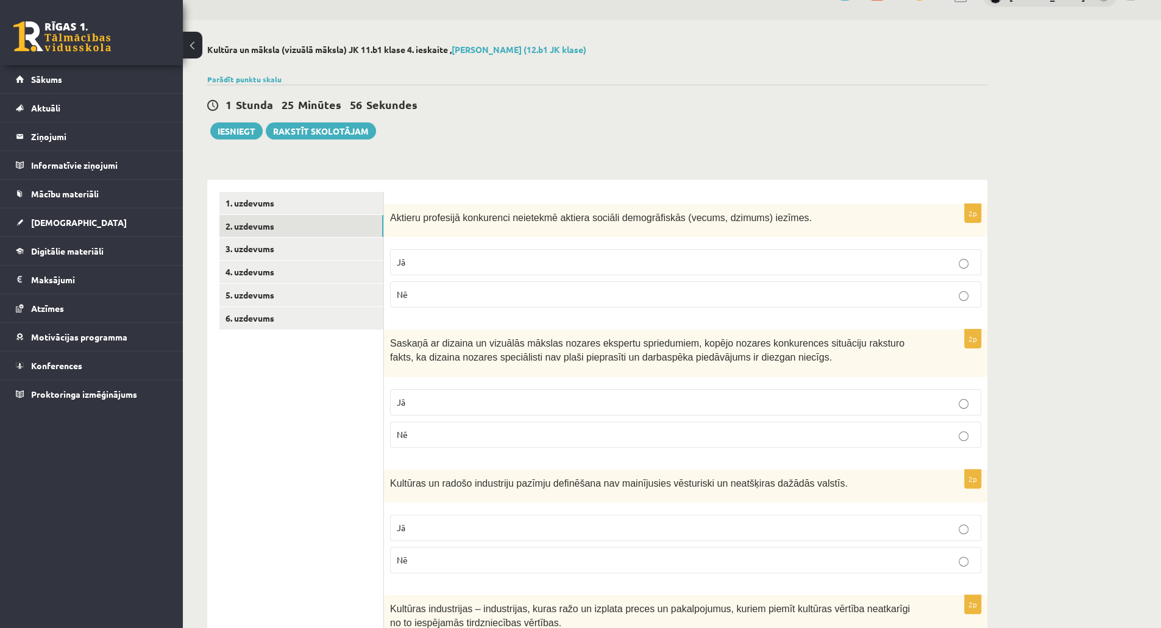
scroll to position [1, 0]
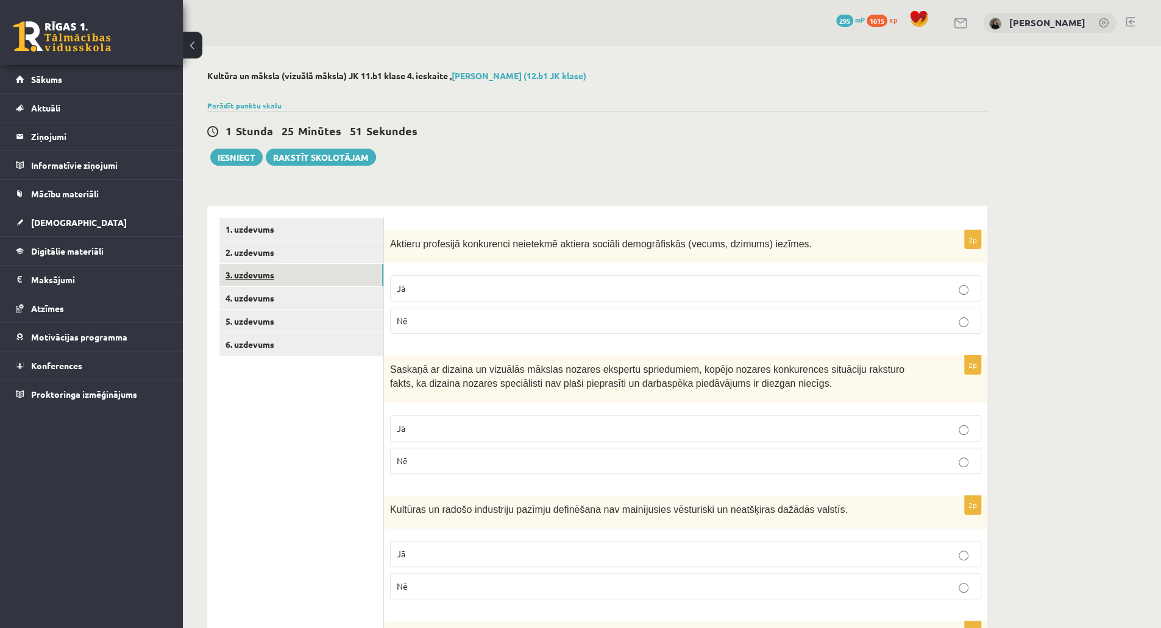
click at [302, 270] on link "3. uzdevums" at bounding box center [301, 275] width 164 height 23
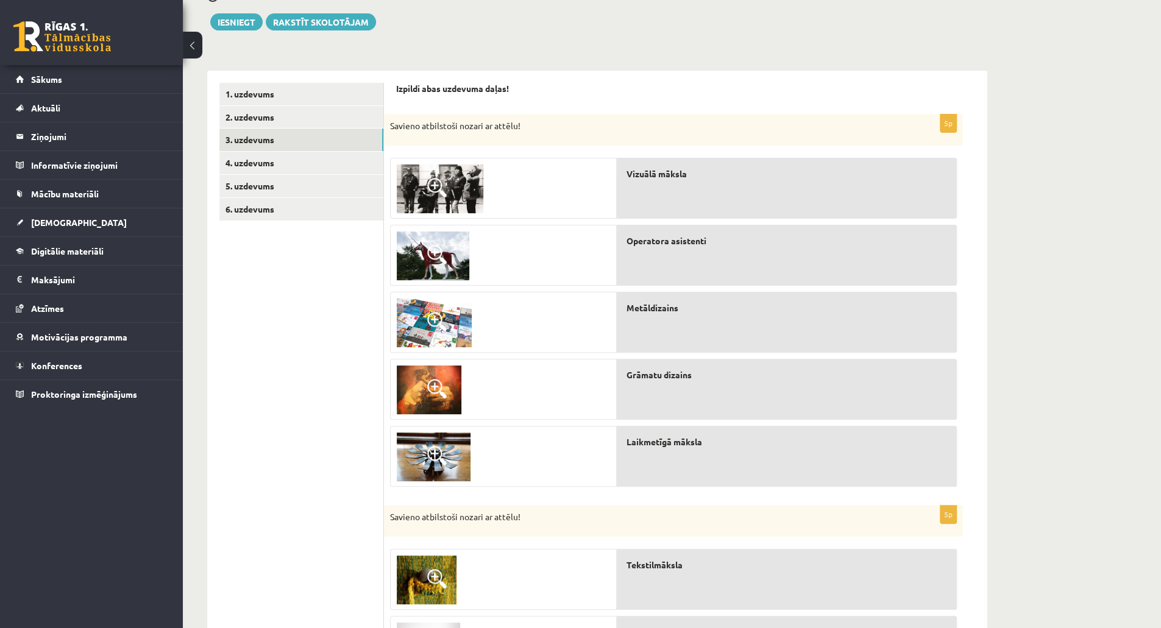
scroll to position [107, 0]
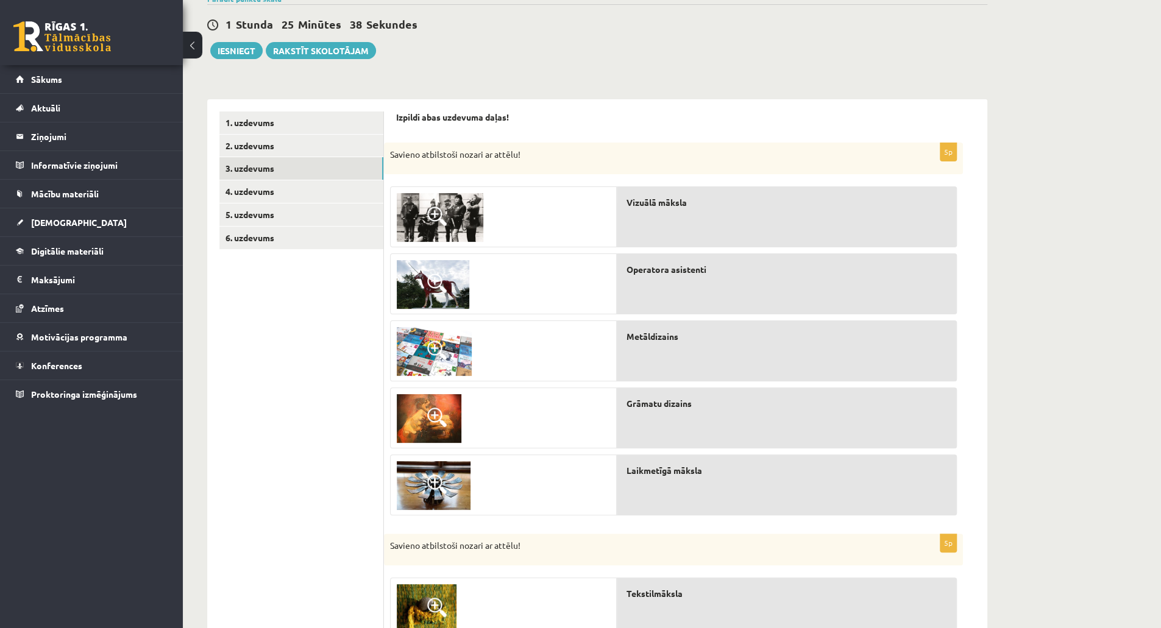
click at [434, 411] on span at bounding box center [436, 417] width 19 height 19
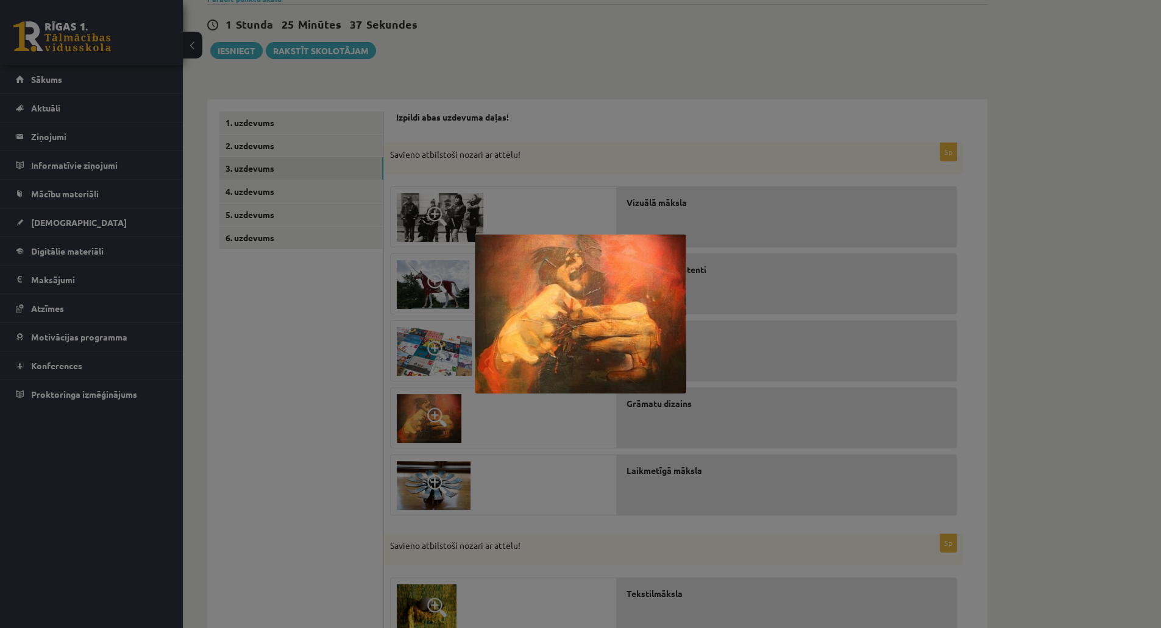
click at [813, 228] on div at bounding box center [580, 314] width 1161 height 628
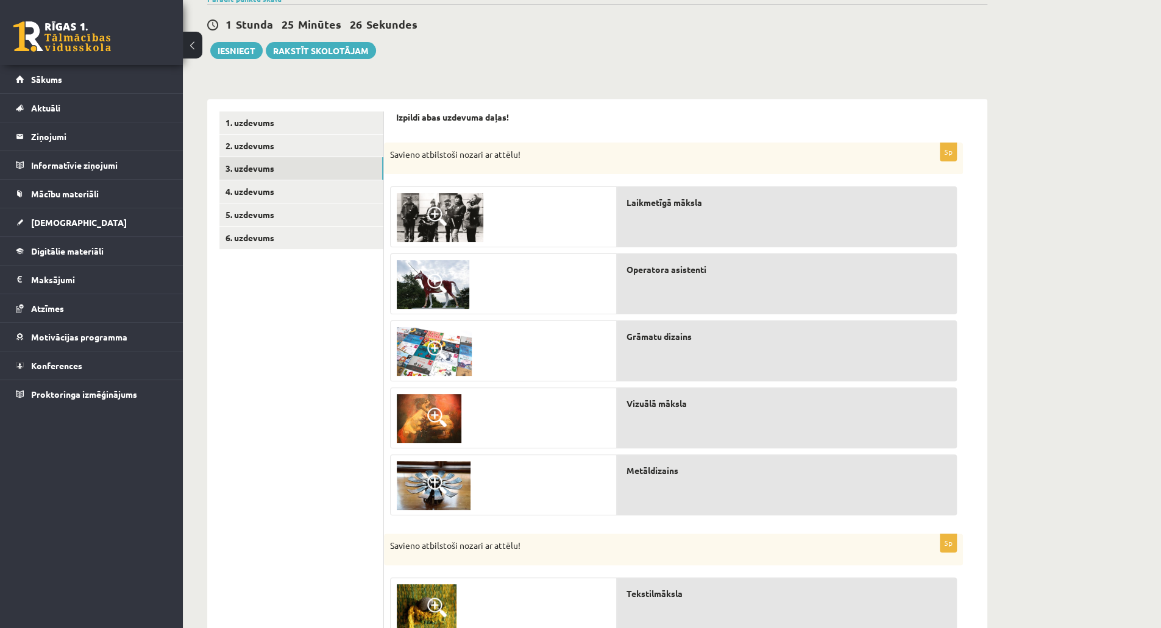
click at [437, 208] on span at bounding box center [436, 216] width 19 height 19
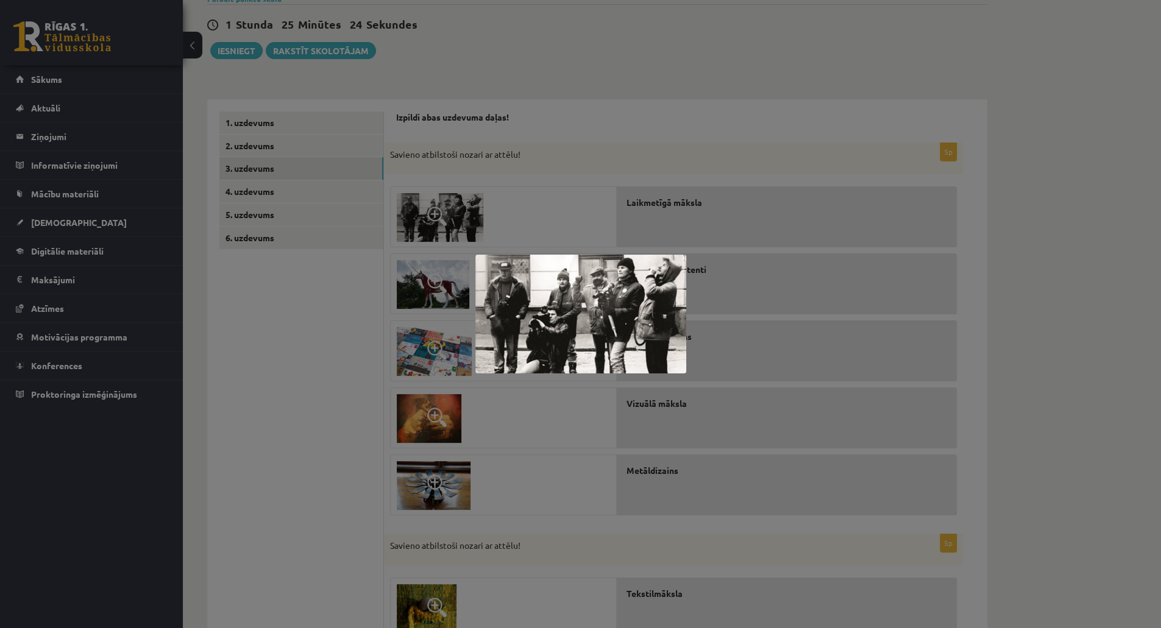
click at [593, 205] on div at bounding box center [580, 314] width 1161 height 628
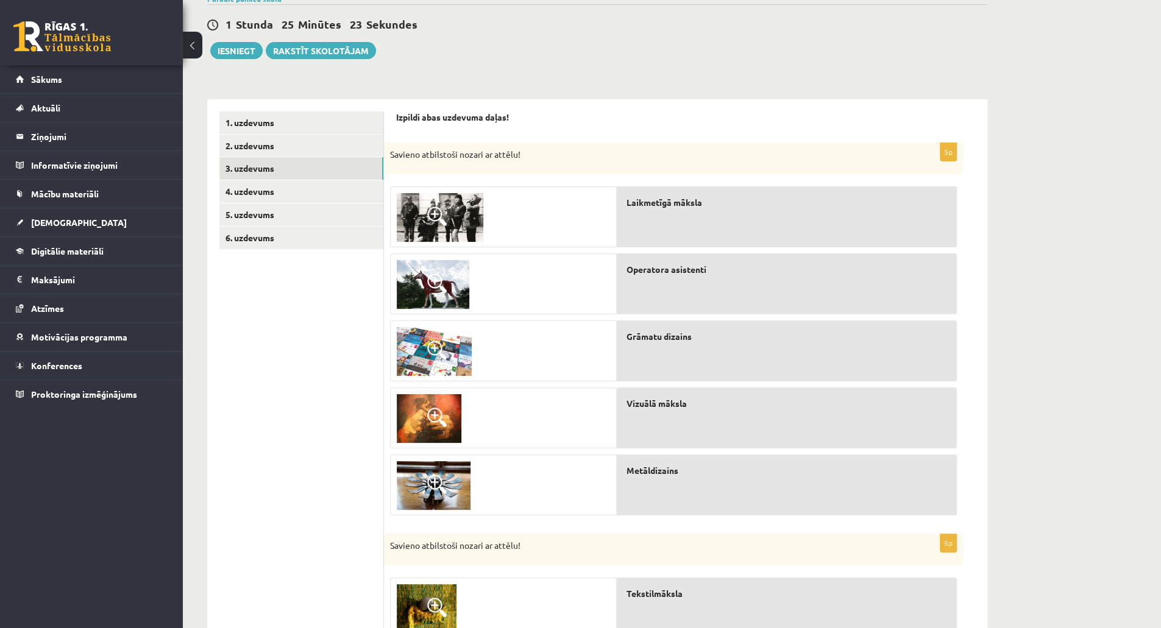
click at [435, 274] on span at bounding box center [436, 283] width 19 height 19
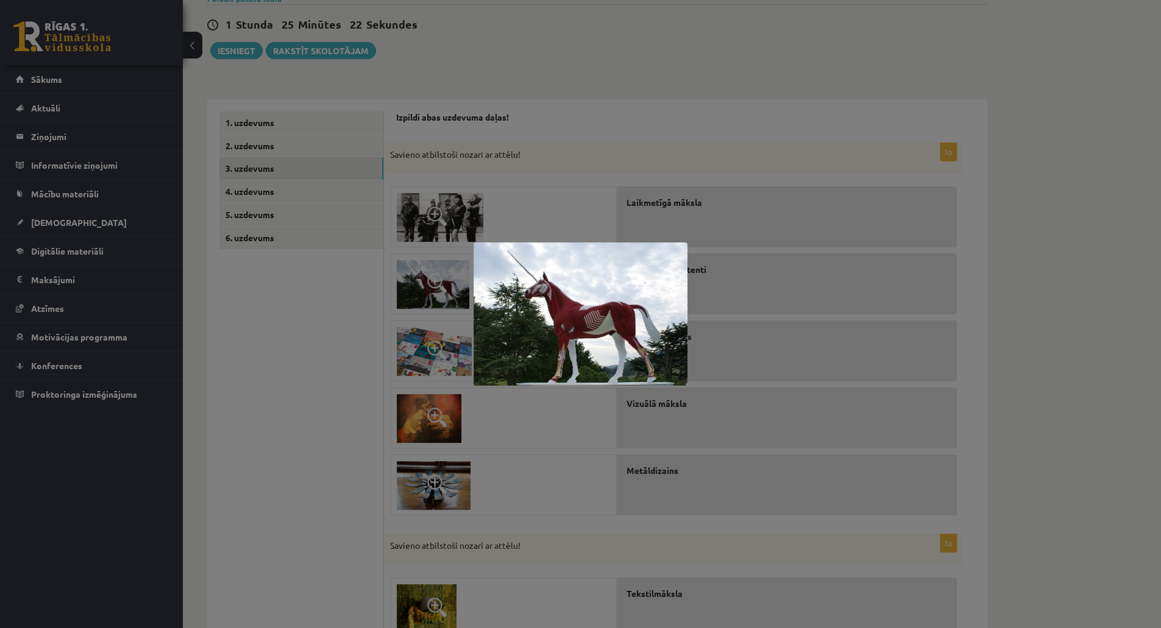
click at [603, 152] on div at bounding box center [580, 314] width 1161 height 628
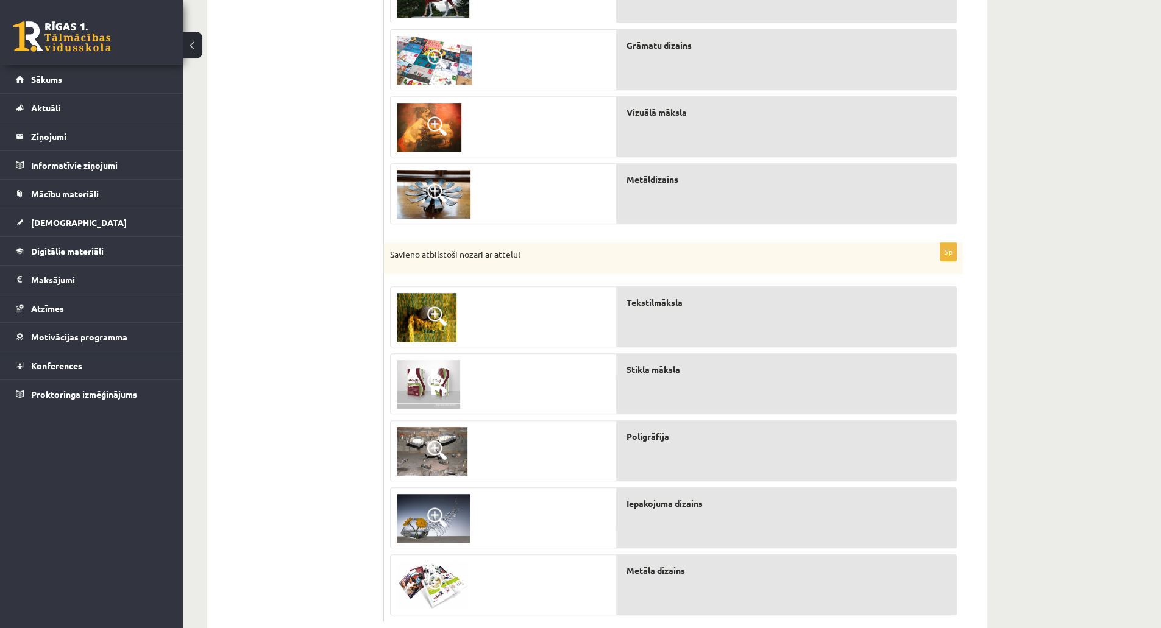
scroll to position [428, 0]
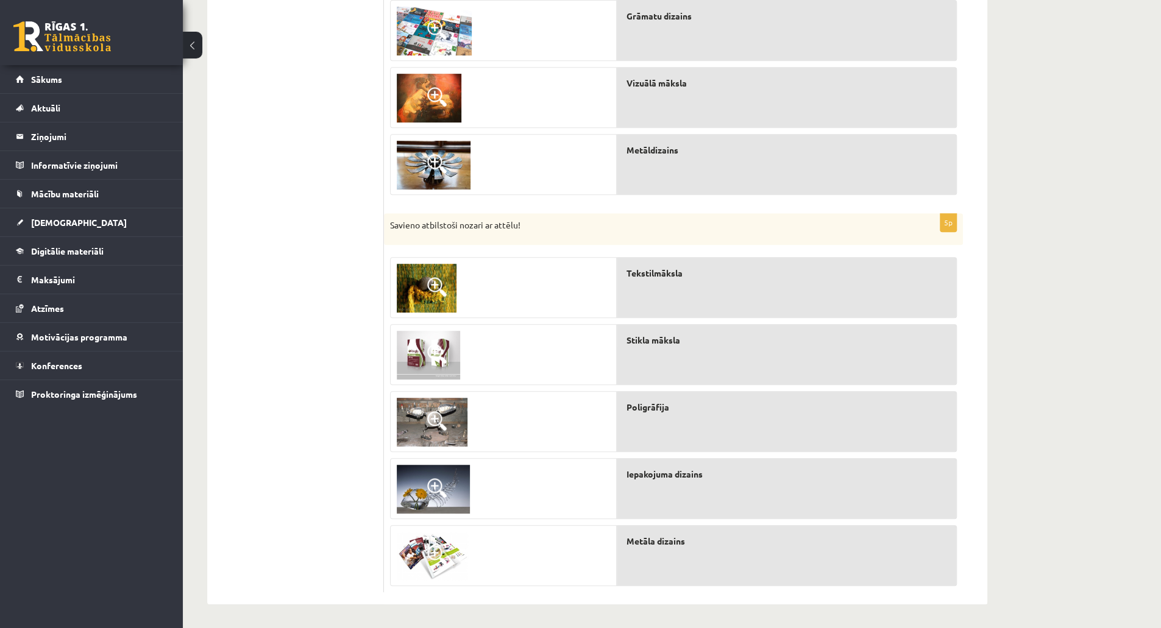
click at [429, 549] on span at bounding box center [436, 554] width 19 height 19
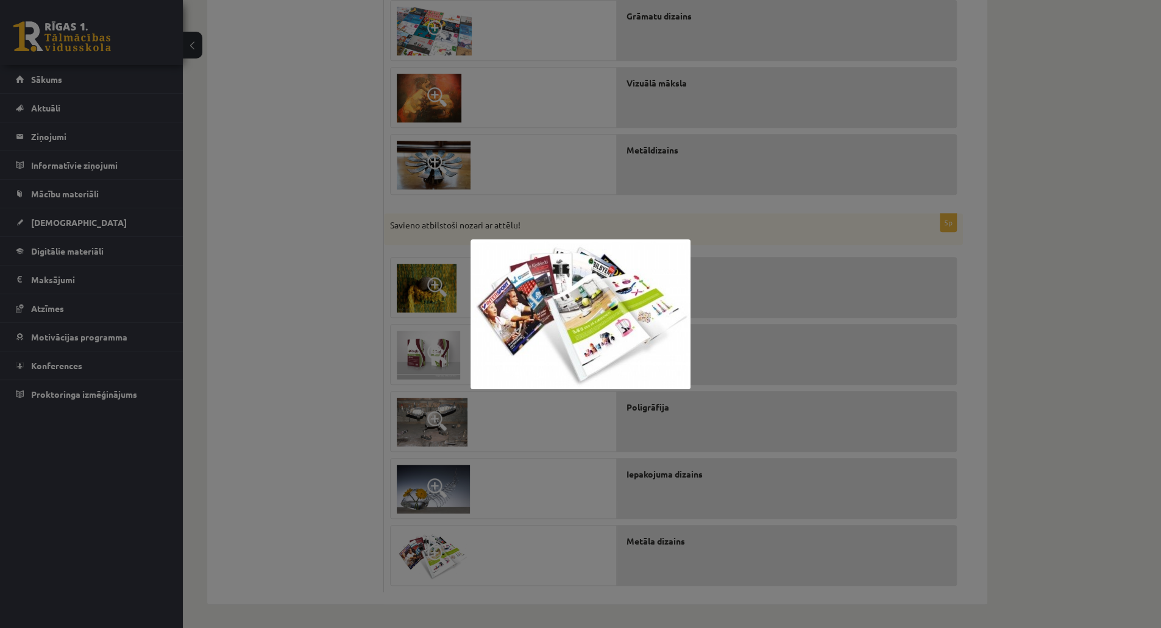
click at [520, 505] on div at bounding box center [580, 314] width 1161 height 628
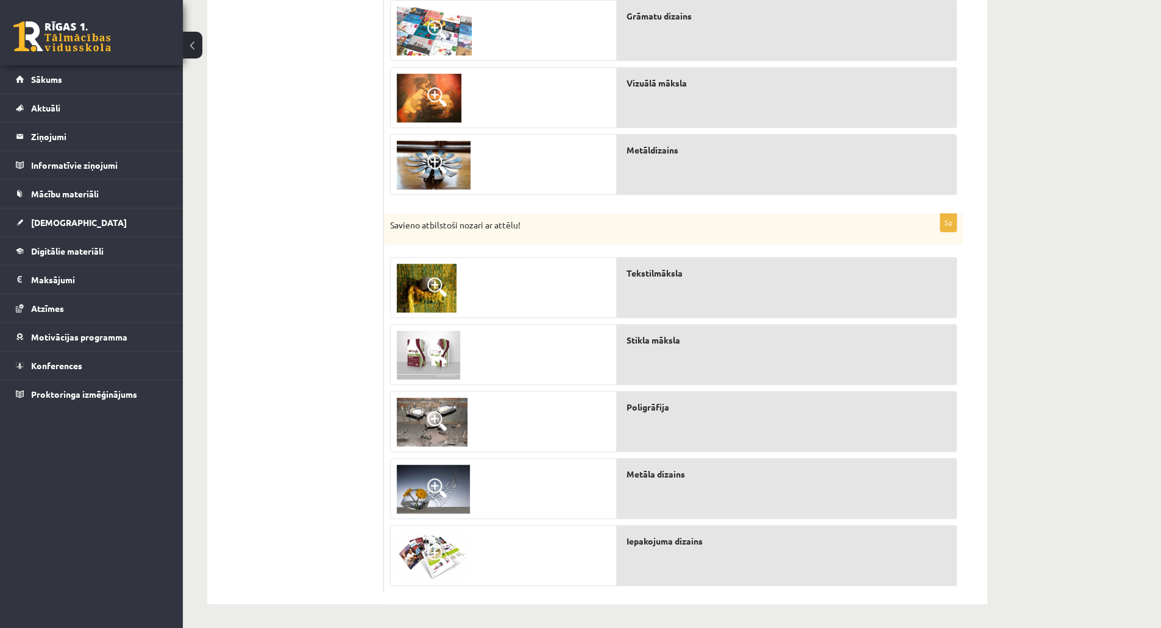
click at [450, 466] on img at bounding box center [433, 489] width 73 height 49
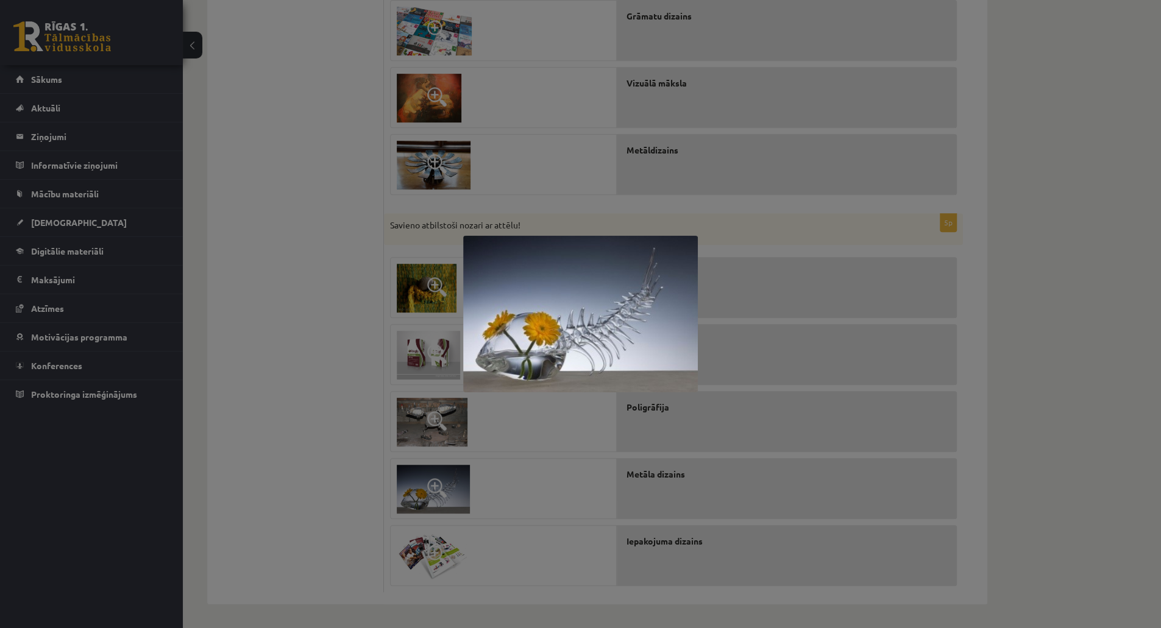
click at [508, 462] on div at bounding box center [580, 314] width 1161 height 628
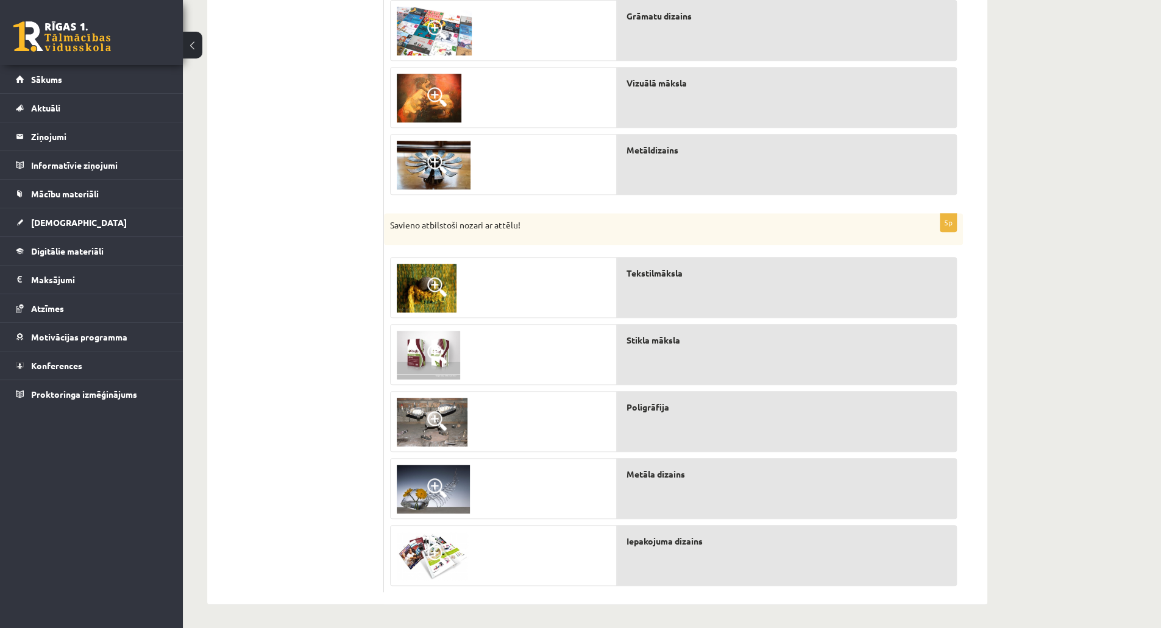
click at [440, 347] on span at bounding box center [436, 353] width 19 height 19
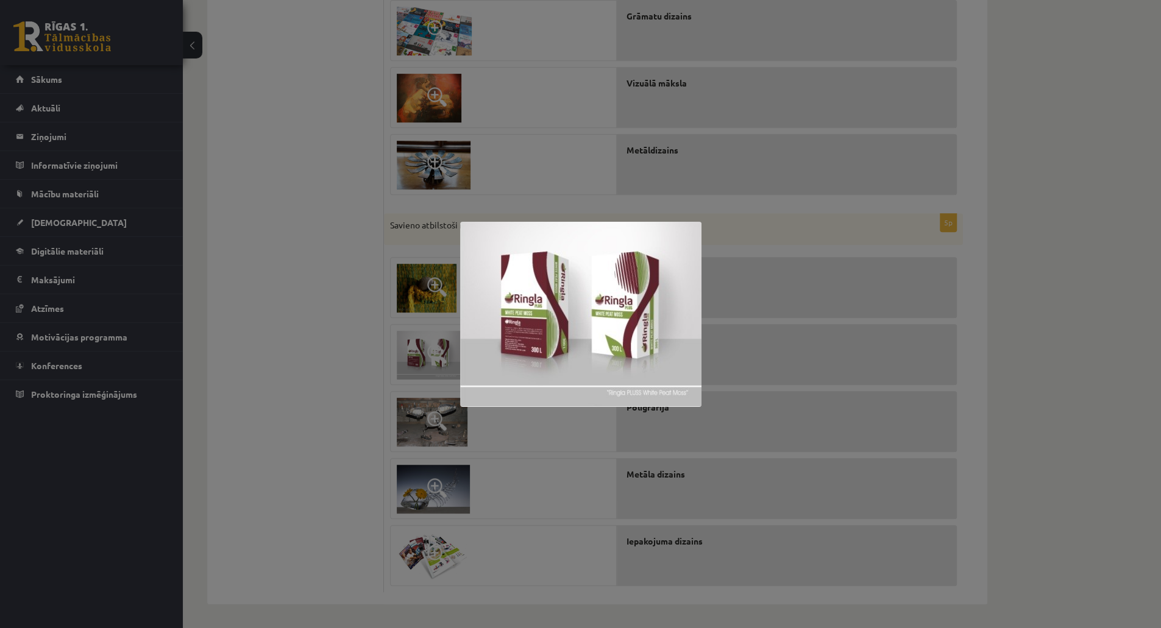
click at [528, 428] on div at bounding box center [580, 314] width 1161 height 628
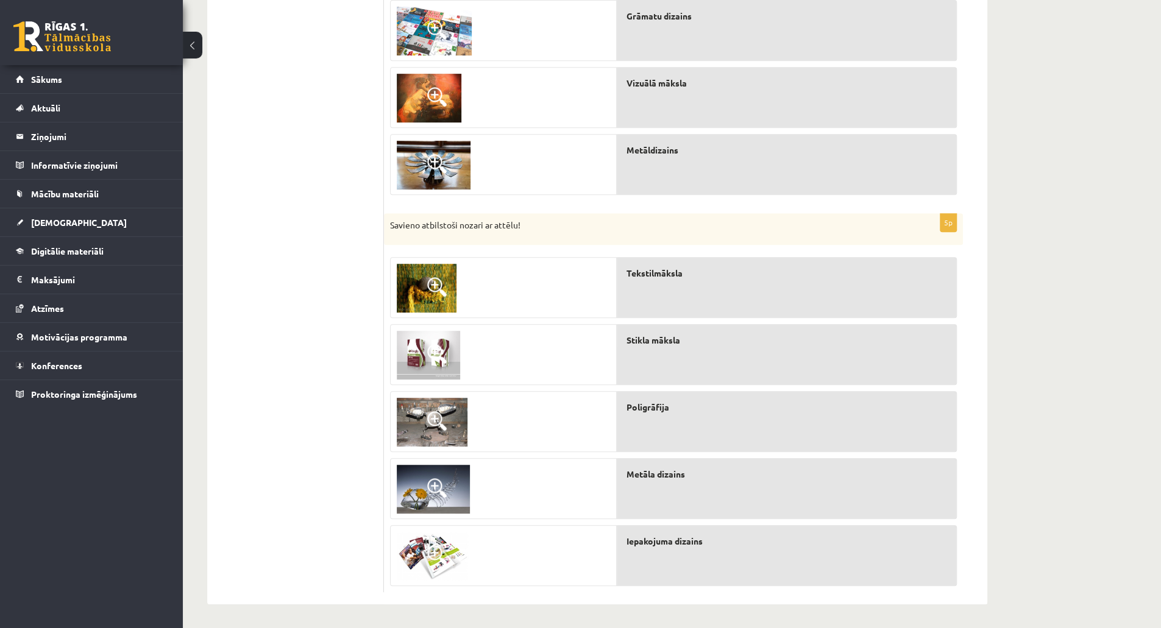
click at [425, 548] on img at bounding box center [432, 556] width 71 height 49
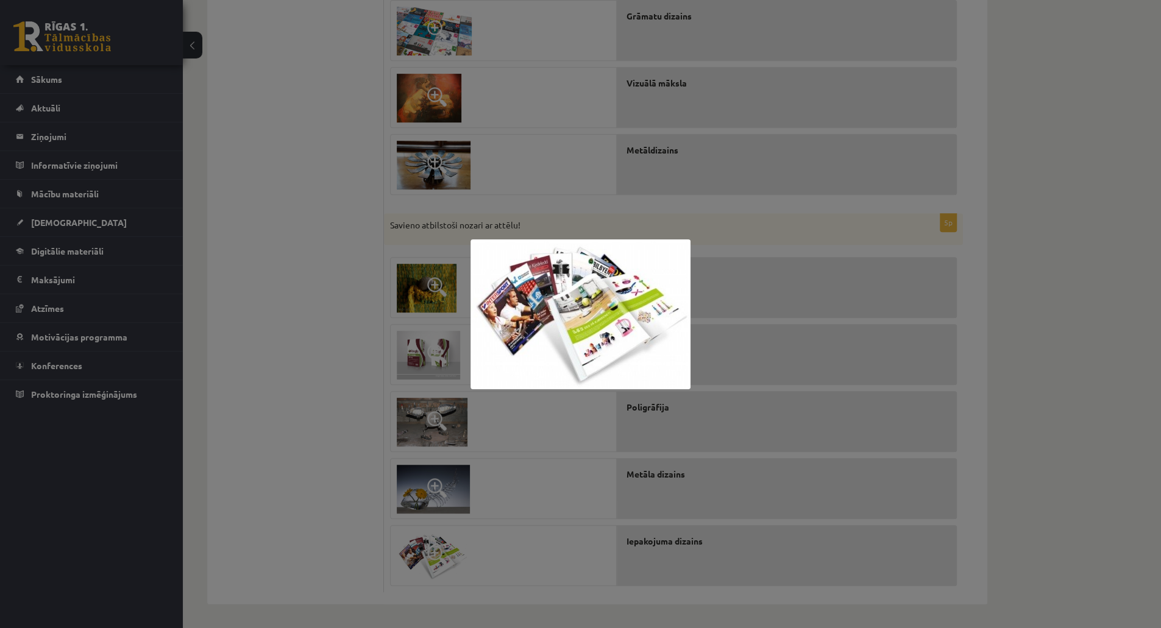
click at [531, 528] on div at bounding box center [580, 314] width 1161 height 628
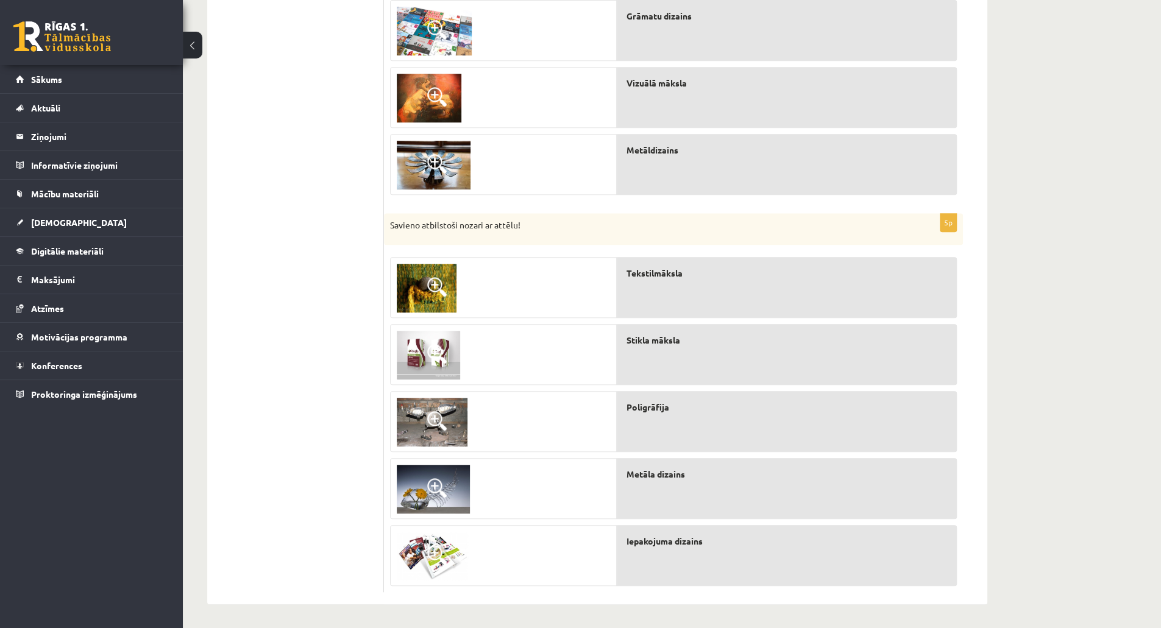
click at [436, 275] on img at bounding box center [427, 288] width 60 height 49
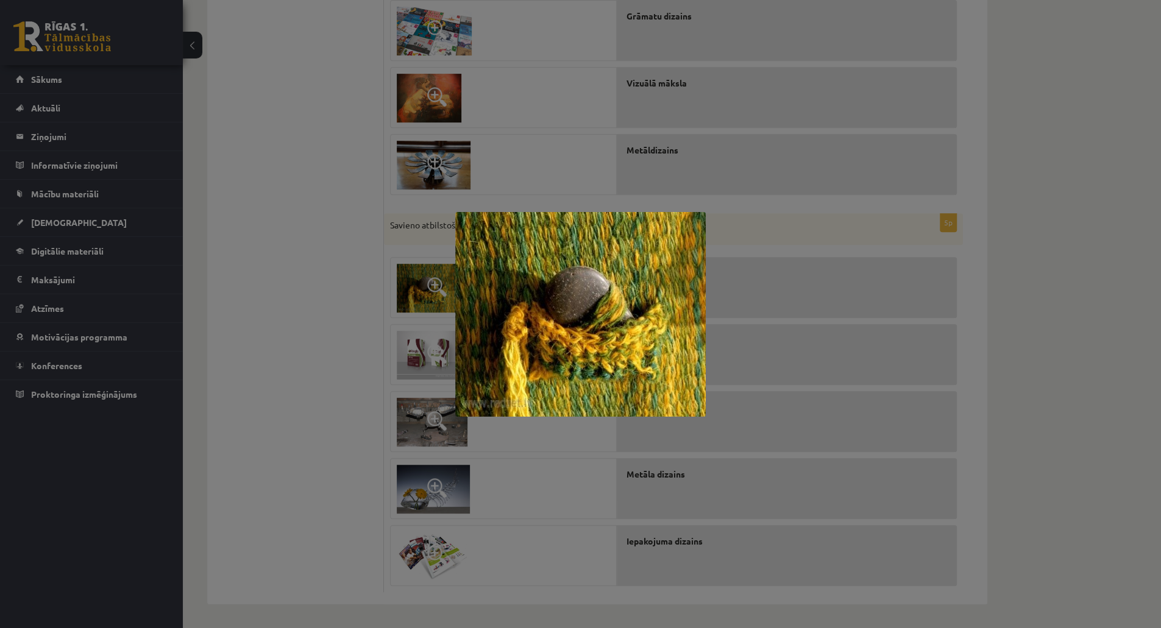
click at [564, 483] on div at bounding box center [580, 314] width 1161 height 628
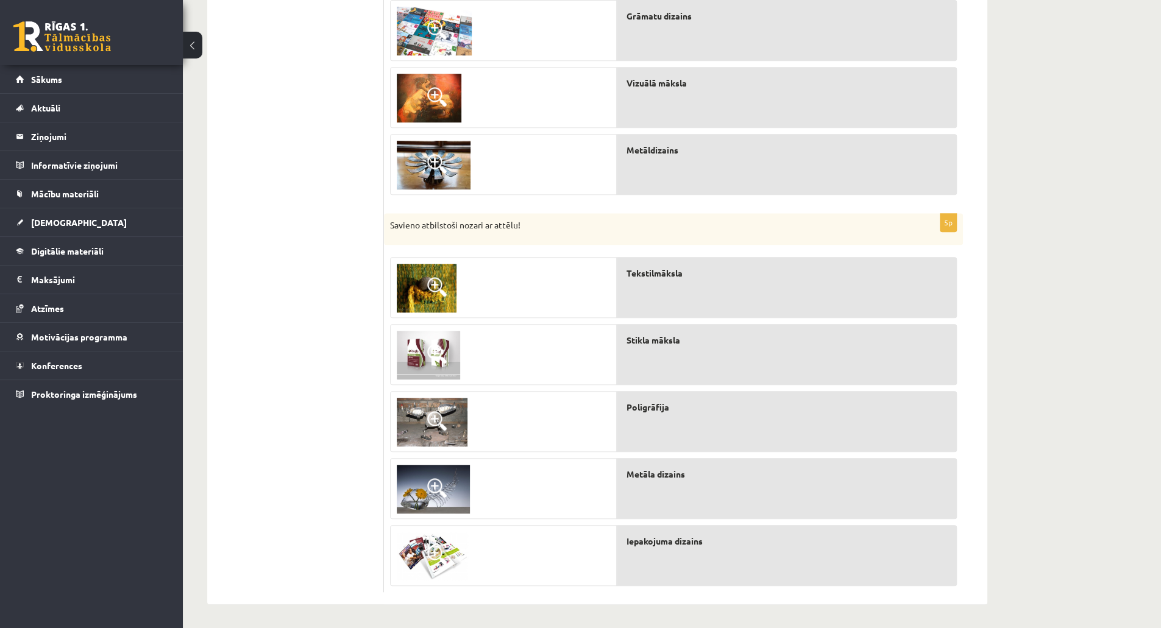
click at [442, 420] on span at bounding box center [436, 420] width 19 height 19
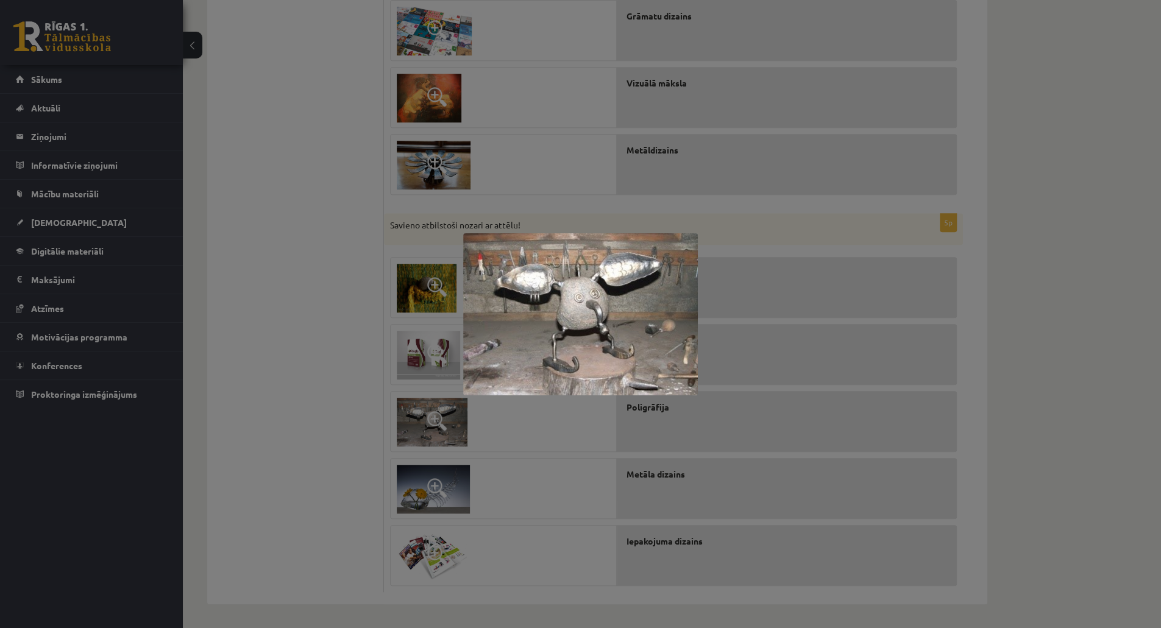
click at [522, 450] on div at bounding box center [580, 314] width 1161 height 628
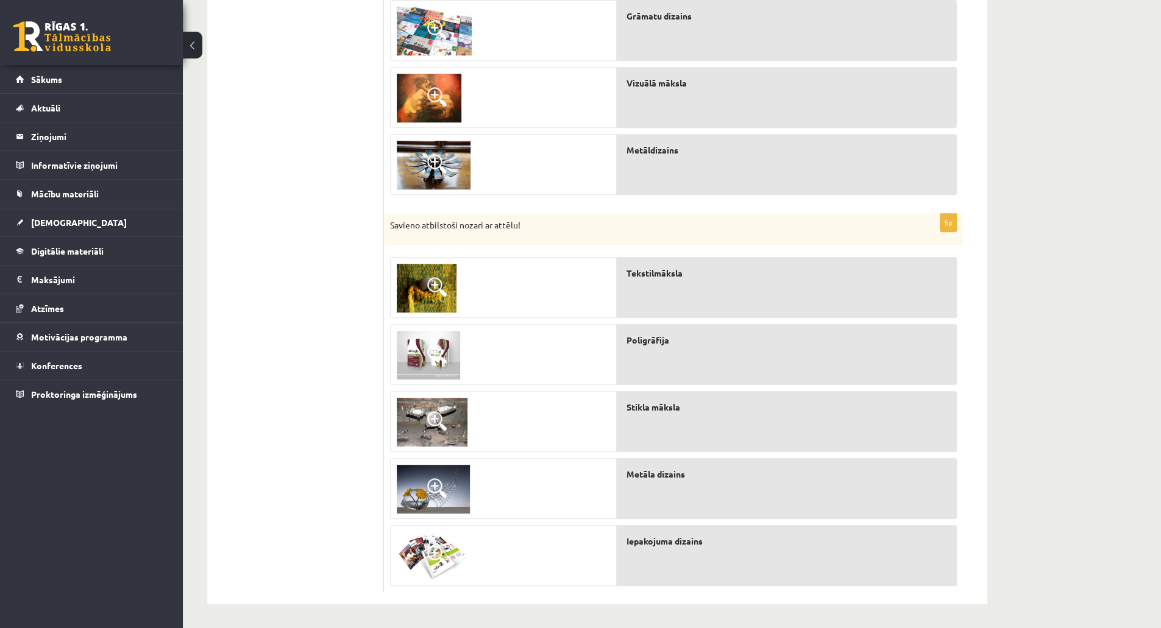
click at [448, 415] on img at bounding box center [432, 422] width 71 height 49
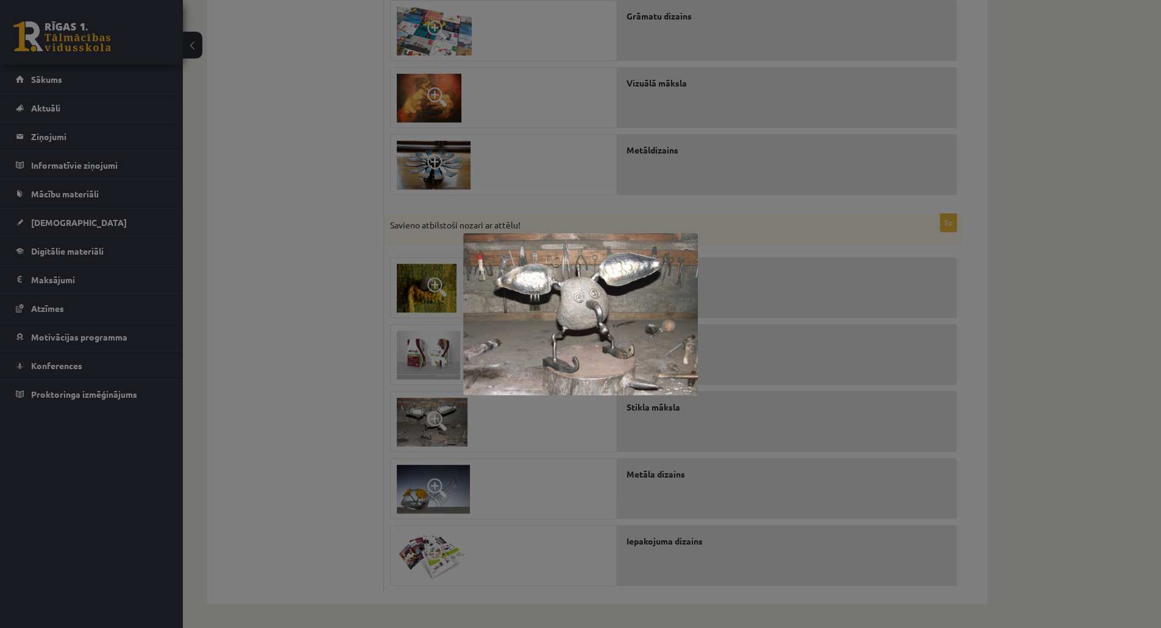
click at [563, 453] on div at bounding box center [580, 314] width 1161 height 628
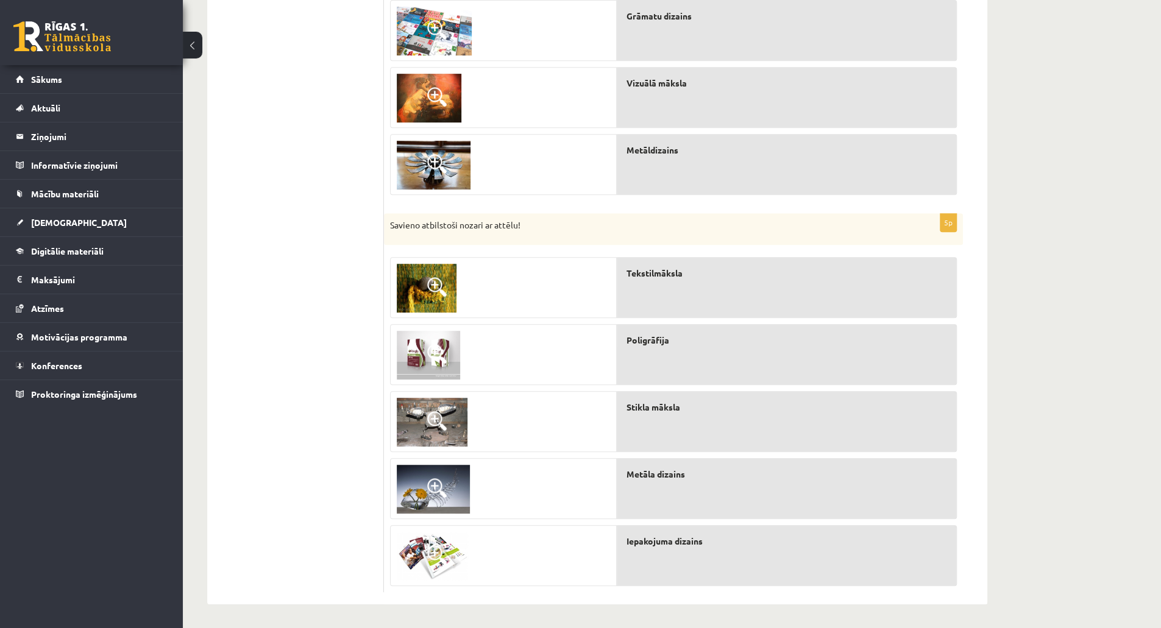
click at [427, 486] on img at bounding box center [433, 489] width 73 height 49
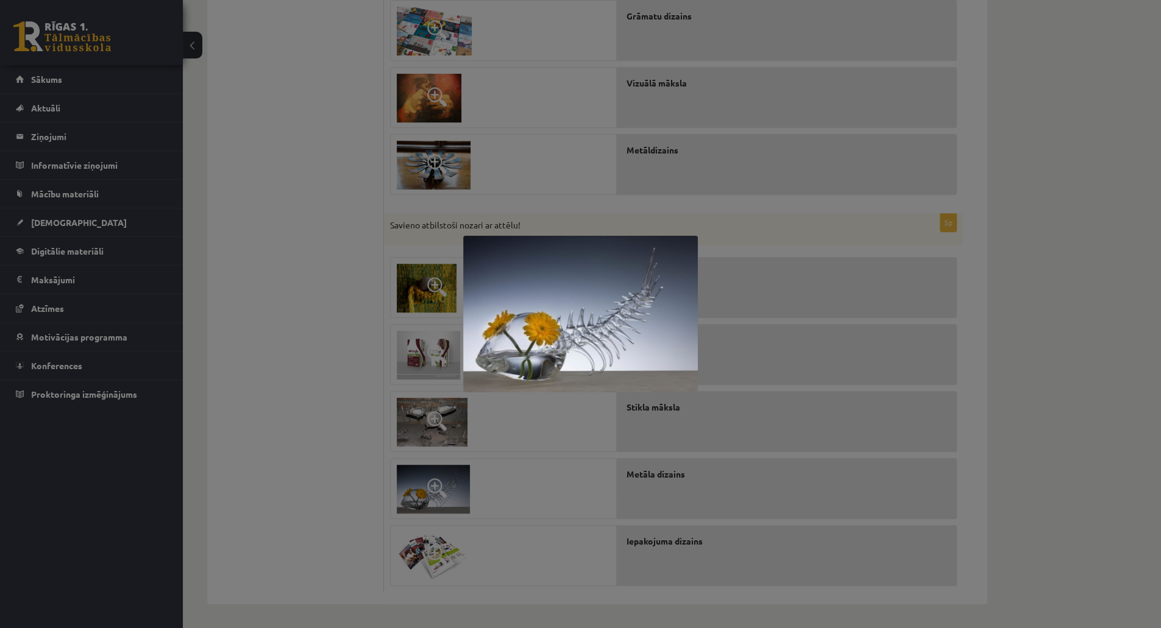
click at [540, 484] on div at bounding box center [580, 314] width 1161 height 628
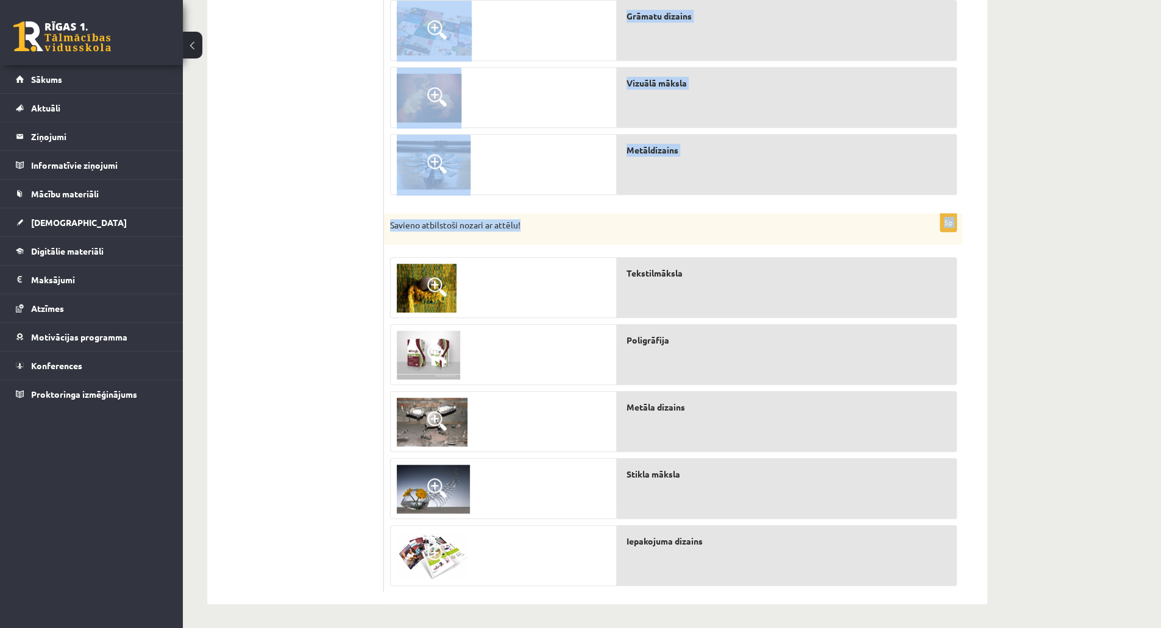
drag, startPoint x: 1156, startPoint y: 285, endPoint x: 1153, endPoint y: 173, distance: 112.2
click at [1153, 173] on div "Kultūra un māksla (vizuālā māksla) JK 11.b1 klase 4. ieskaite , Linda Blūma (12…" at bounding box center [672, 124] width 978 height 1010
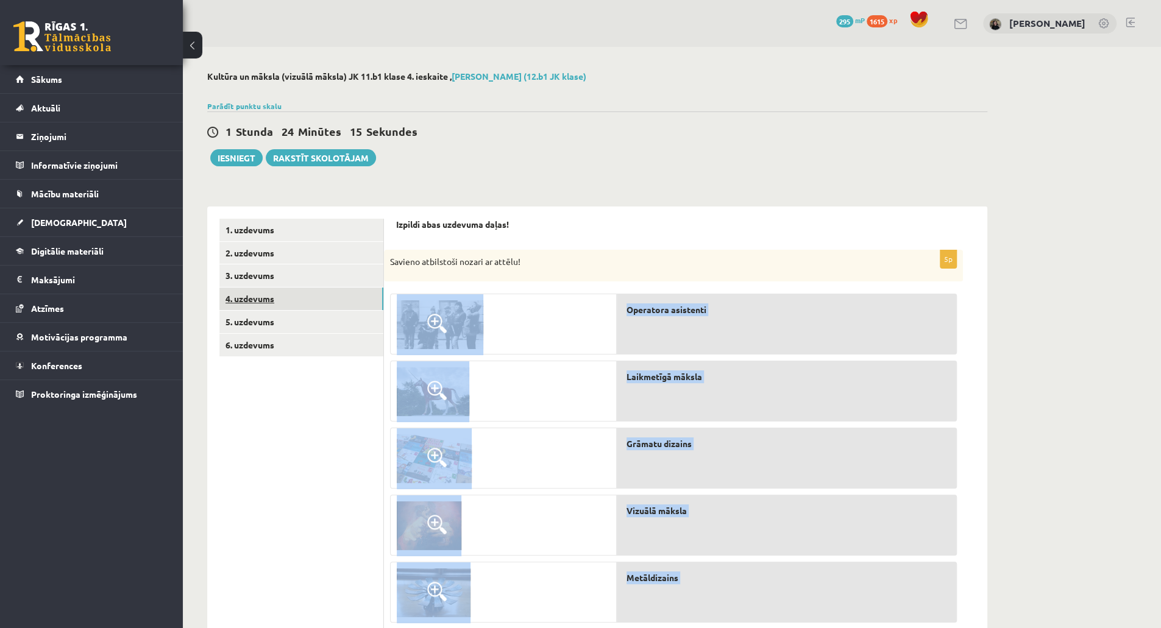
click at [344, 302] on link "4. uzdevums" at bounding box center [301, 299] width 164 height 23
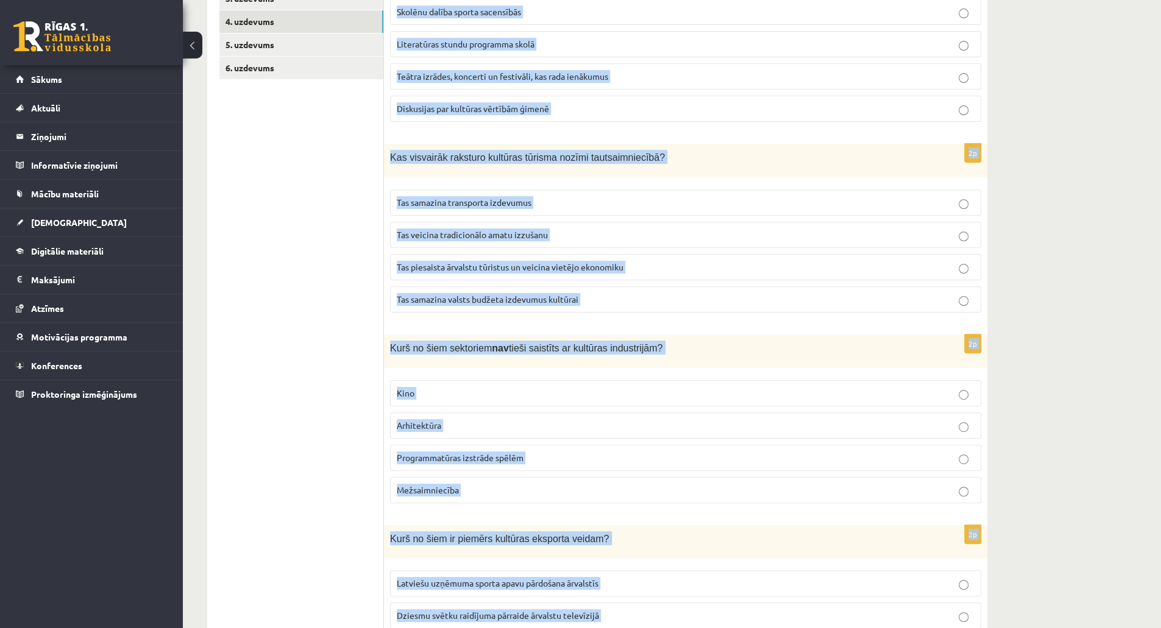
scroll to position [570, 0]
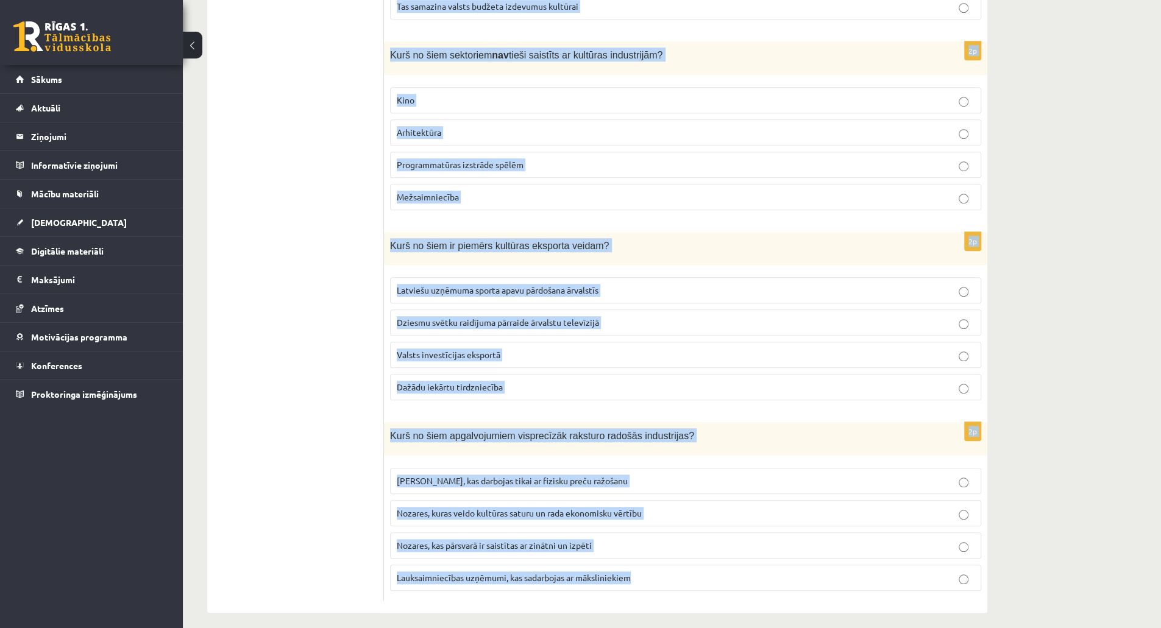
drag, startPoint x: 389, startPoint y: 246, endPoint x: 659, endPoint y: 657, distance: 491.6
copy form "Kurš no šiem piemēriem vislabāk raksturo kultūru kā tautsaimniecības nozari? Sk…"
click at [516, 509] on span "Nozares, kuras veido kultūras saturu un rada ekonomisku vērtību" at bounding box center [519, 513] width 245 height 11
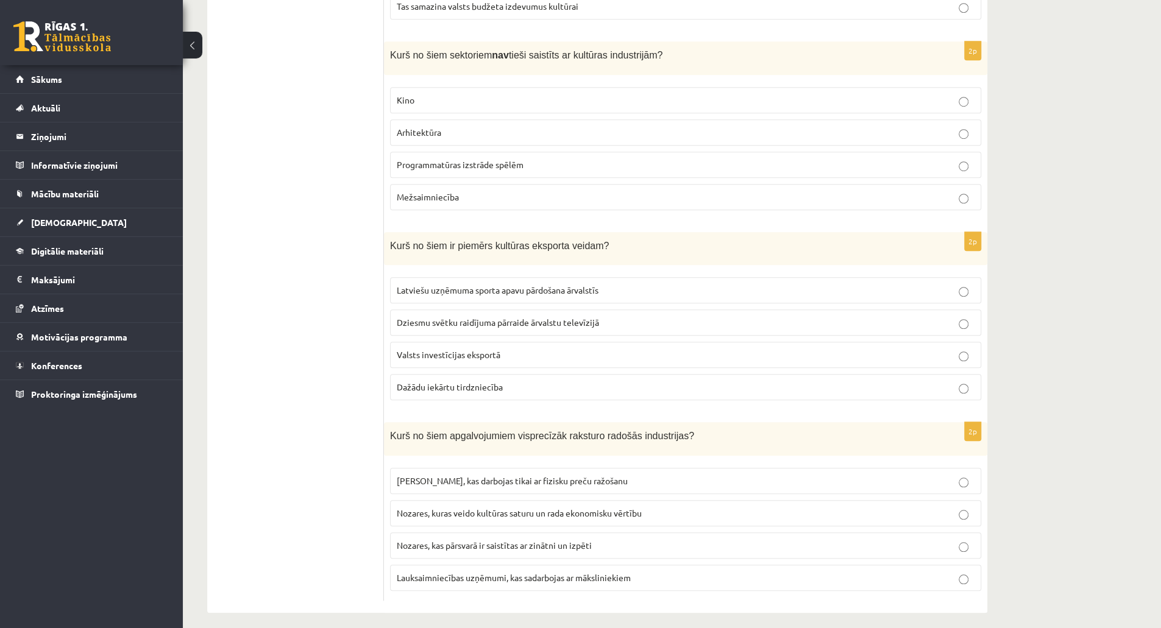
click at [601, 324] on label "Dziesmu svētku raidījuma pārraide ārvalstu televīzijā" at bounding box center [685, 323] width 591 height 26
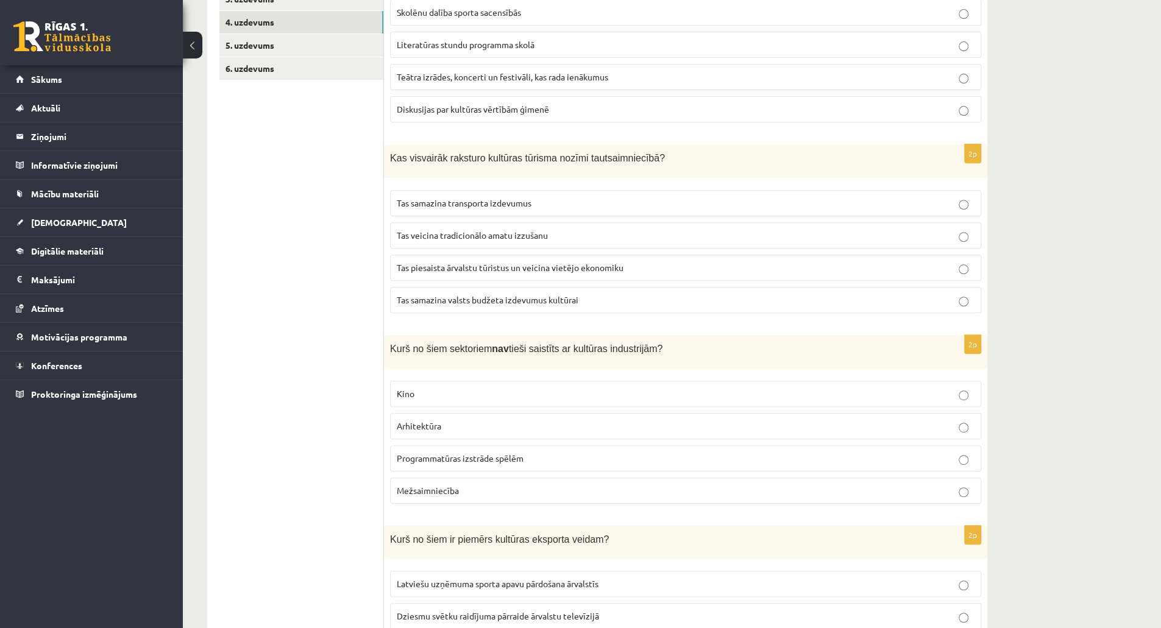
scroll to position [275, 0]
click at [513, 480] on label "Mežsaimniecība" at bounding box center [685, 493] width 591 height 26
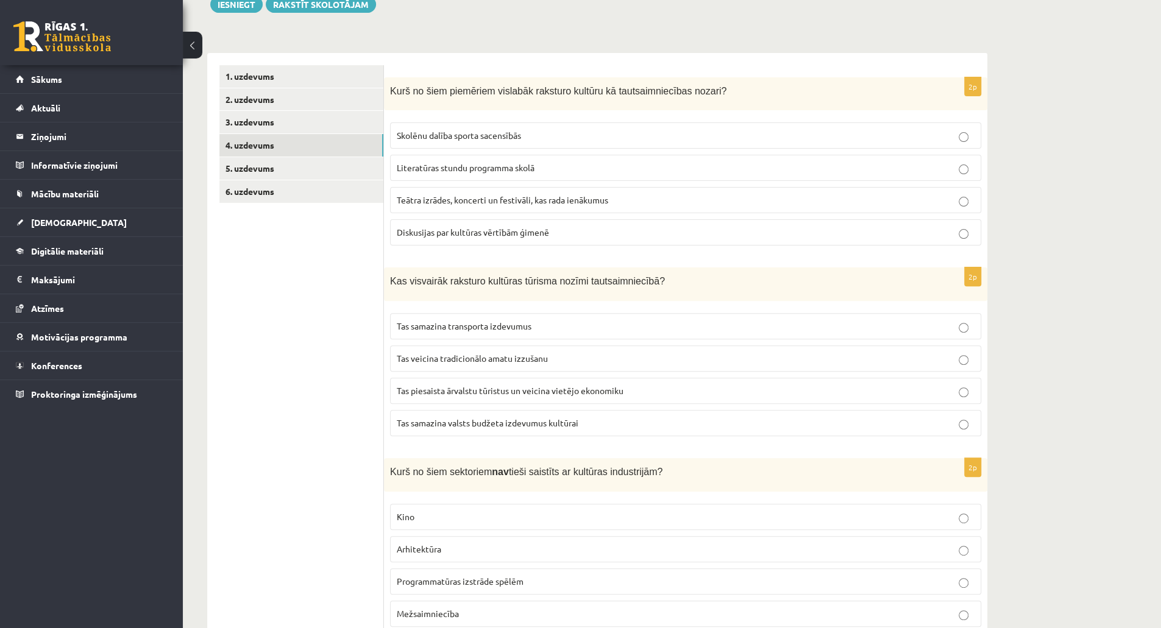
scroll to position [108, 0]
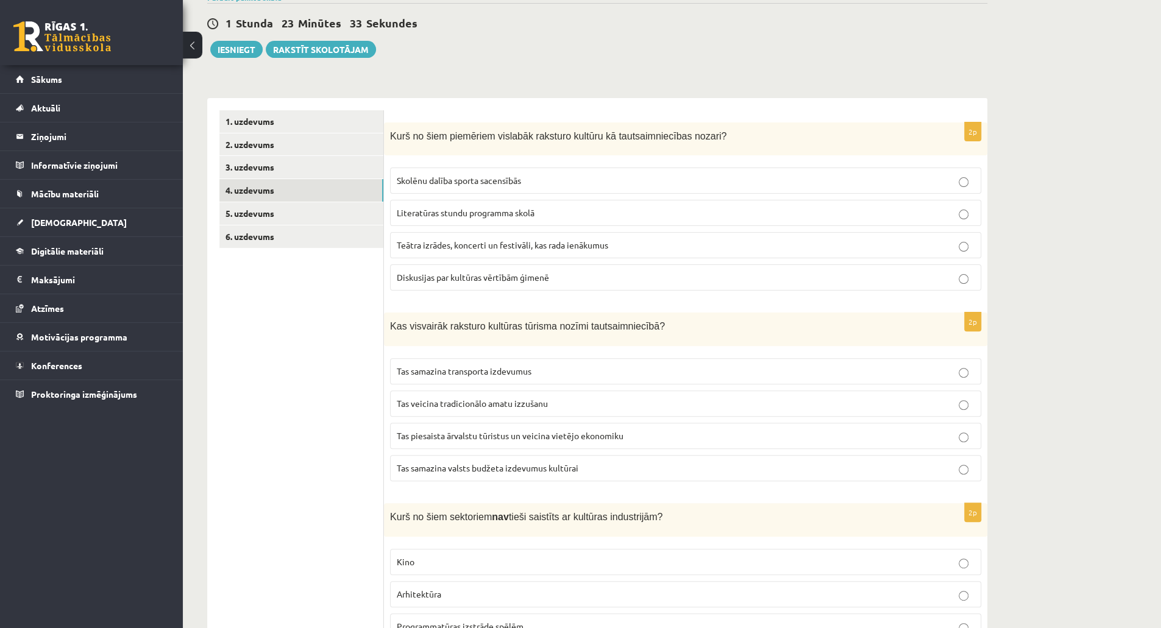
click at [501, 432] on span "Tas piesaista ārvalstu tūristus un veicina vietējo ekonomiku" at bounding box center [510, 435] width 227 height 11
click at [464, 248] on span "Teātra izrādes, koncerti un festivāli, kas rada ienākumus" at bounding box center [502, 244] width 211 height 11
click at [324, 222] on link "5. uzdevums" at bounding box center [301, 213] width 164 height 23
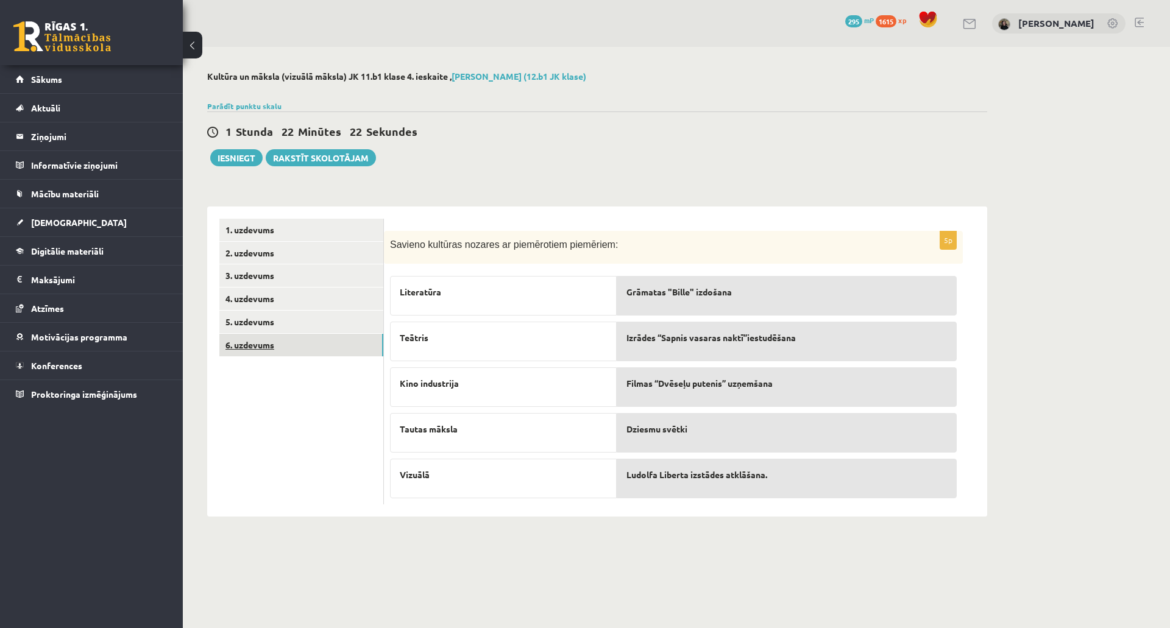
click at [336, 339] on link "6. uzdevums" at bounding box center [301, 345] width 164 height 23
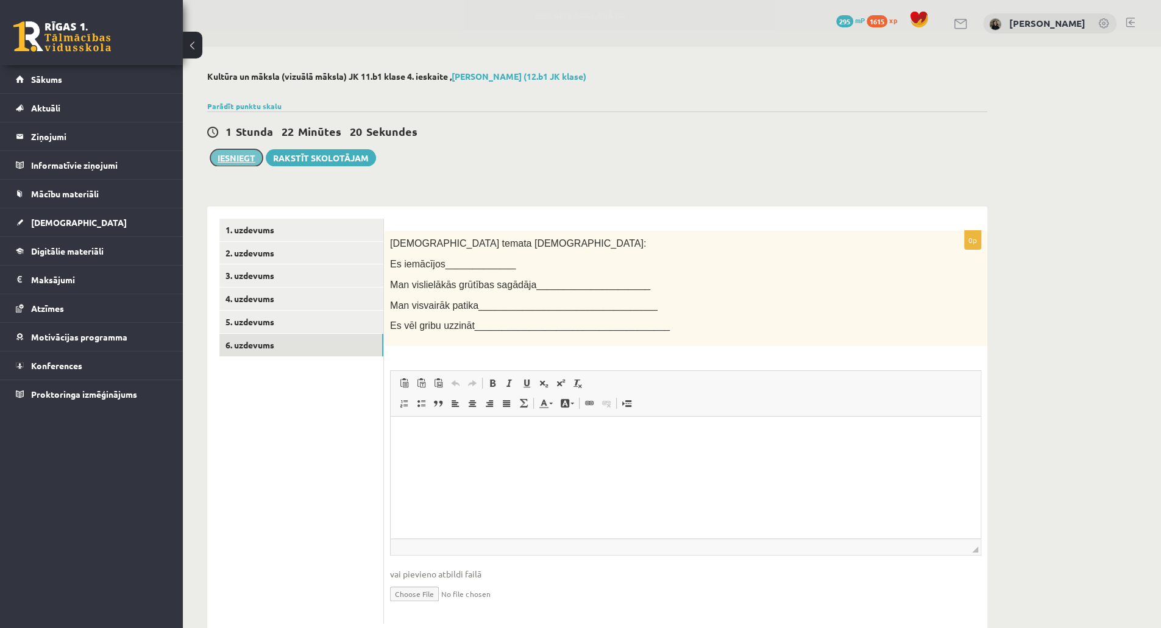
click at [239, 149] on button "Iesniegt" at bounding box center [236, 157] width 52 height 17
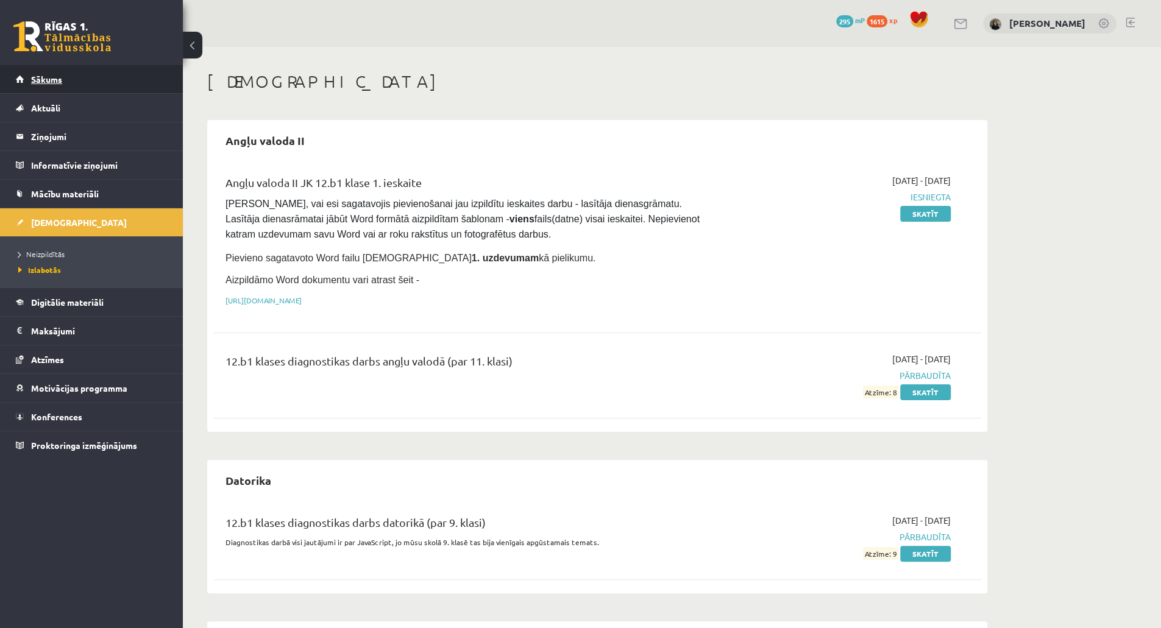
click at [51, 83] on span "Sākums" at bounding box center [46, 79] width 31 height 11
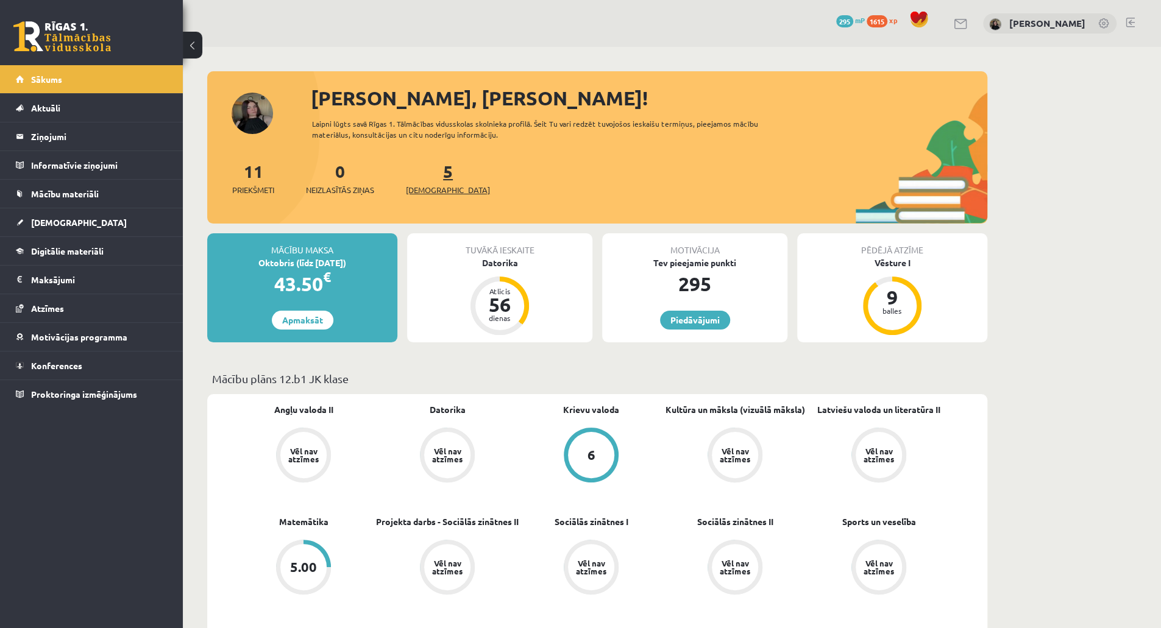
click at [425, 172] on link "5 [DEMOGRAPHIC_DATA]" at bounding box center [448, 178] width 84 height 36
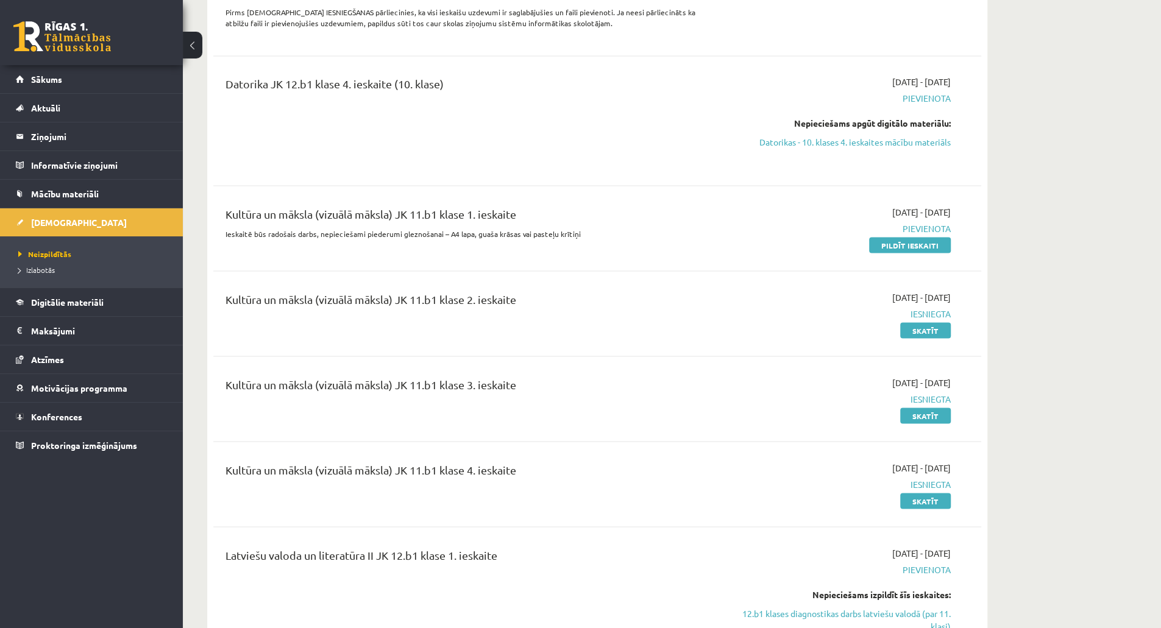
scroll to position [1574, 0]
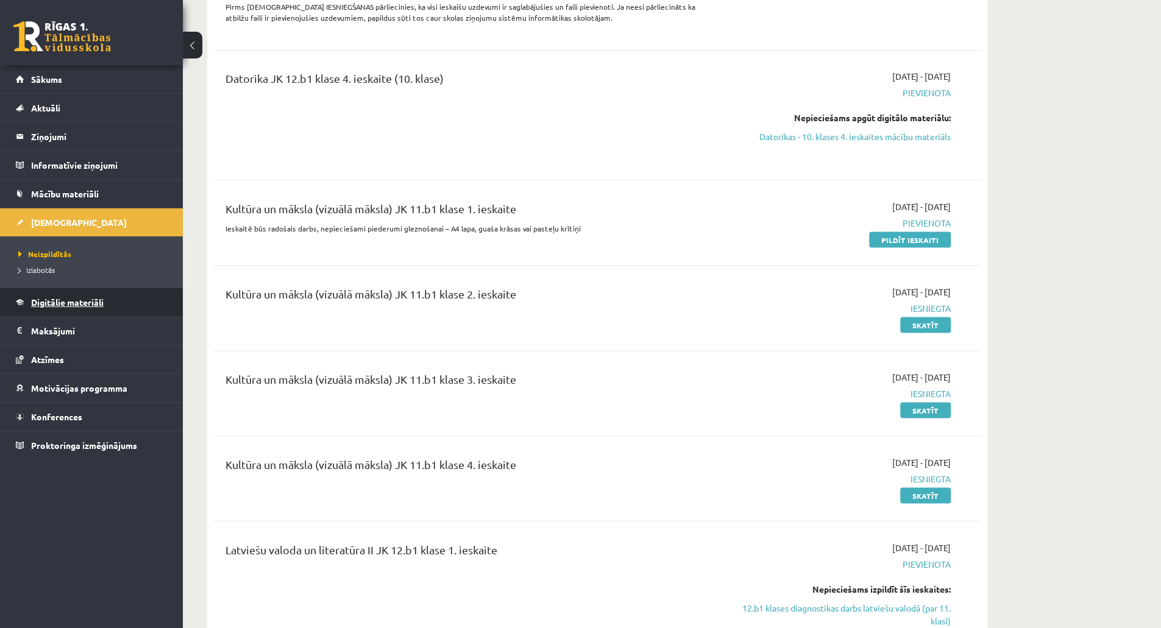
click at [87, 297] on span "Digitālie materiāli" at bounding box center [67, 302] width 73 height 11
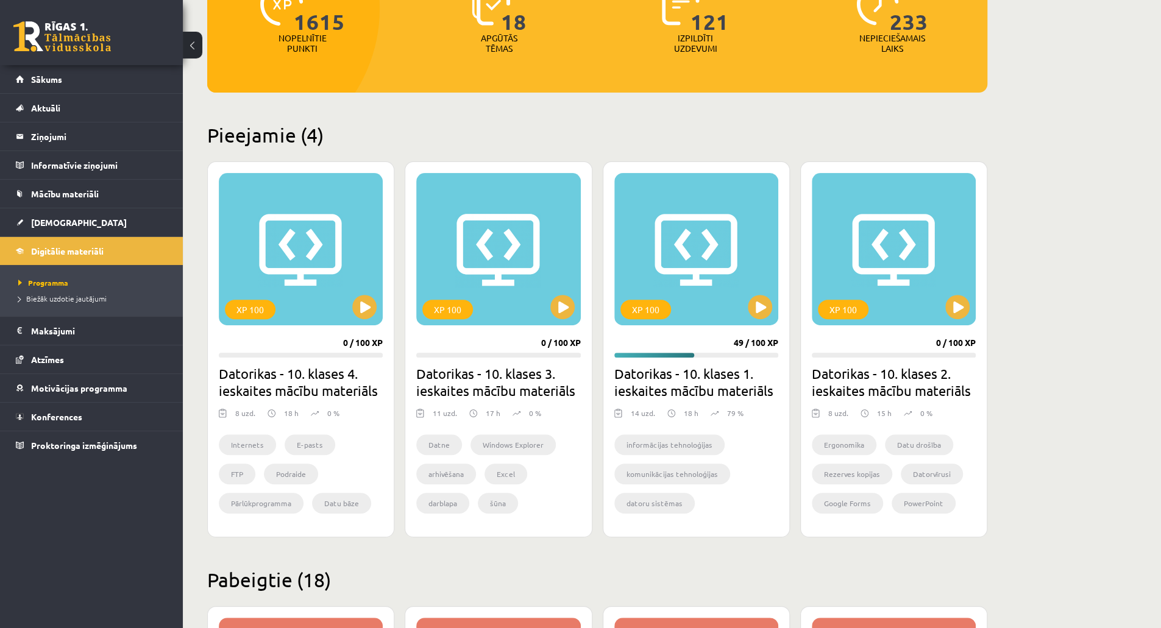
scroll to position [189, 0]
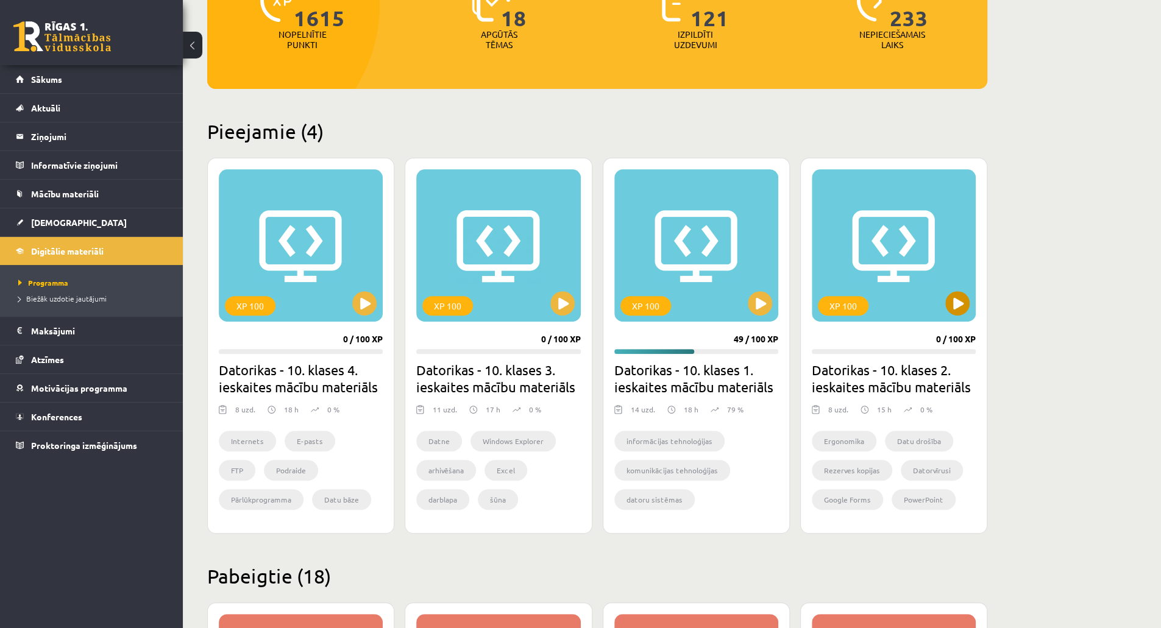
click at [970, 300] on div "XP 100" at bounding box center [894, 245] width 164 height 152
